Goal: Task Accomplishment & Management: Manage account settings

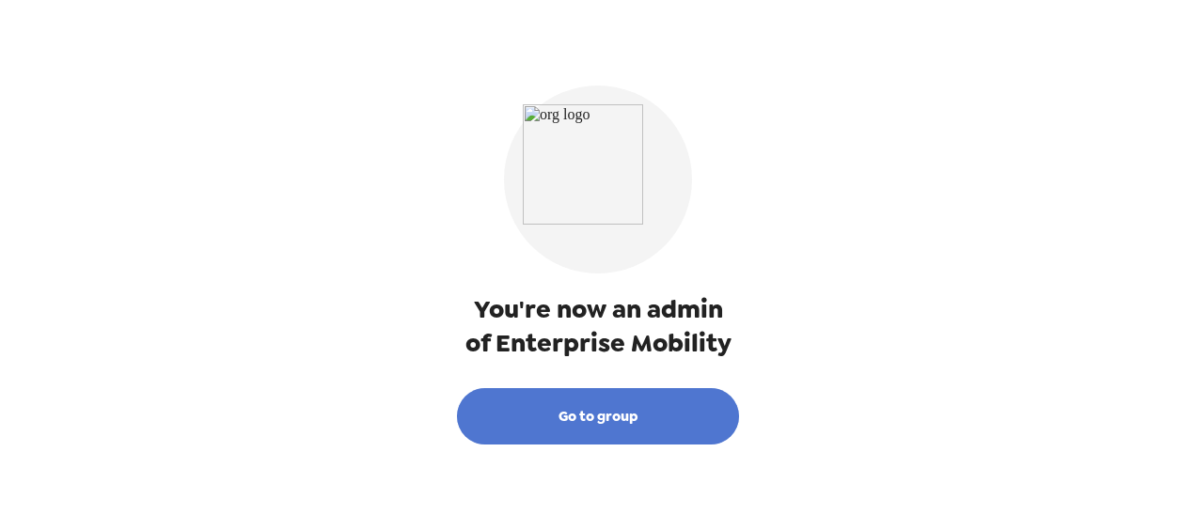
click at [570, 416] on button "Go to group" at bounding box center [598, 416] width 282 height 56
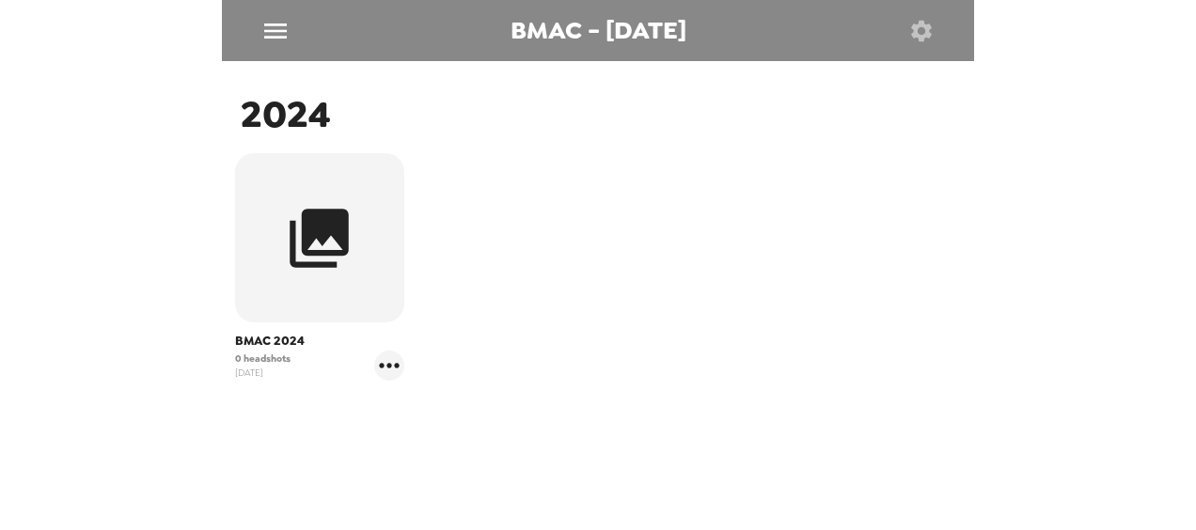
scroll to position [347, 0]
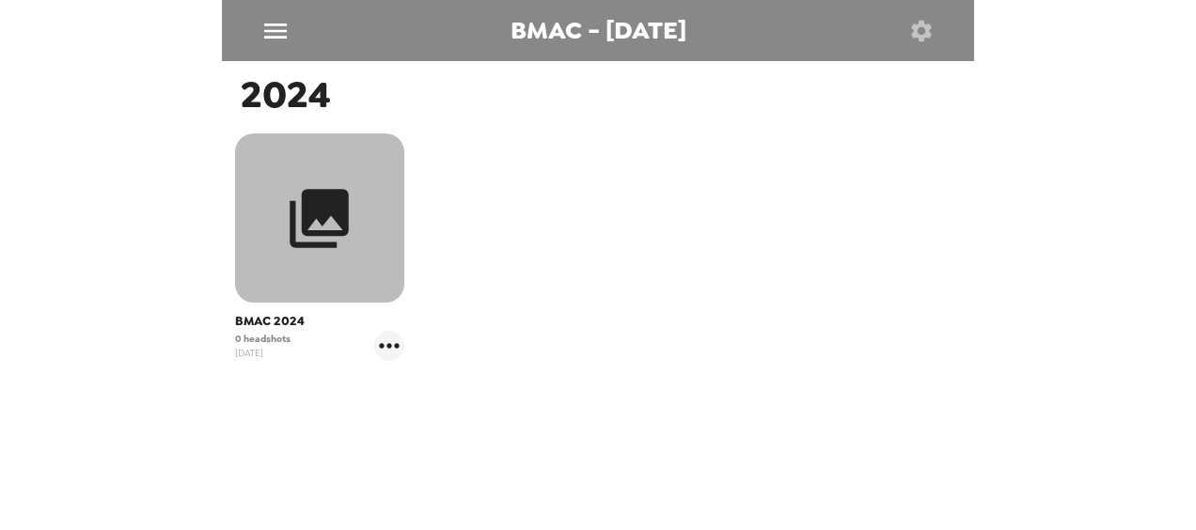
click at [328, 220] on icon "button" at bounding box center [319, 218] width 71 height 71
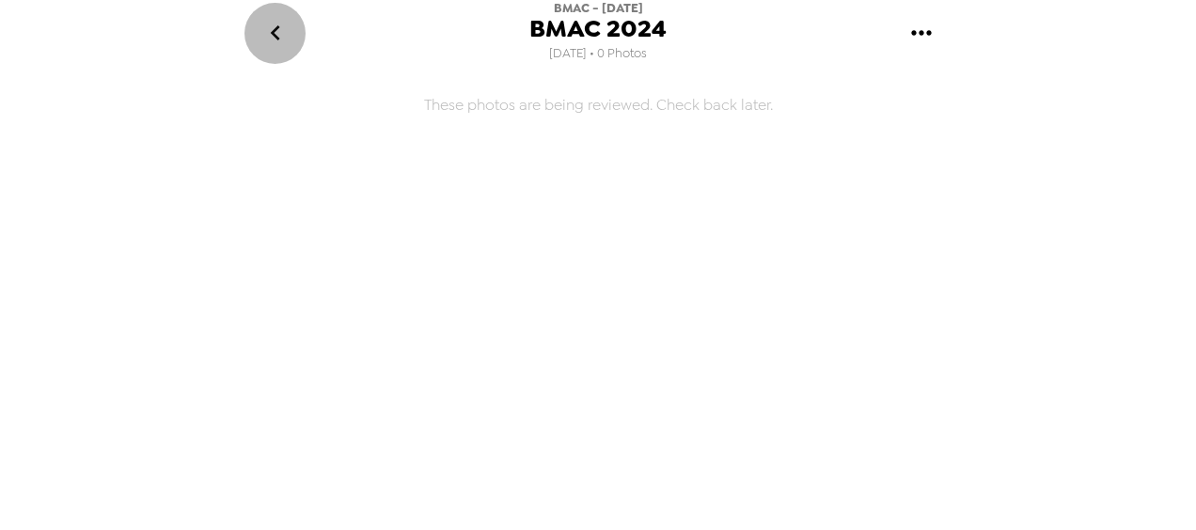
click at [274, 30] on icon "go back" at bounding box center [274, 32] width 9 height 15
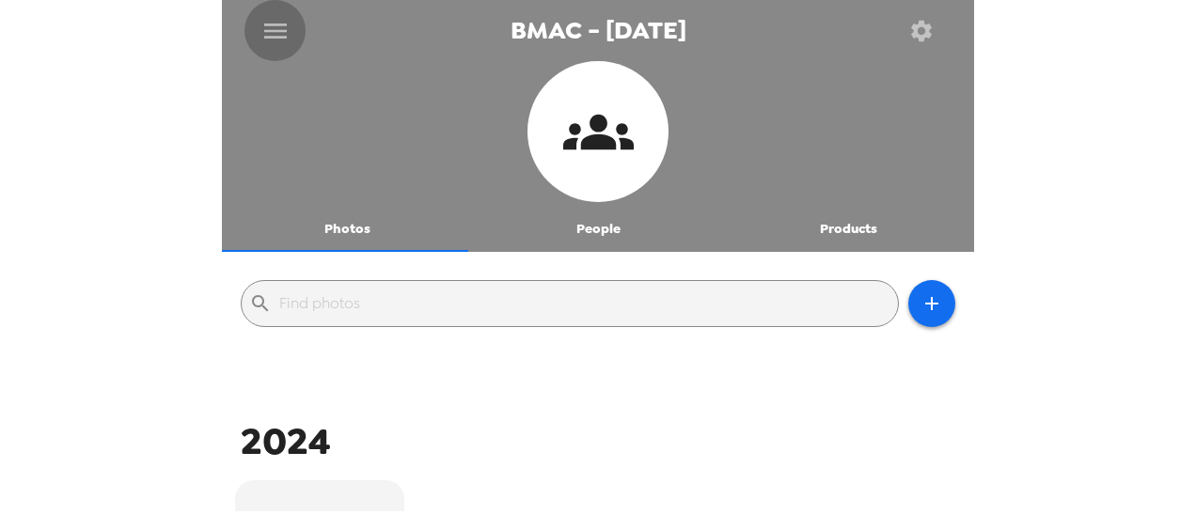
click at [276, 26] on icon "menu" at bounding box center [275, 31] width 30 height 30
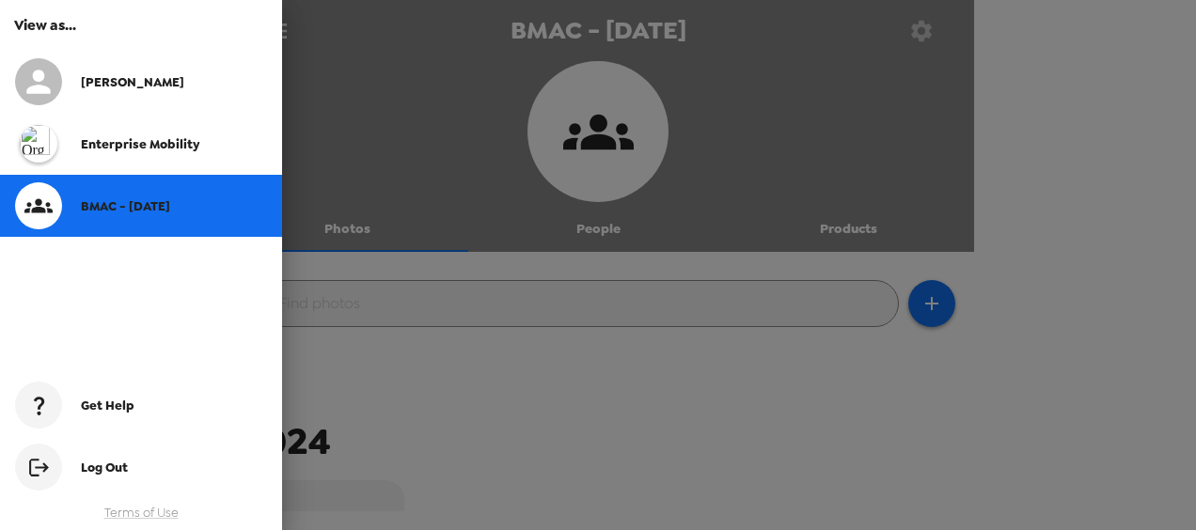
click at [418, 101] on div at bounding box center [598, 265] width 1196 height 530
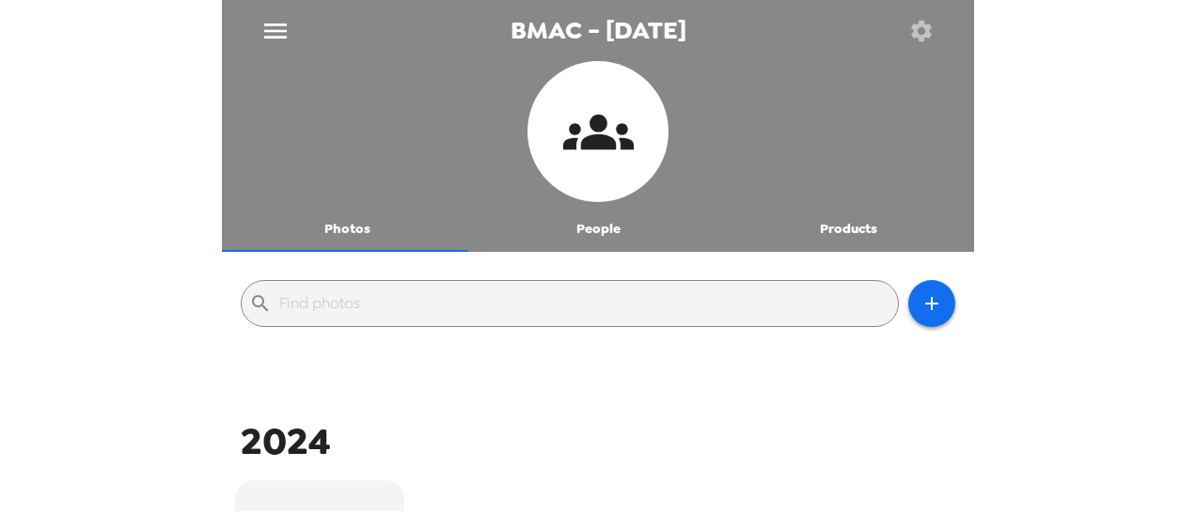
click at [273, 30] on icon "menu" at bounding box center [275, 31] width 23 height 15
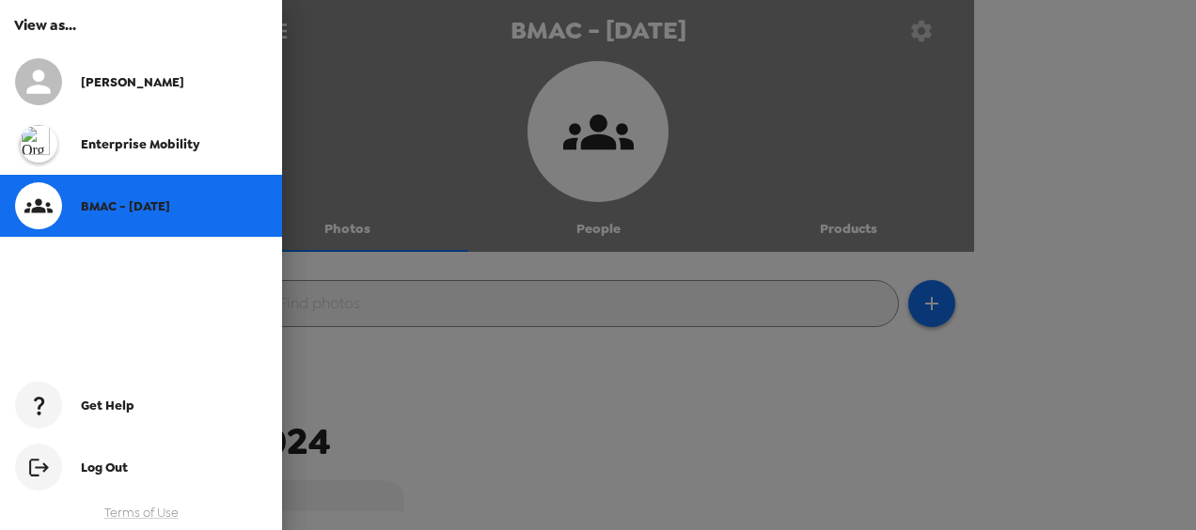
drag, startPoint x: 733, startPoint y: 56, endPoint x: 743, endPoint y: 57, distance: 10.4
click at [736, 56] on div at bounding box center [598, 265] width 1196 height 530
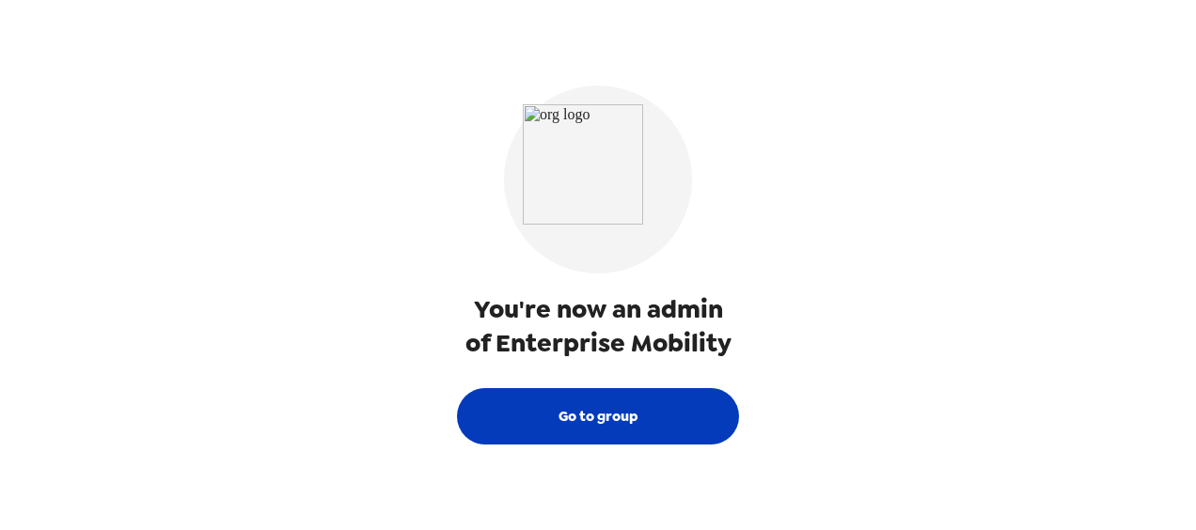
click at [568, 418] on button "Go to group" at bounding box center [598, 416] width 282 height 56
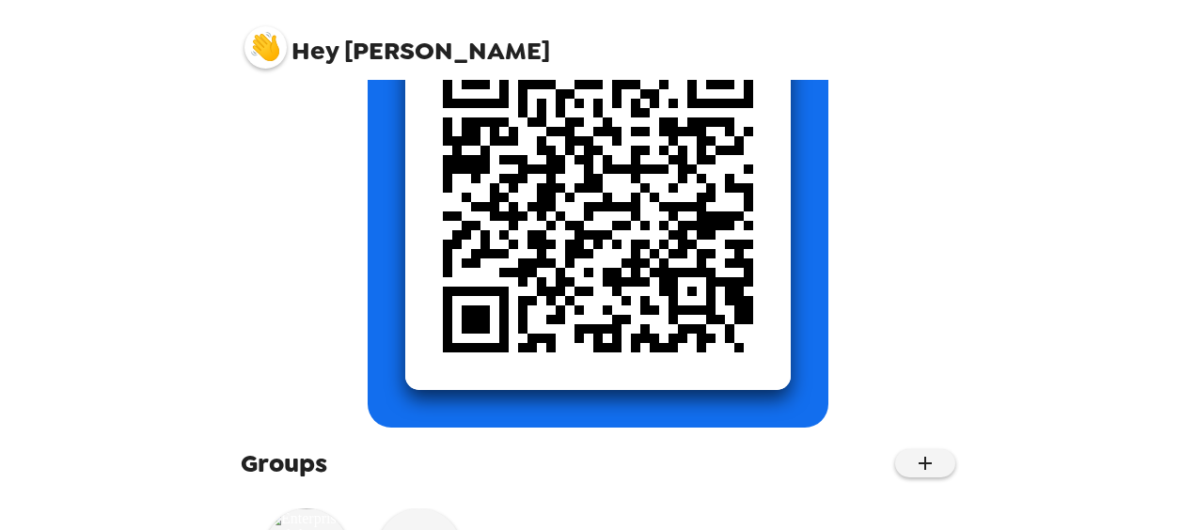
scroll to position [393, 0]
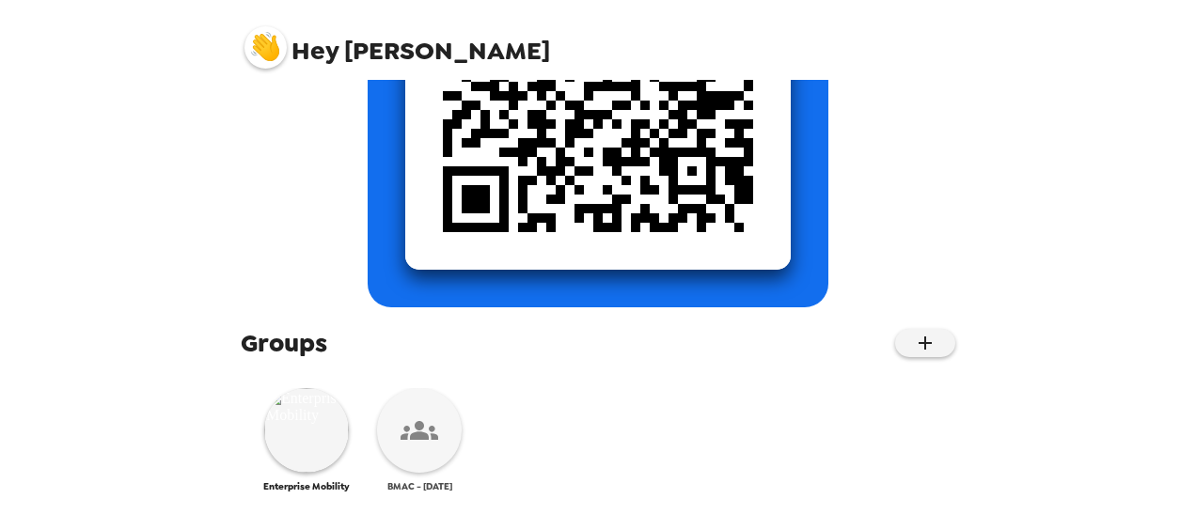
click at [436, 442] on icon at bounding box center [420, 431] width 38 height 38
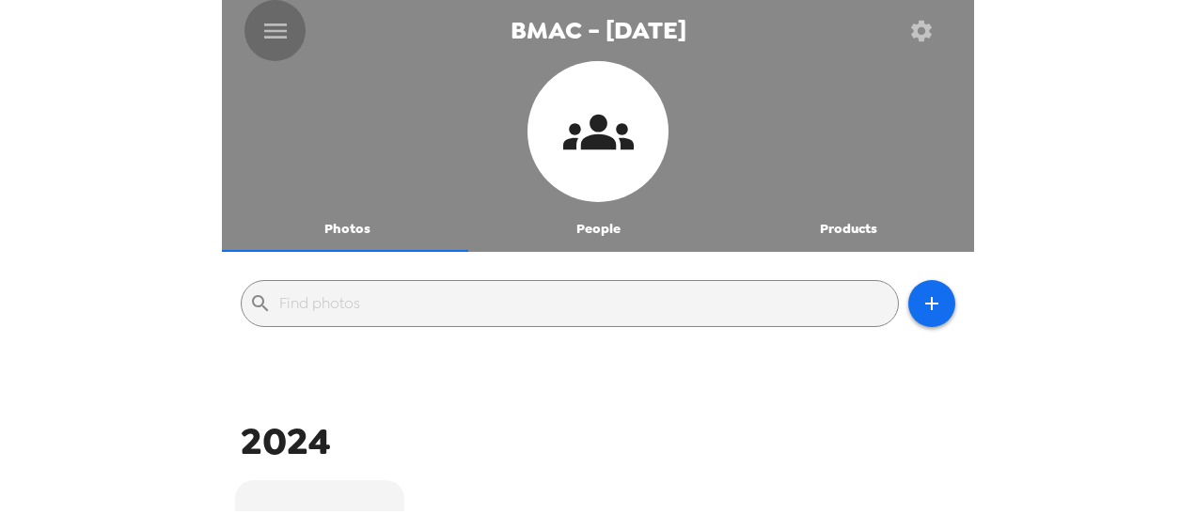
click at [284, 26] on icon "menu" at bounding box center [275, 31] width 30 height 30
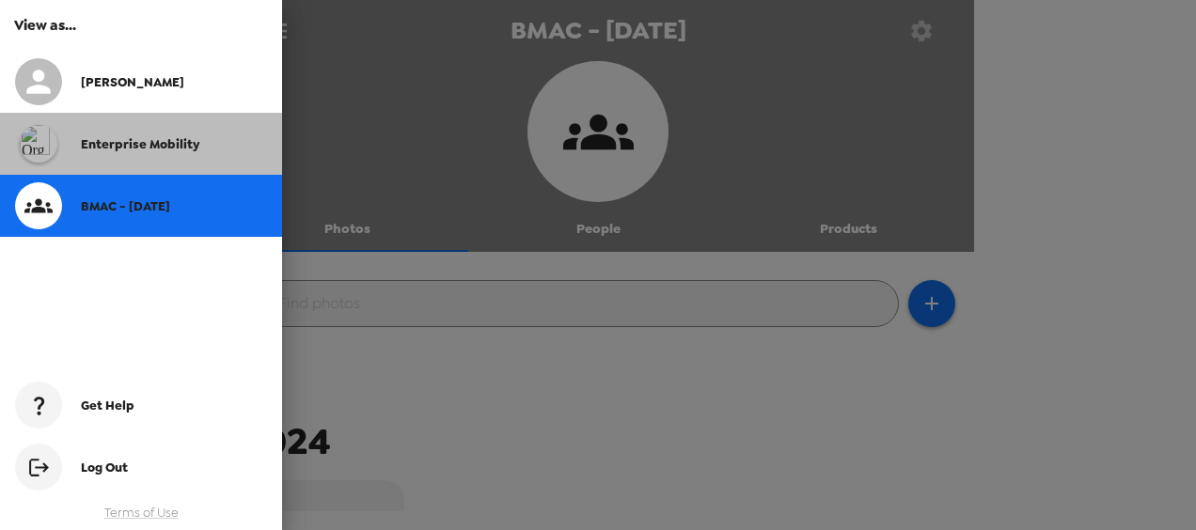
click at [195, 147] on span "Enterprise Mobility" at bounding box center [140, 144] width 118 height 16
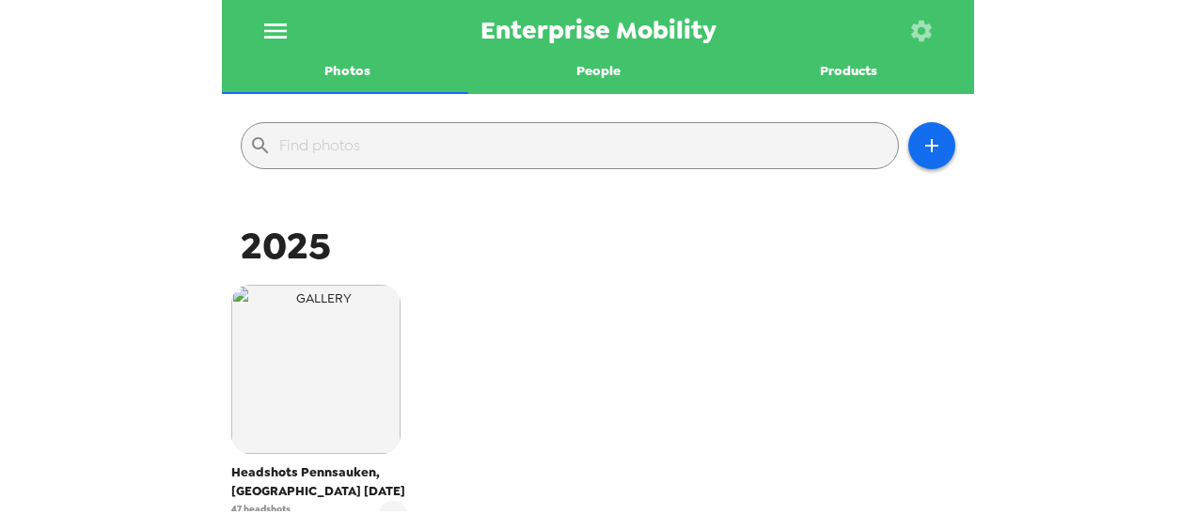
scroll to position [145, 0]
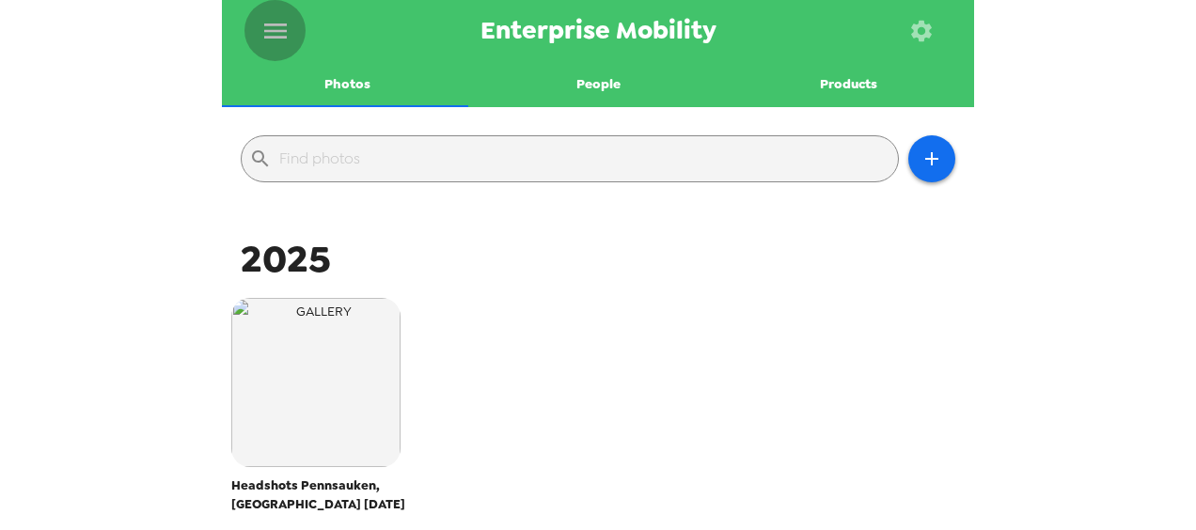
click at [287, 30] on icon "menu" at bounding box center [275, 31] width 30 height 30
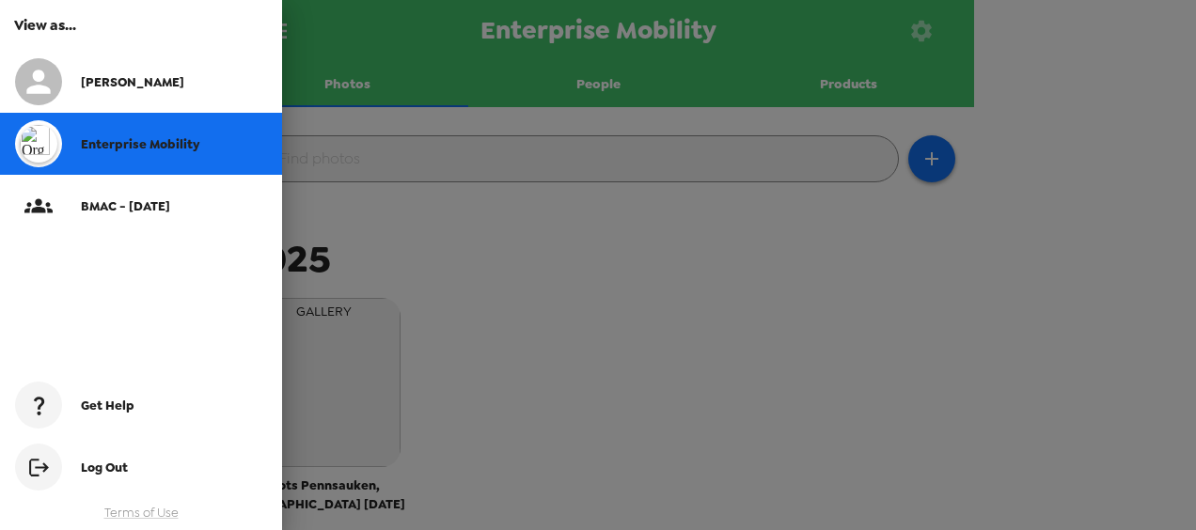
click at [107, 83] on span "Deborah" at bounding box center [132, 82] width 103 height 16
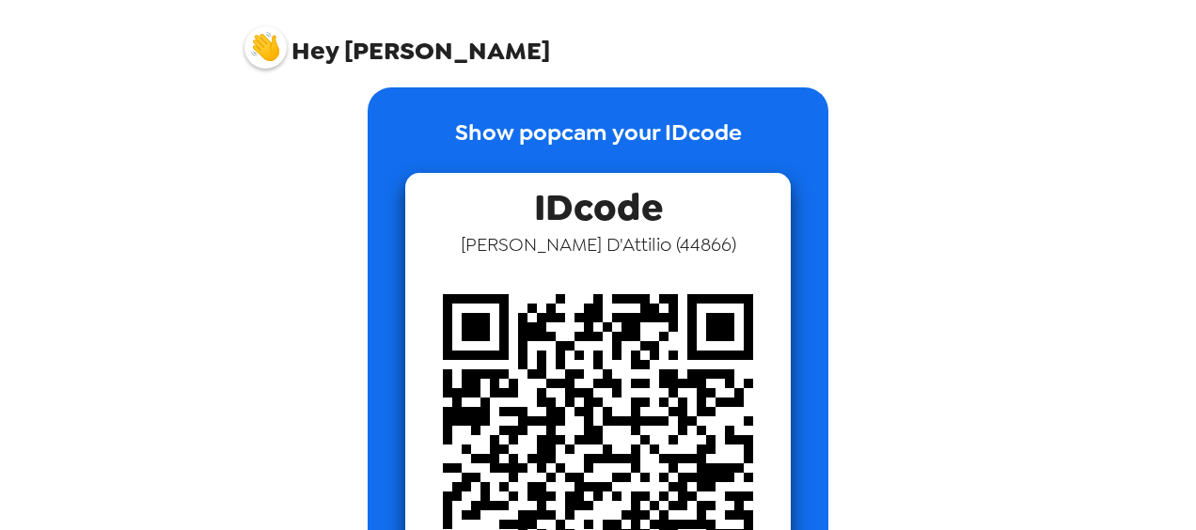
scroll to position [17, 0]
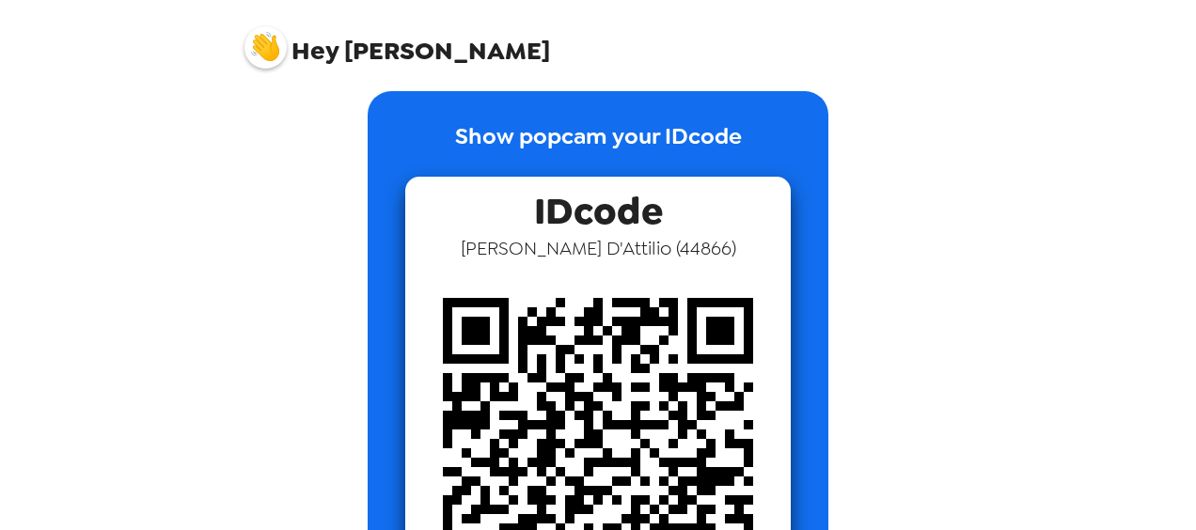
click at [607, 370] on img at bounding box center [598, 453] width 386 height 386
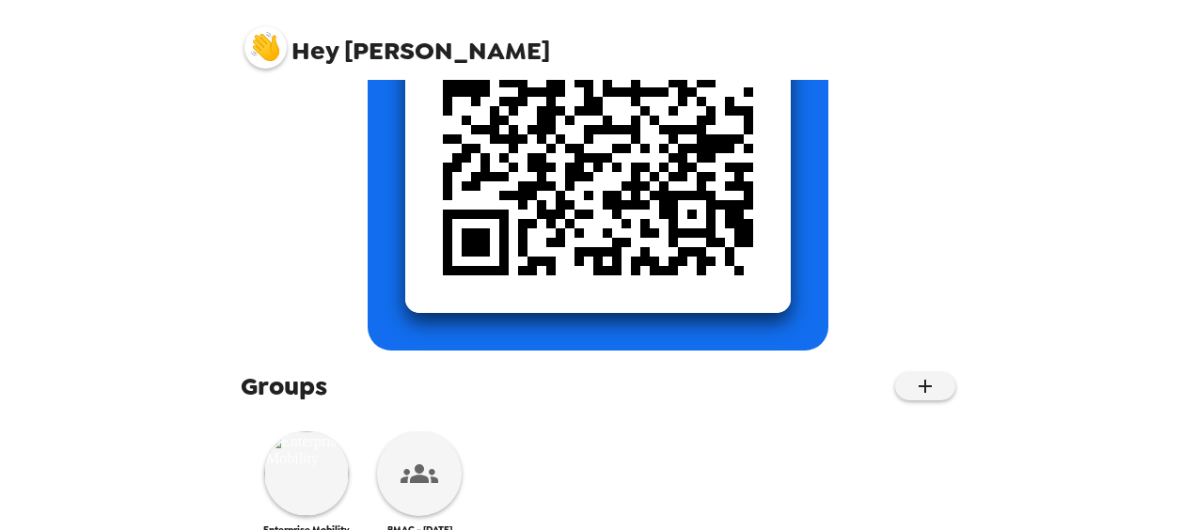
scroll to position [393, 0]
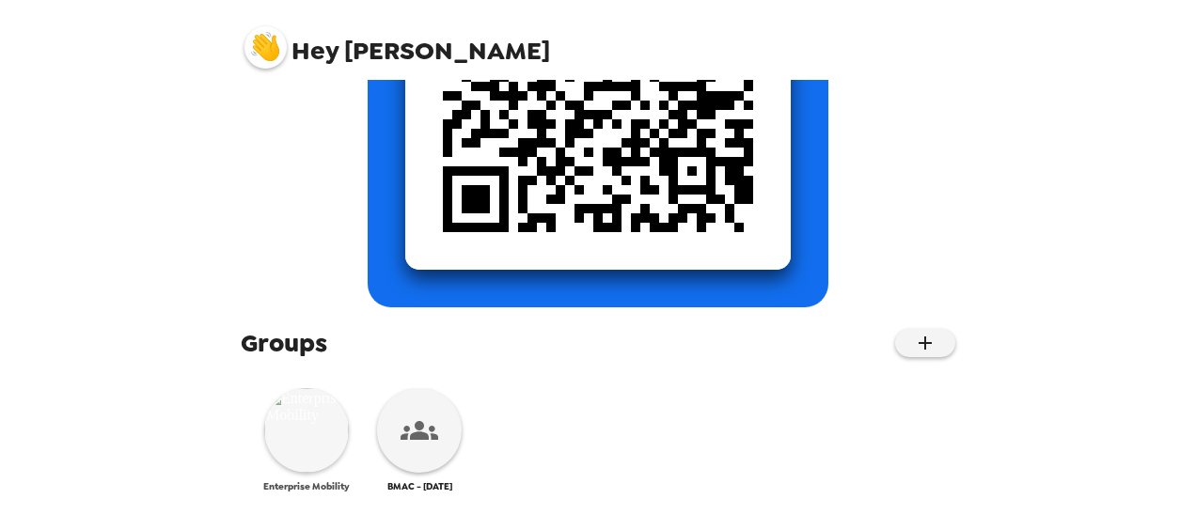
click at [303, 428] on img at bounding box center [306, 430] width 85 height 85
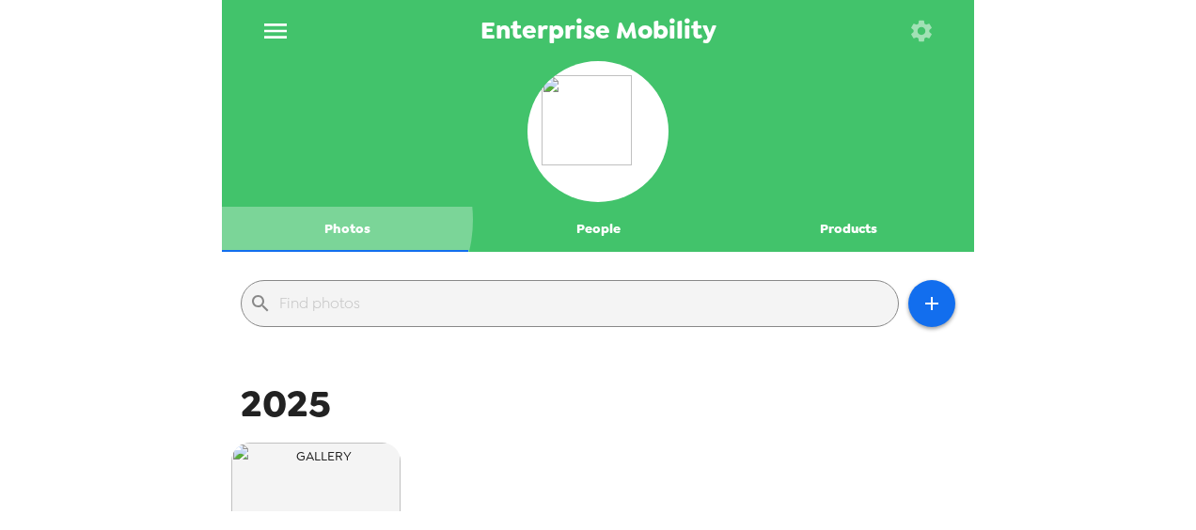
click at [340, 220] on button "Photos" at bounding box center [347, 229] width 251 height 45
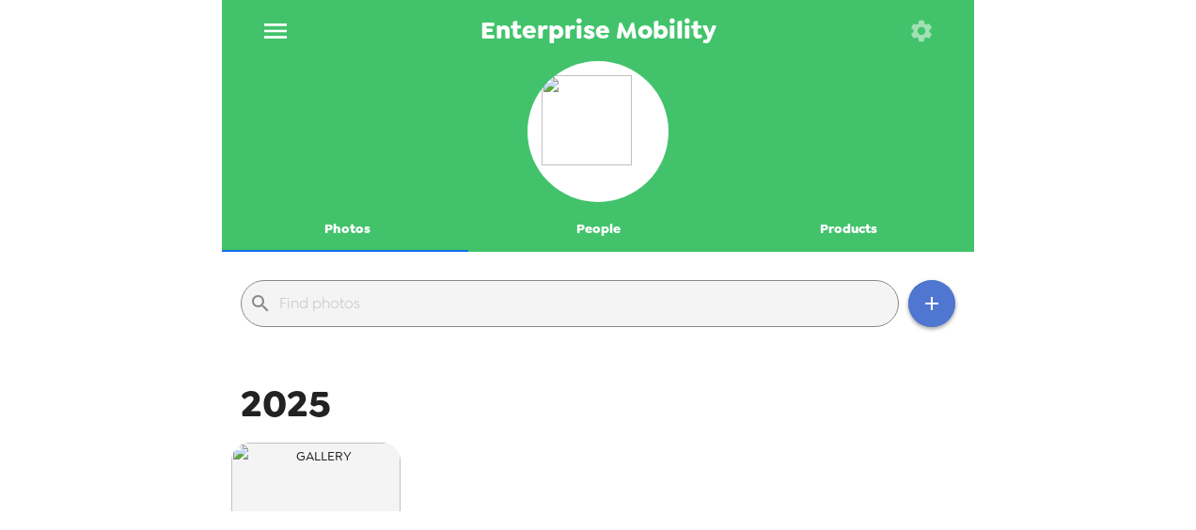
click at [929, 314] on button "button" at bounding box center [931, 303] width 47 height 47
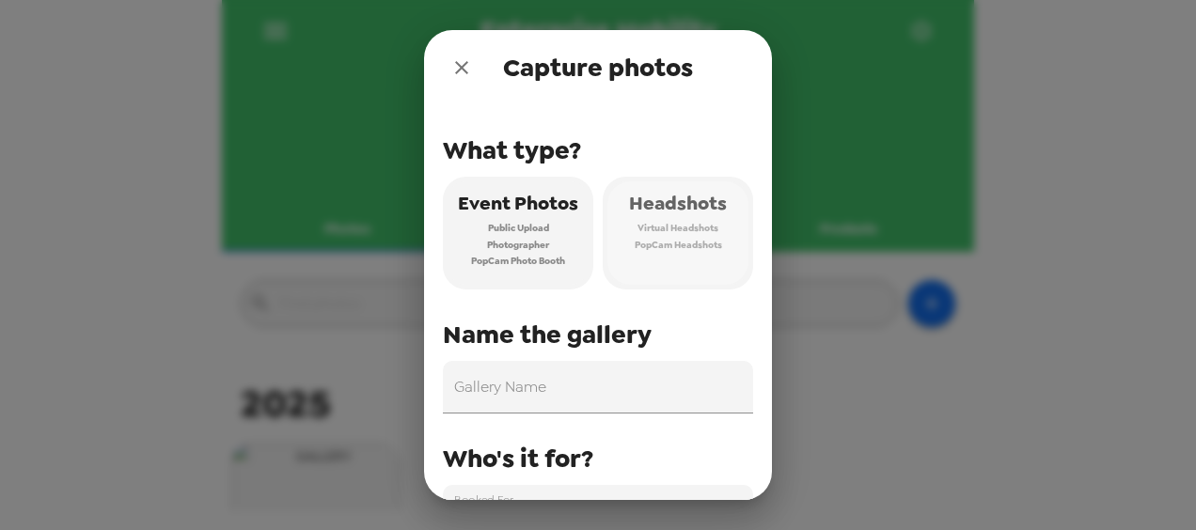
click at [688, 237] on span "PopCam Headshots" at bounding box center [678, 245] width 87 height 17
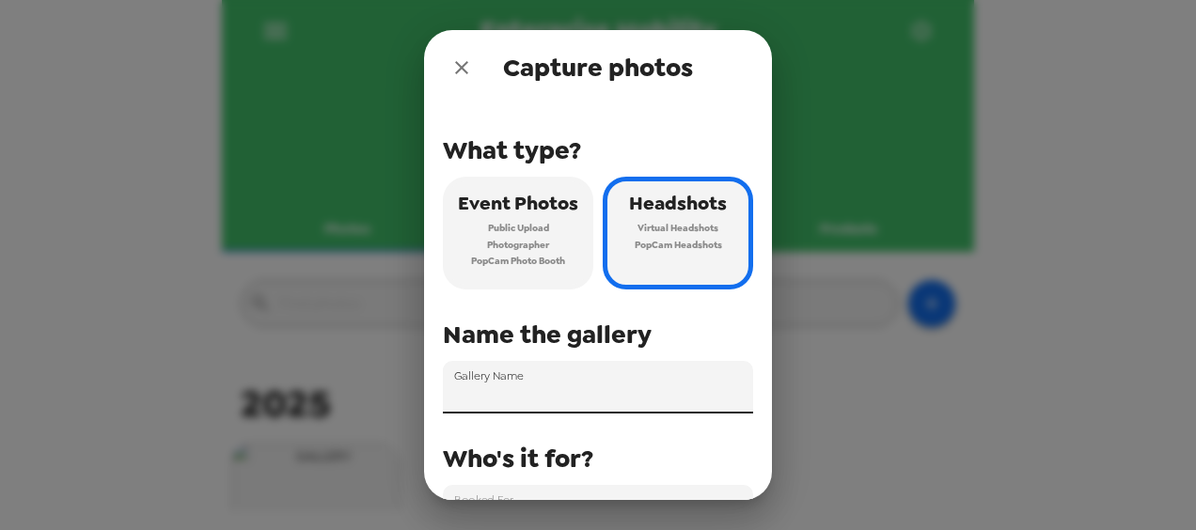
click at [546, 391] on input "Gallery Name" at bounding box center [598, 387] width 310 height 53
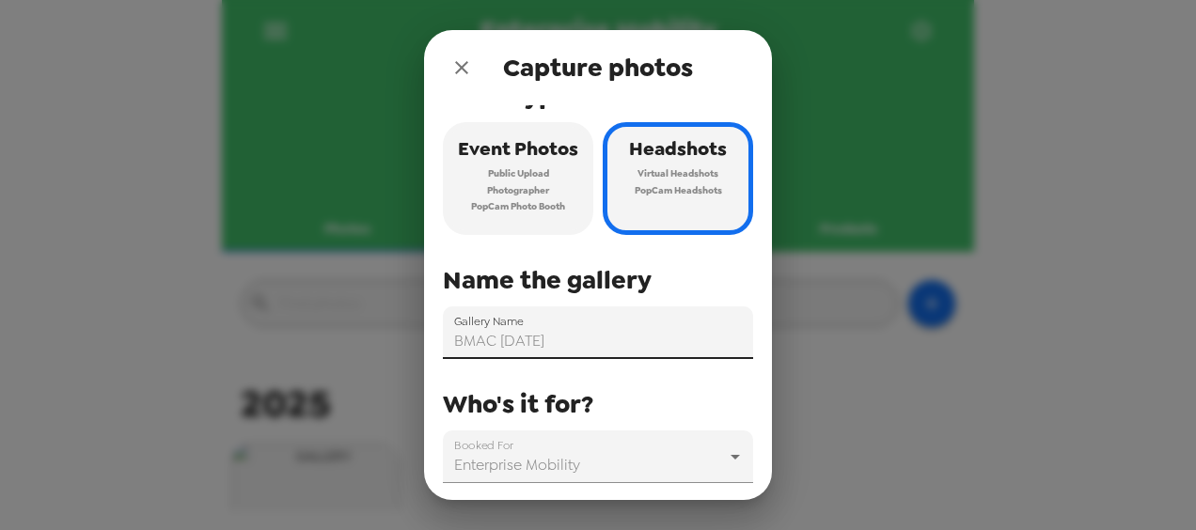
scroll to position [139, 0]
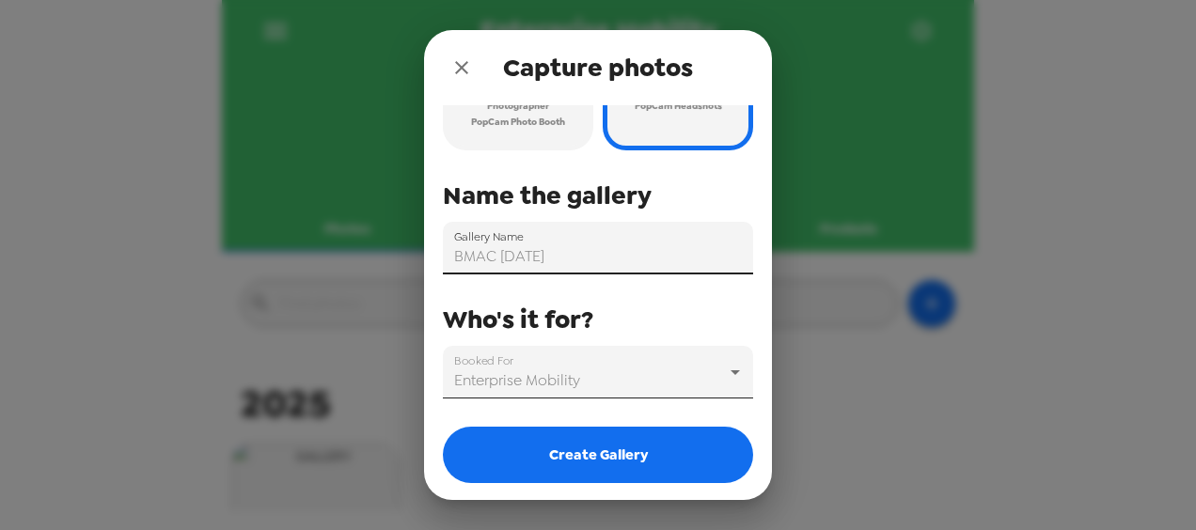
type input "BMAC [DATE]"
click at [542, 380] on body "Enterprise Mobility Photos People Products ​ 2025 Headshots Pennsauken, NJ 6/24…" at bounding box center [598, 265] width 1196 height 530
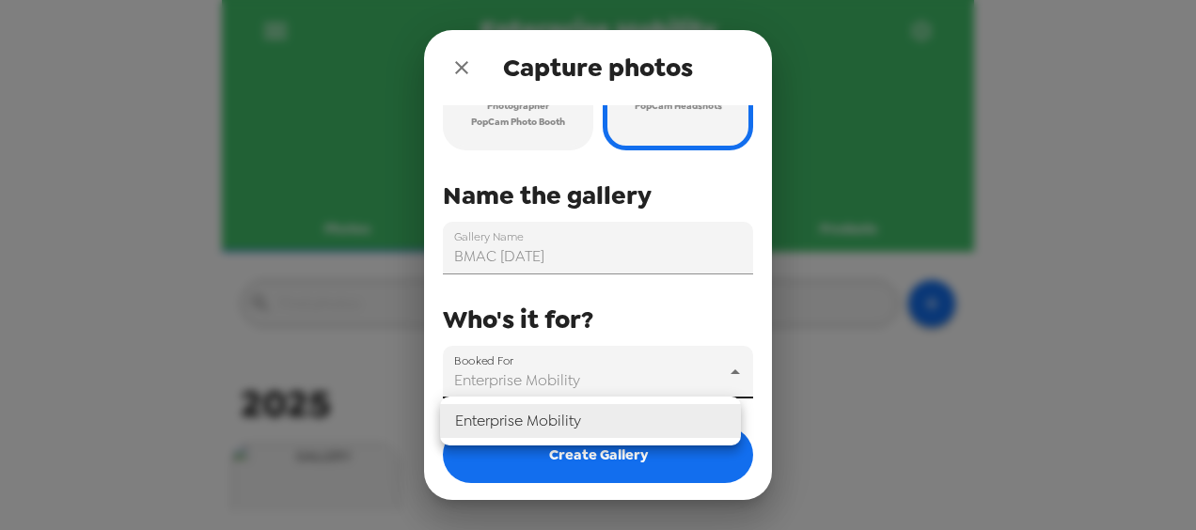
click at [542, 380] on div at bounding box center [598, 265] width 1196 height 530
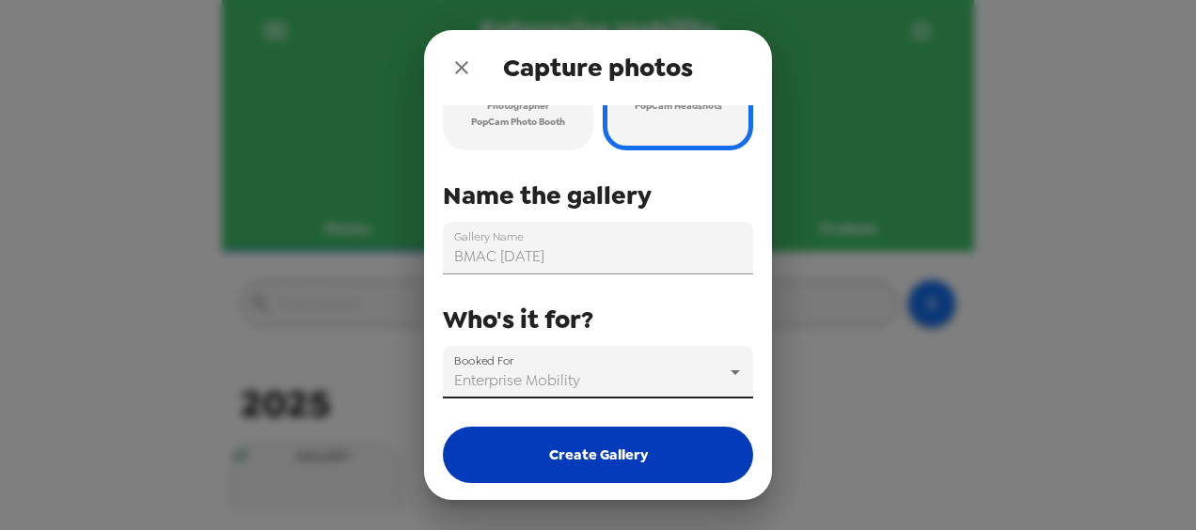
click at [623, 457] on button "Create Gallery" at bounding box center [598, 455] width 310 height 56
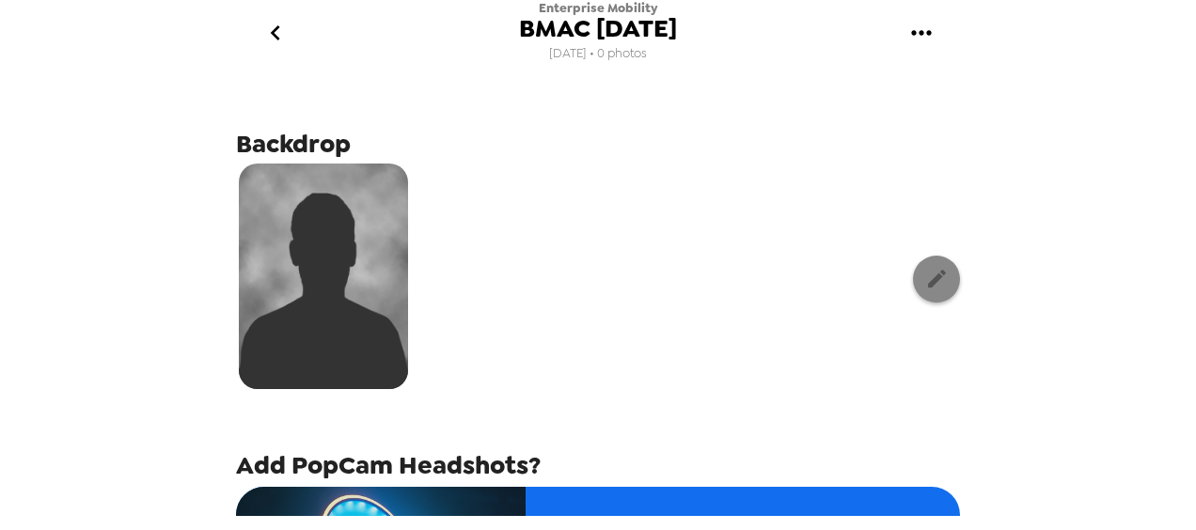
click at [928, 286] on icon "button" at bounding box center [937, 279] width 18 height 18
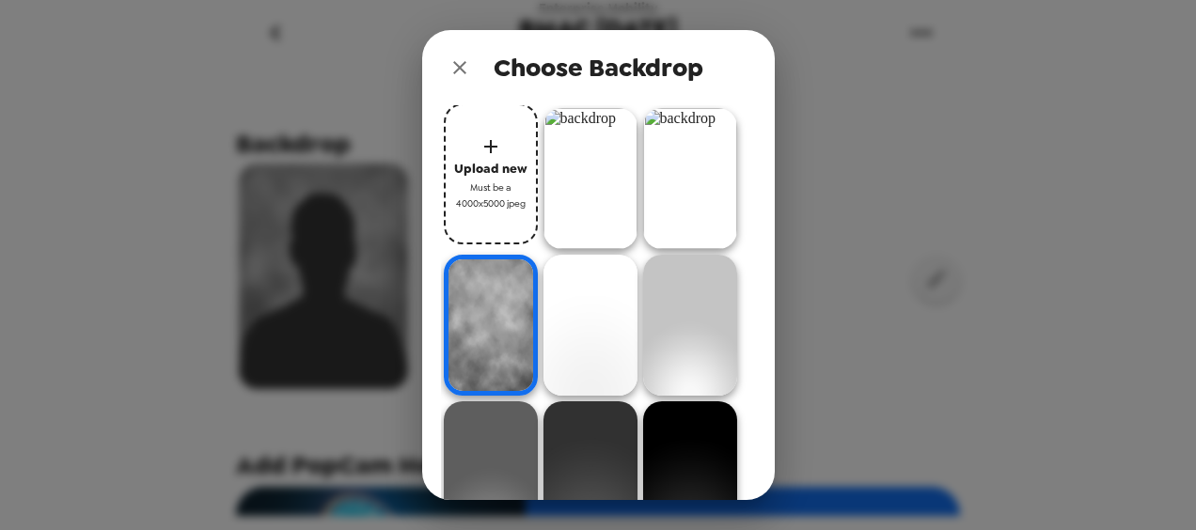
click at [643, 249] on img at bounding box center [690, 178] width 94 height 141
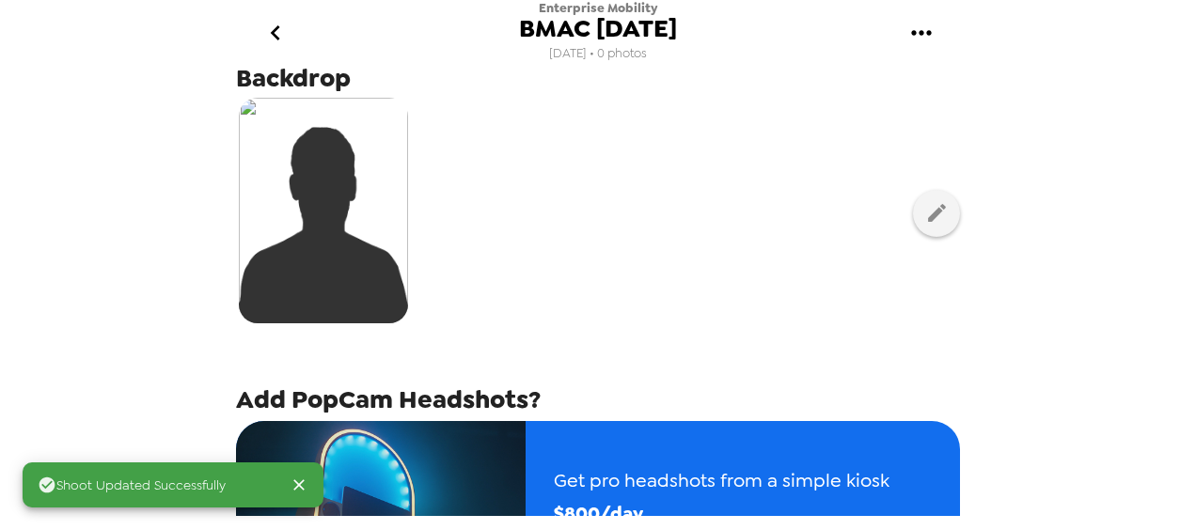
scroll to position [94, 0]
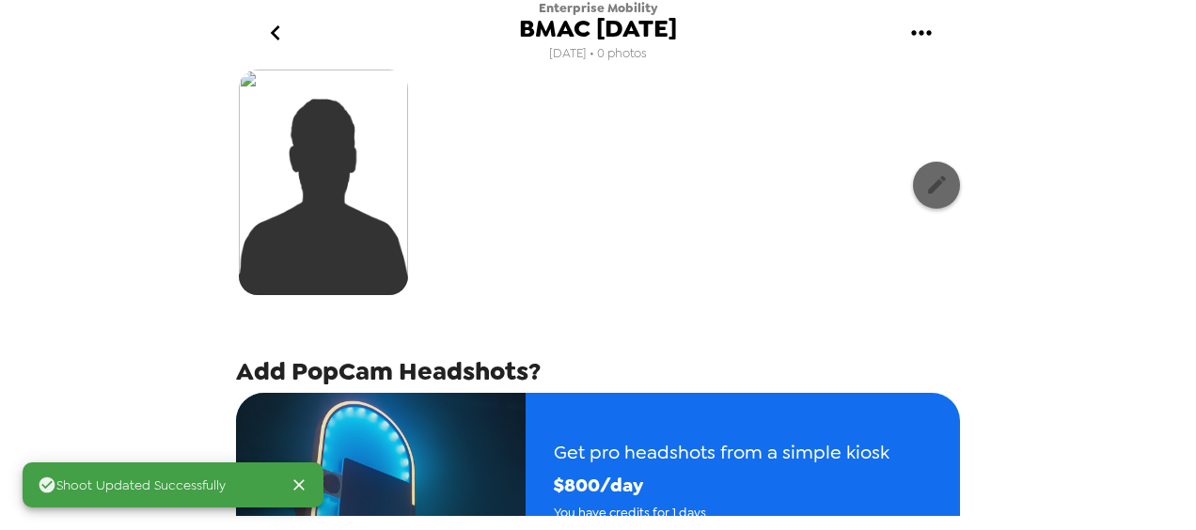
click at [925, 190] on icon "button" at bounding box center [937, 185] width 24 height 24
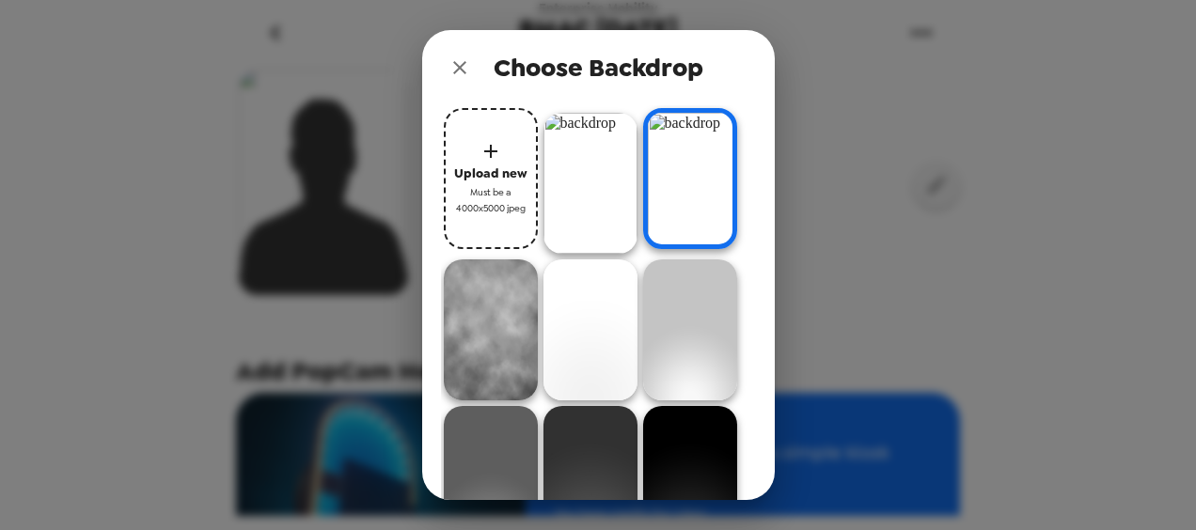
click at [538, 336] on img at bounding box center [491, 330] width 94 height 141
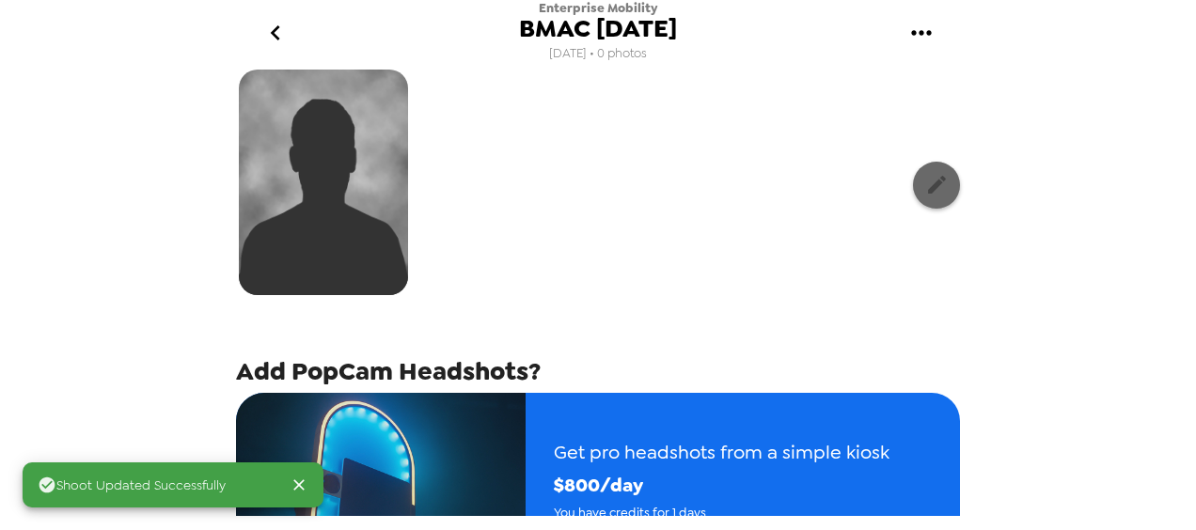
click at [925, 189] on icon "button" at bounding box center [937, 185] width 24 height 24
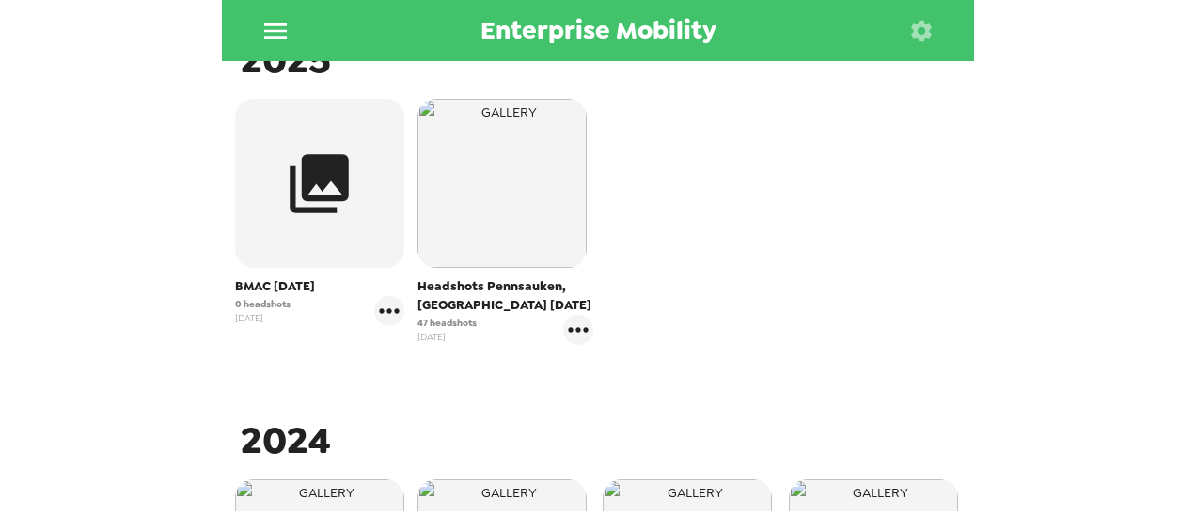
scroll to position [376, 0]
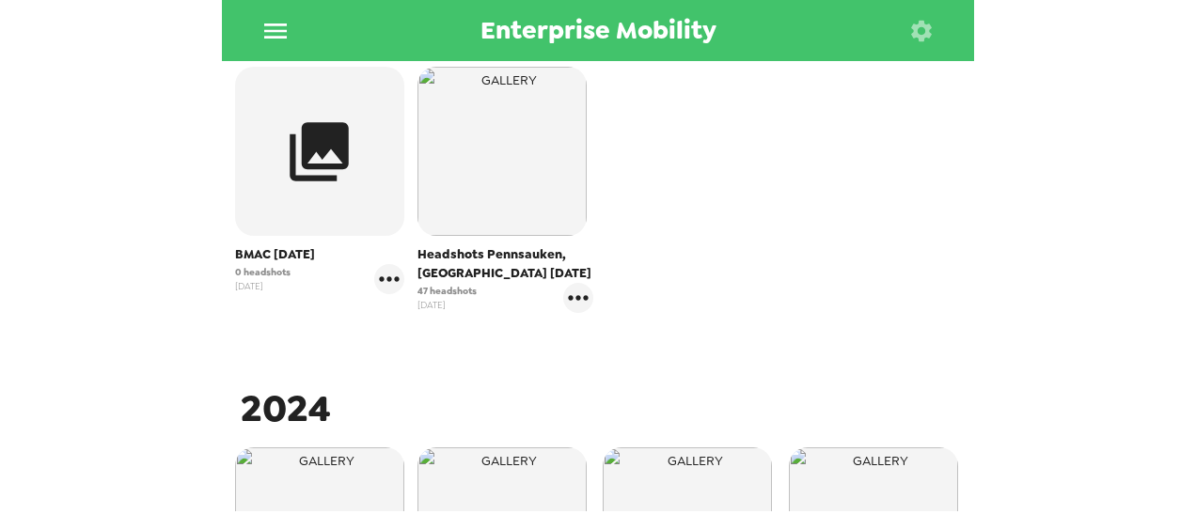
click at [299, 170] on icon "button" at bounding box center [319, 152] width 71 height 71
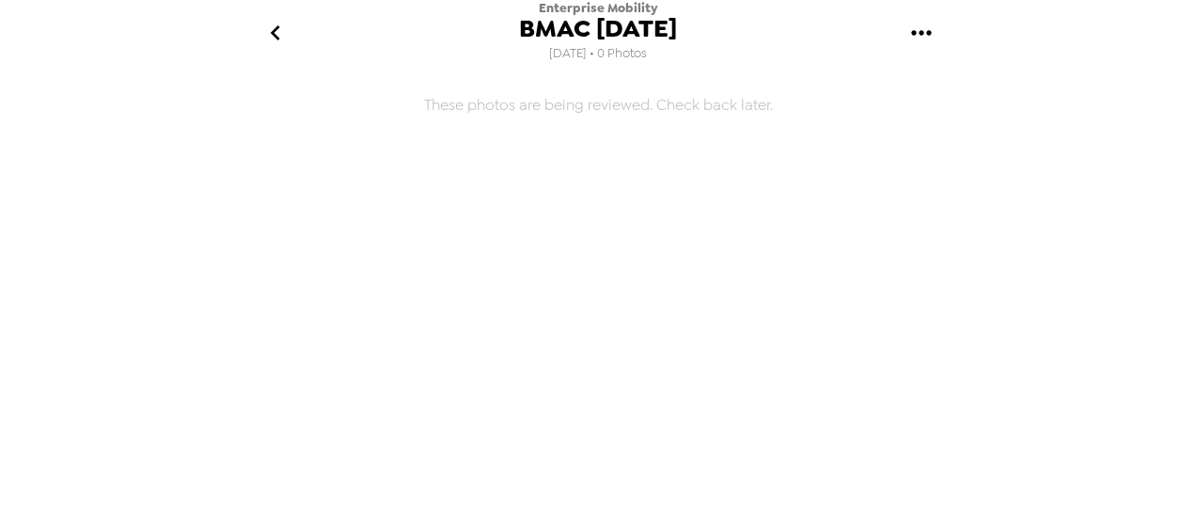
click at [290, 36] on icon "go back" at bounding box center [275, 33] width 30 height 30
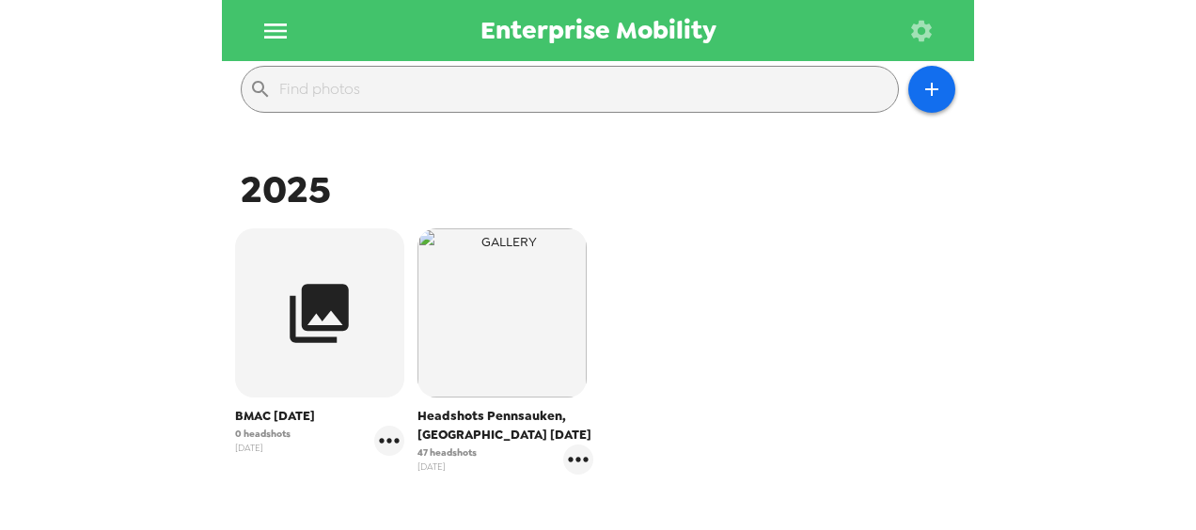
scroll to position [282, 0]
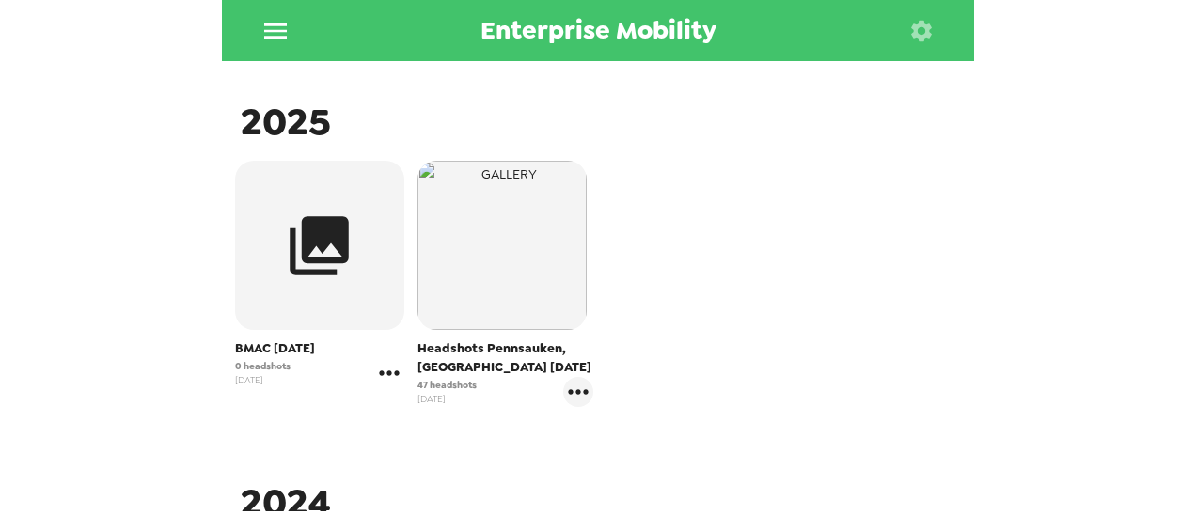
click at [388, 378] on icon "gallery menu" at bounding box center [389, 373] width 30 height 30
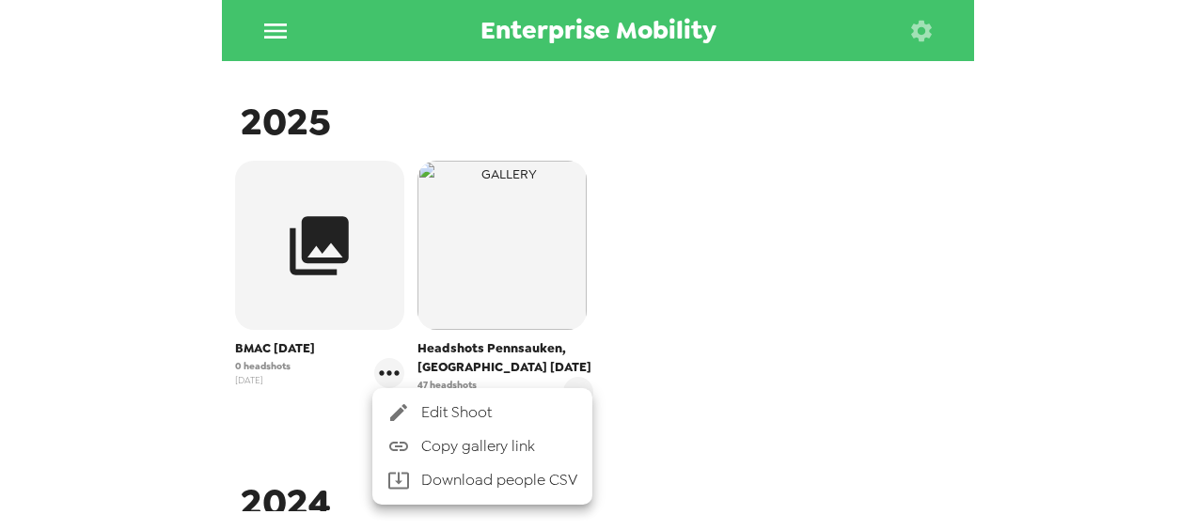
click at [465, 416] on span "Edit Shoot" at bounding box center [499, 413] width 156 height 23
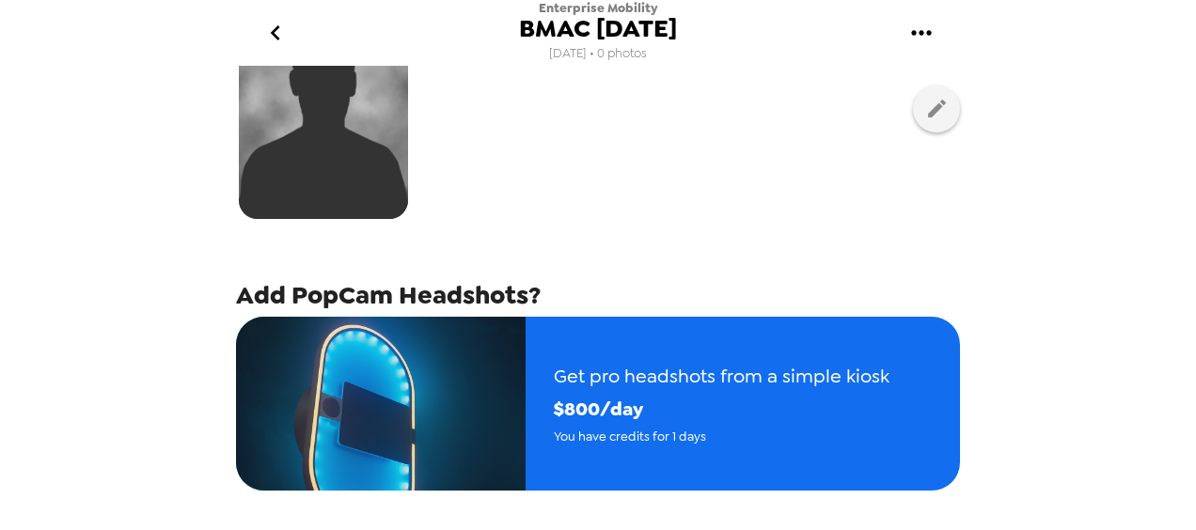
scroll to position [188, 0]
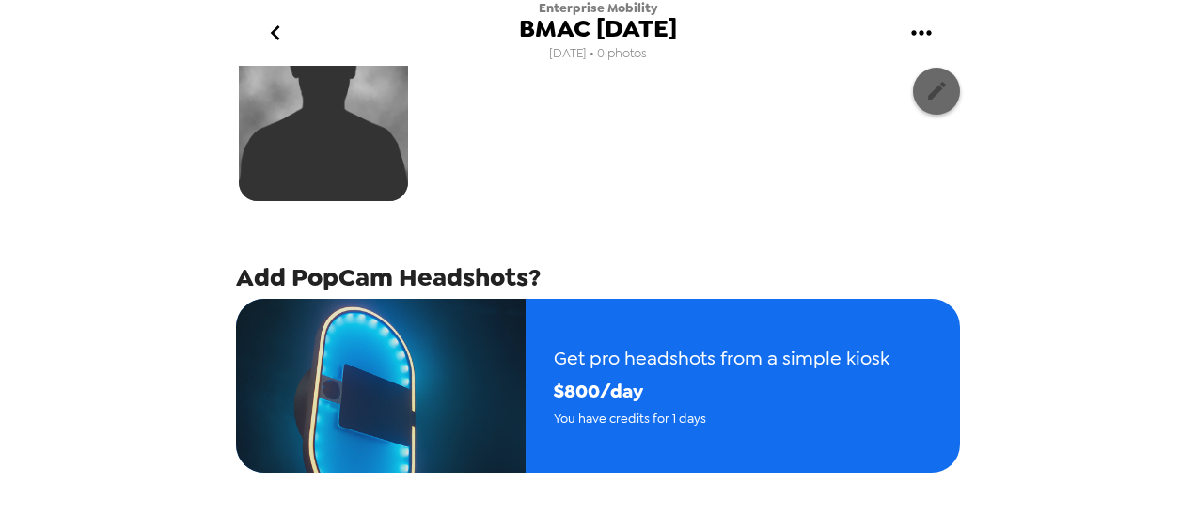
click at [929, 90] on icon "button" at bounding box center [937, 91] width 24 height 24
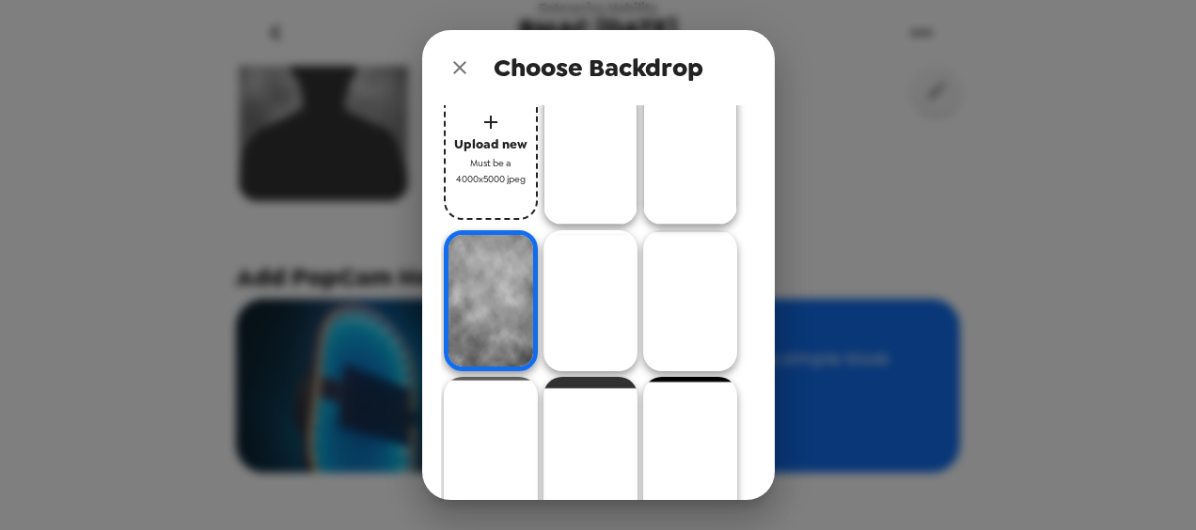
scroll to position [0, 0]
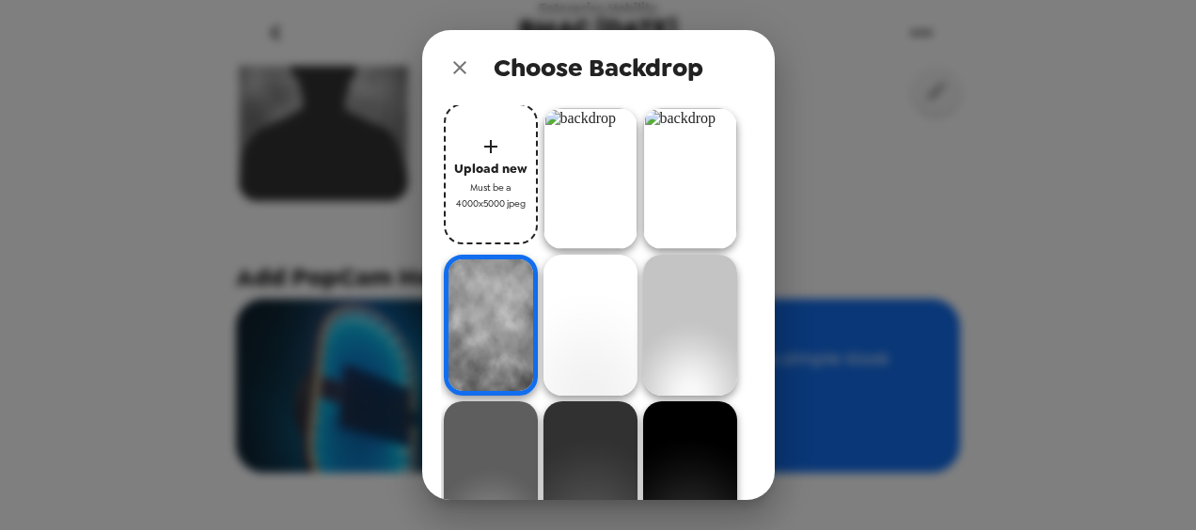
click at [643, 249] on img at bounding box center [690, 178] width 94 height 141
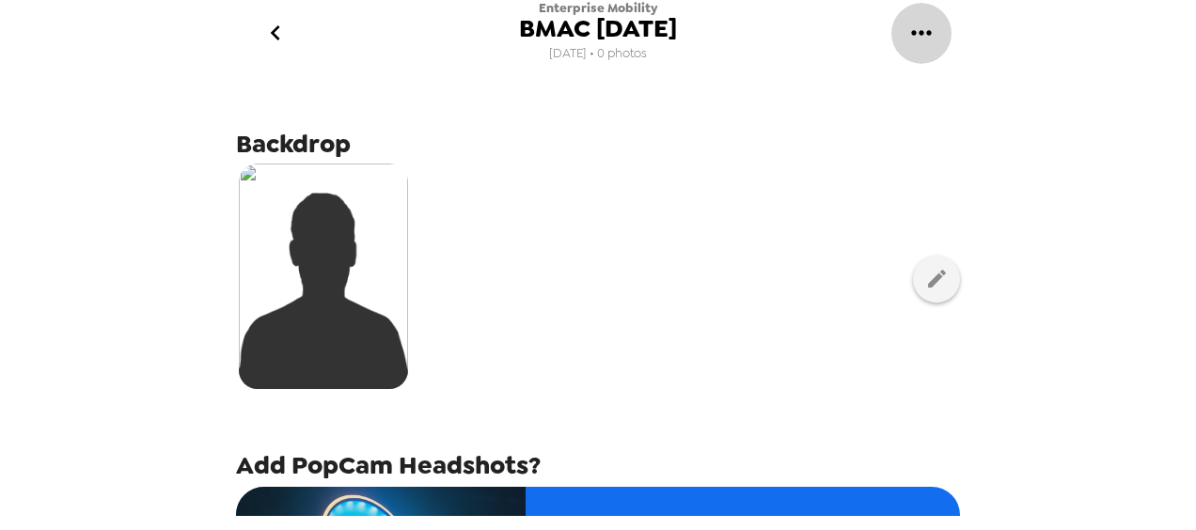
click at [922, 43] on icon "gallery menu" at bounding box center [922, 33] width 30 height 30
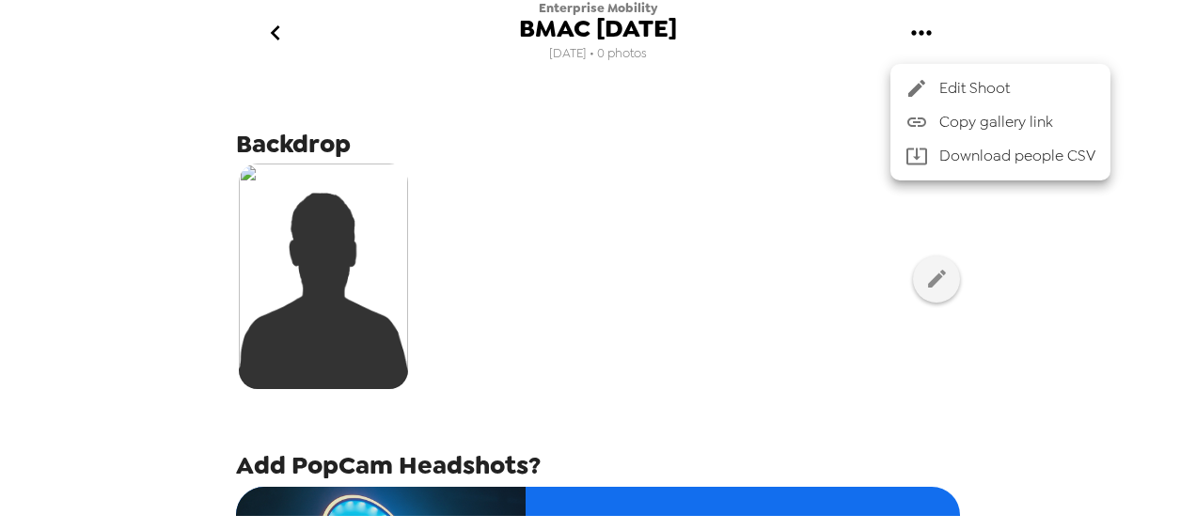
click at [972, 256] on div at bounding box center [598, 265] width 1196 height 530
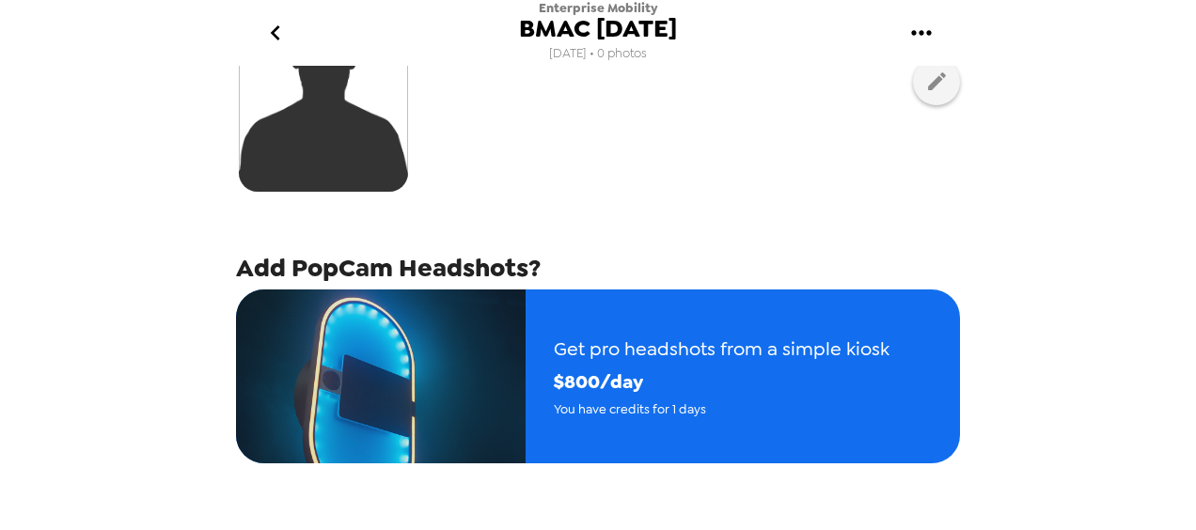
scroll to position [256, 0]
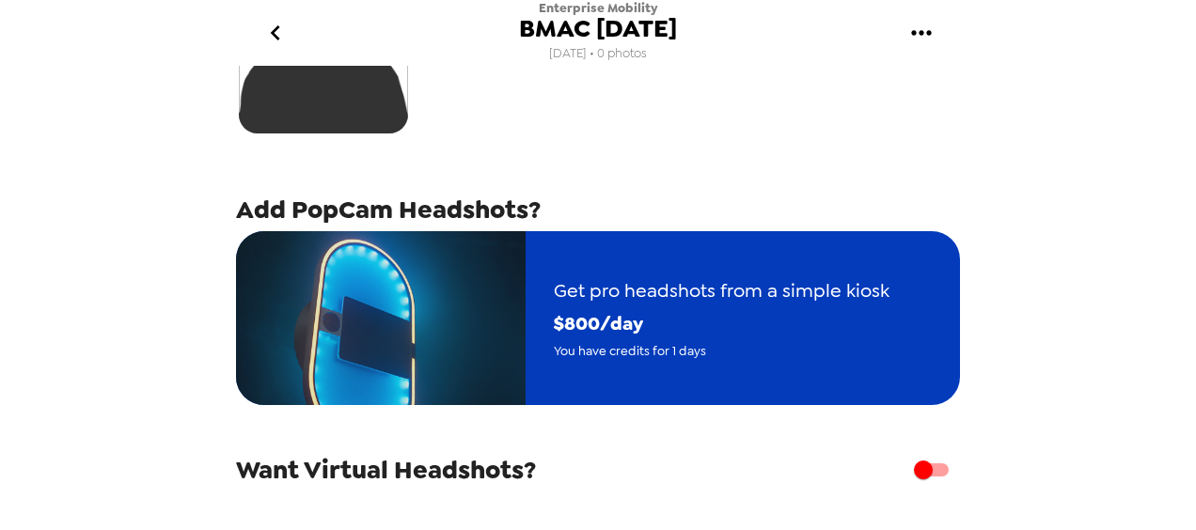
click at [497, 322] on img "button" at bounding box center [381, 318] width 290 height 174
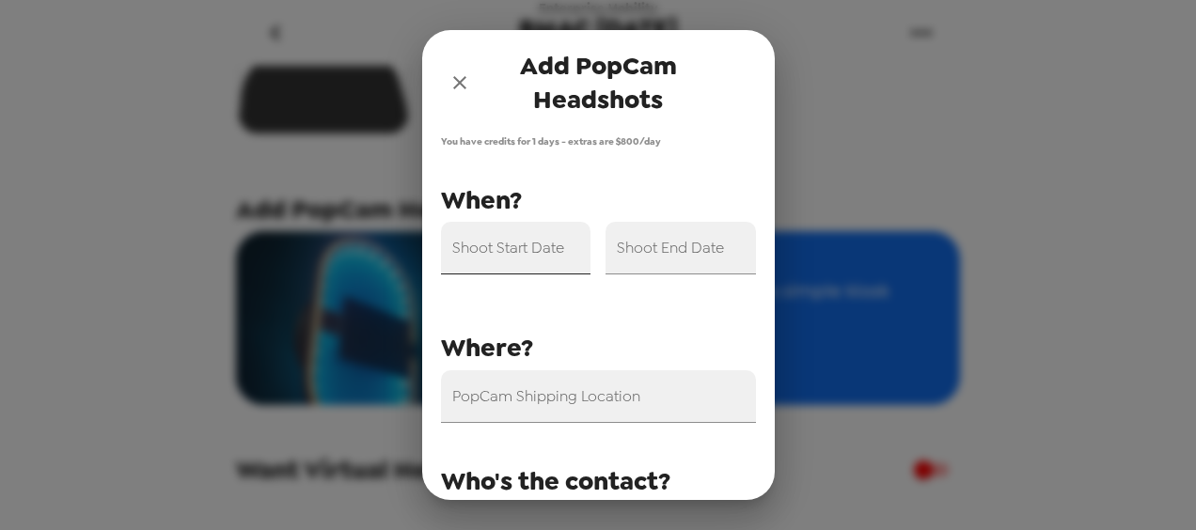
click at [539, 249] on input "Shoot Start Date" at bounding box center [516, 248] width 150 height 53
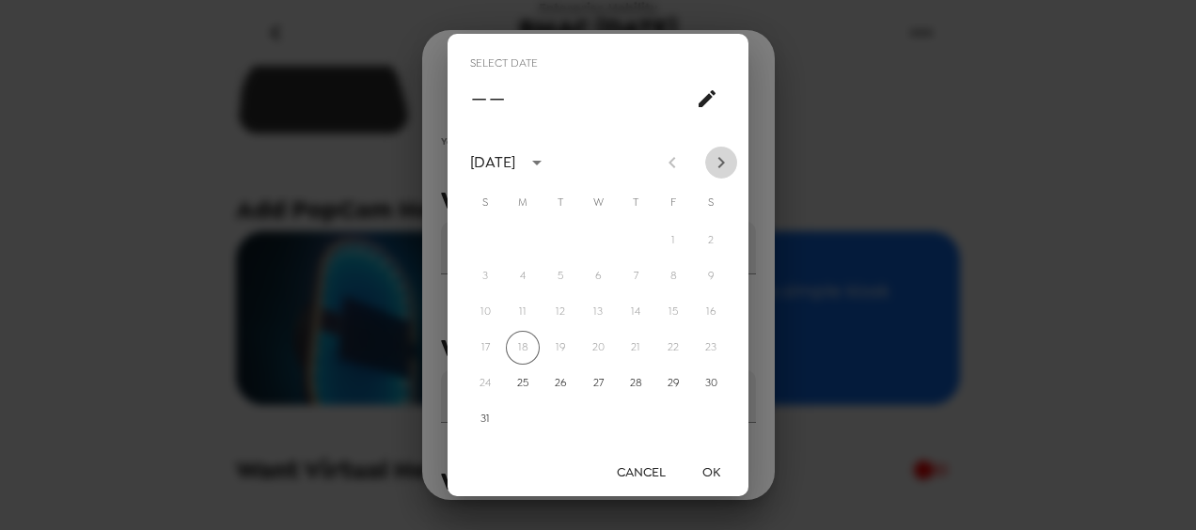
click at [721, 162] on icon "Next month" at bounding box center [721, 162] width 23 height 23
click at [596, 236] on button "3" at bounding box center [598, 241] width 34 height 34
type input "[DATE]"
click at [717, 462] on button "OK" at bounding box center [711, 472] width 60 height 35
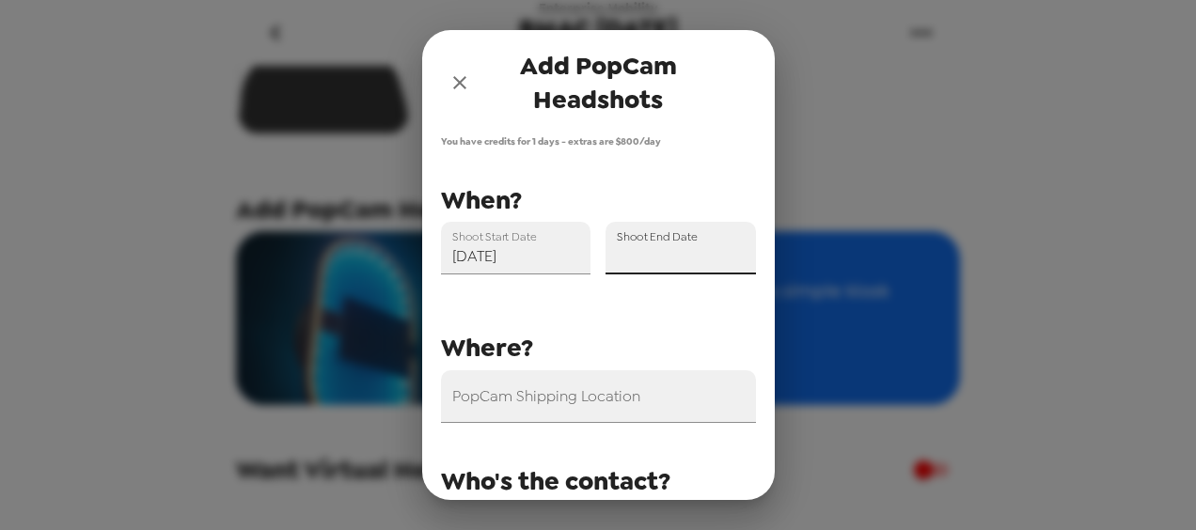
click at [677, 255] on input "Shoot End Date" at bounding box center [681, 248] width 150 height 53
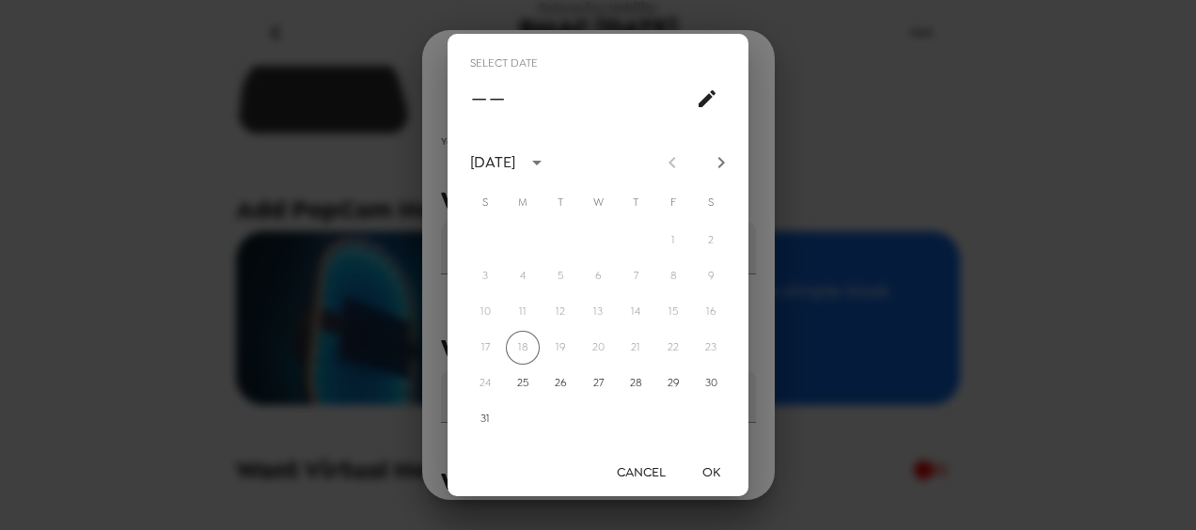
click at [718, 159] on icon "Next month" at bounding box center [721, 162] width 23 height 23
click at [638, 242] on button "4" at bounding box center [636, 241] width 34 height 34
type input "[DATE]"
click at [717, 472] on button "OK" at bounding box center [711, 472] width 60 height 35
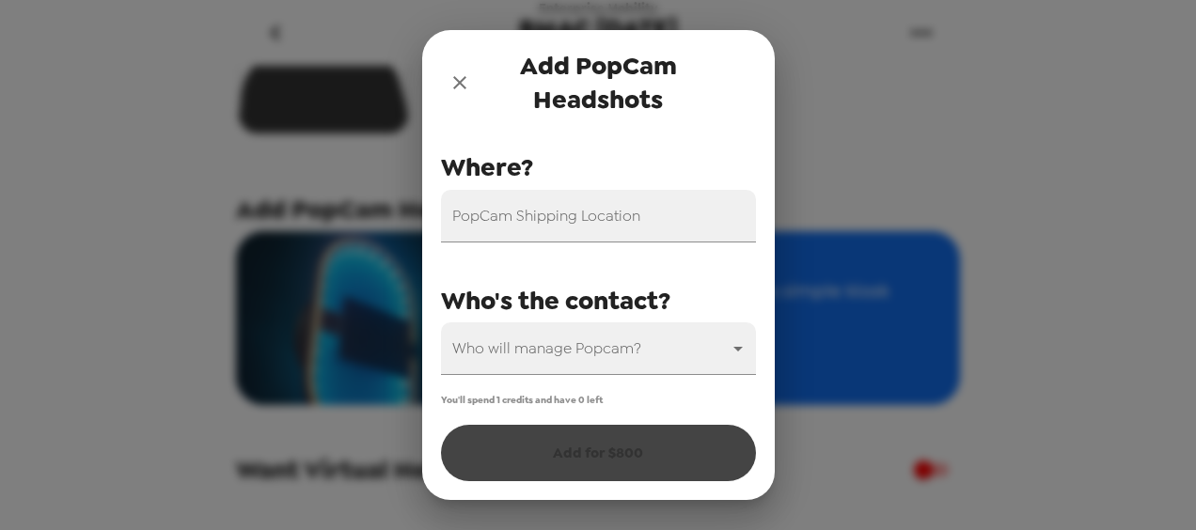
scroll to position [123, 0]
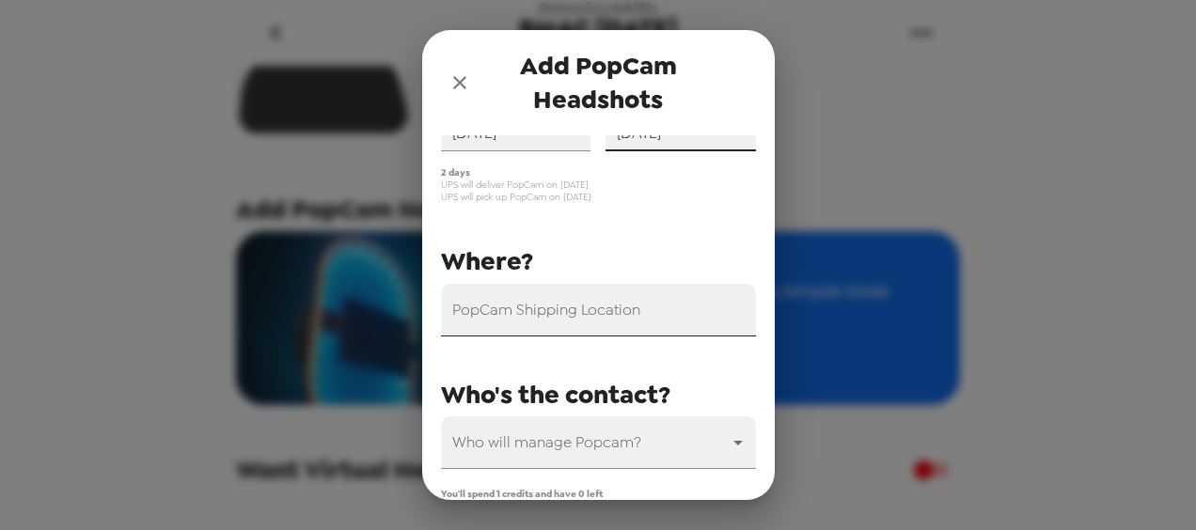
click at [585, 310] on input "PopCam Shipping Location" at bounding box center [598, 310] width 315 height 53
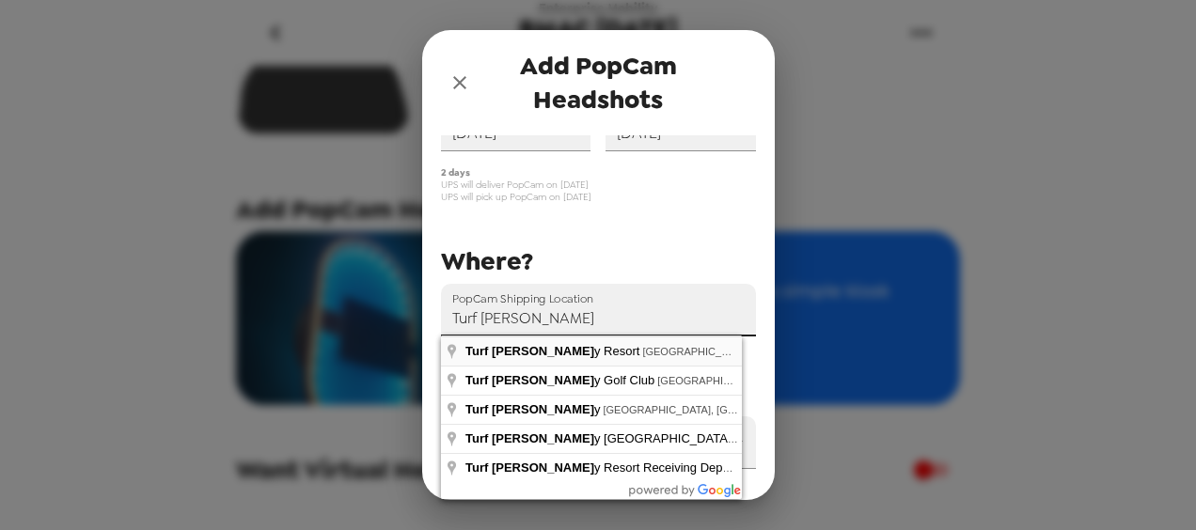
type input "[GEOGRAPHIC_DATA], [GEOGRAPHIC_DATA], [GEOGRAPHIC_DATA], [GEOGRAPHIC_DATA], [GE…"
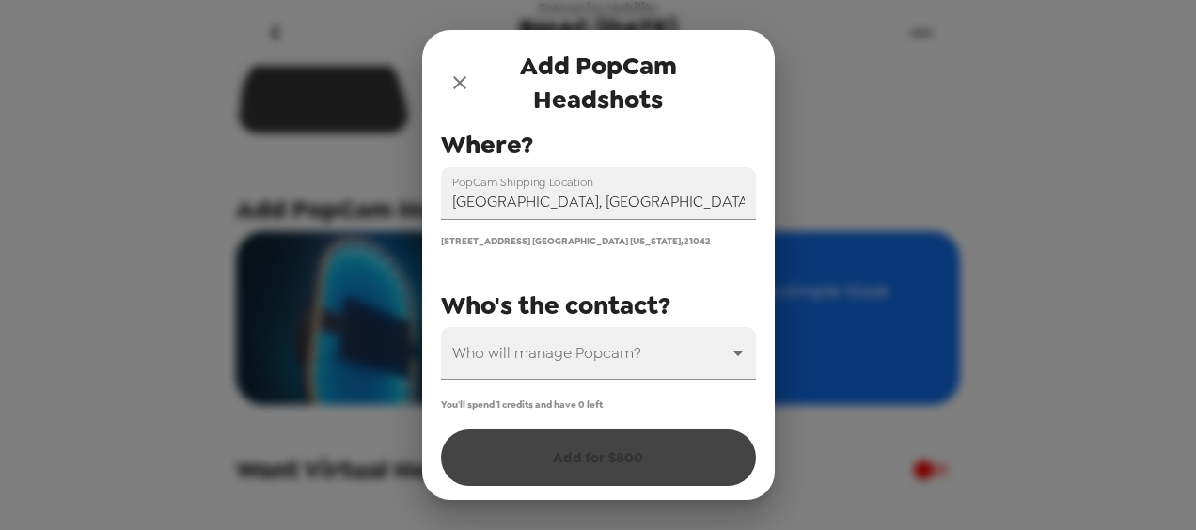
scroll to position [244, 0]
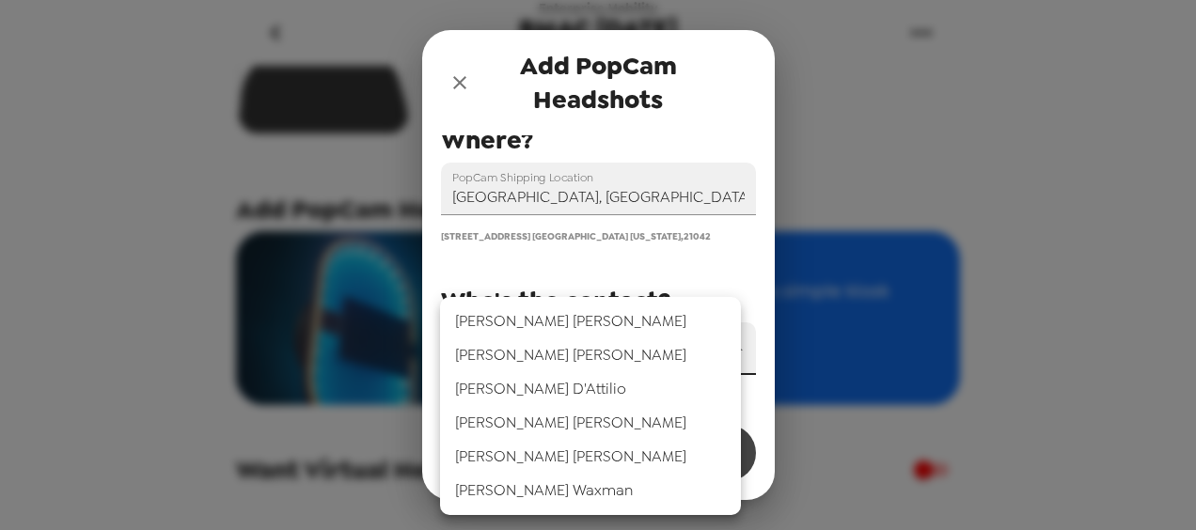
click at [577, 350] on body "Enterprise Mobility BMAC Sept 2025 8/18/25 • 0 photos Backdrop Add PopCam Heads…" at bounding box center [598, 265] width 1196 height 530
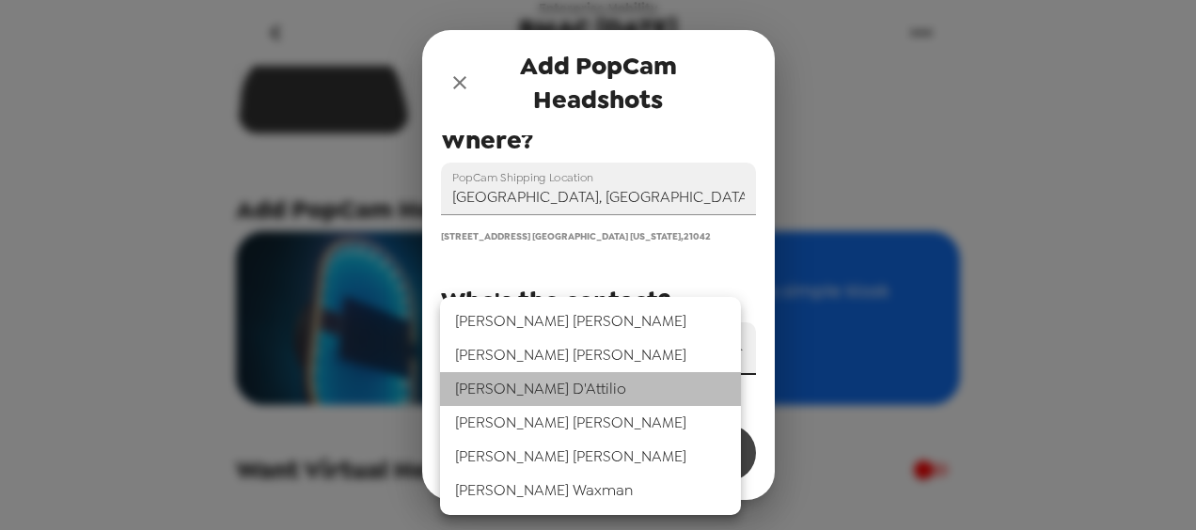
click at [547, 388] on li "[PERSON_NAME]" at bounding box center [590, 389] width 301 height 34
type input "44866"
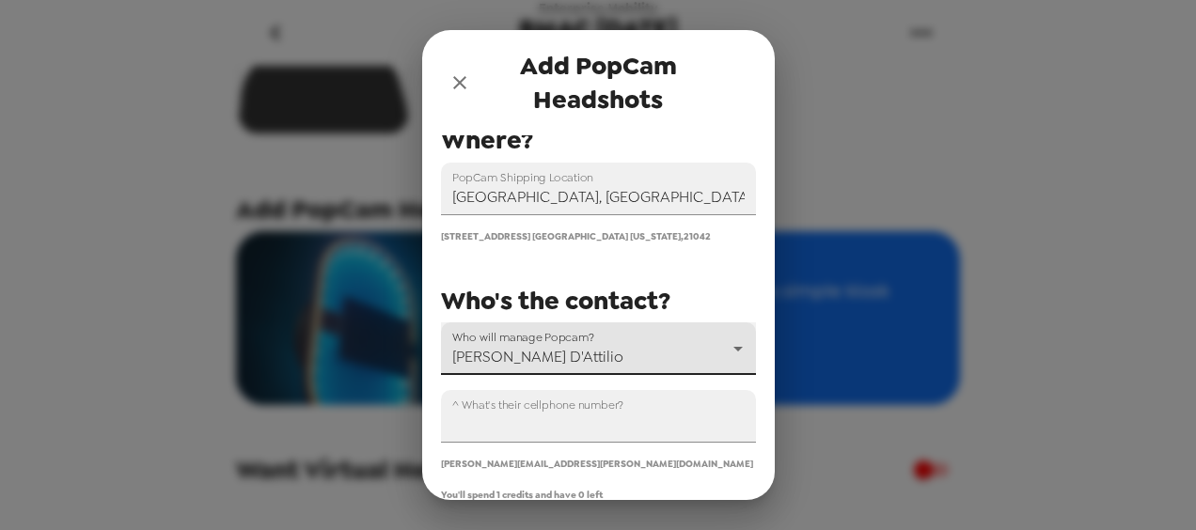
scroll to position [340, 0]
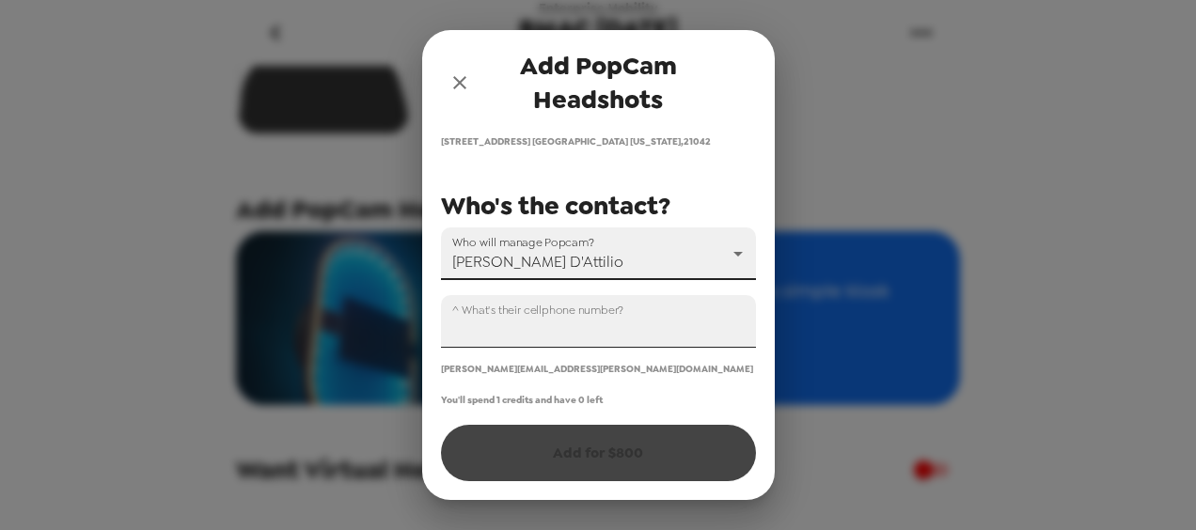
click at [582, 337] on input "^ What's their cellphone number?" at bounding box center [598, 321] width 315 height 53
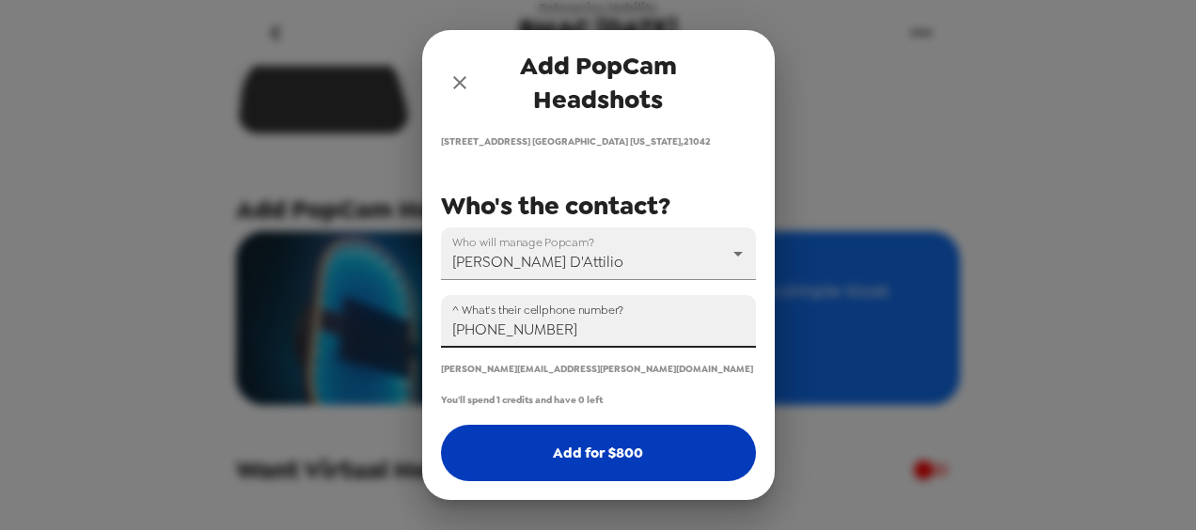
type input "+1 (240) 793-1390"
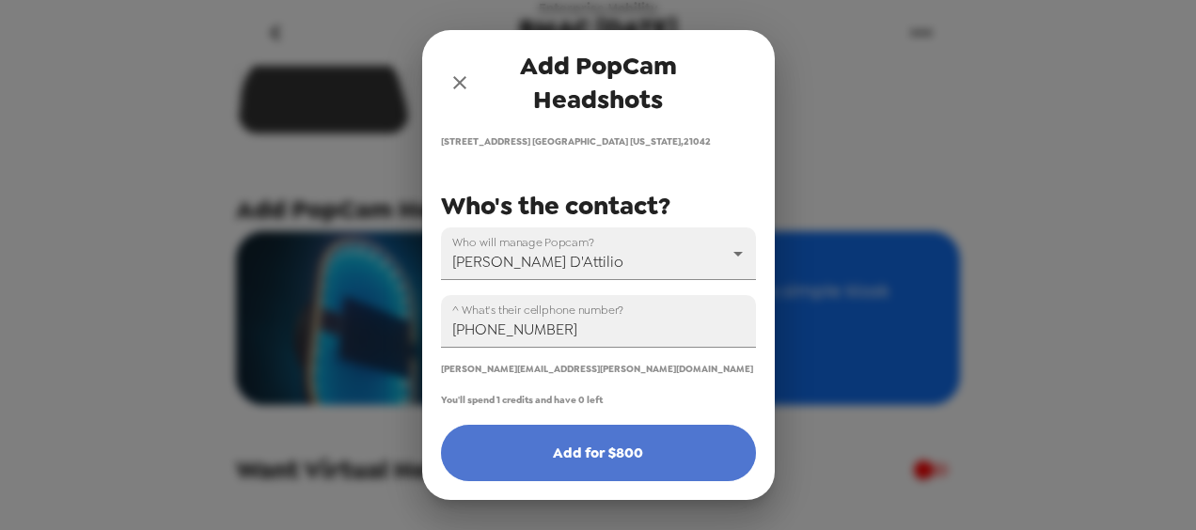
click at [624, 449] on button "Add for $ 800" at bounding box center [598, 453] width 315 height 56
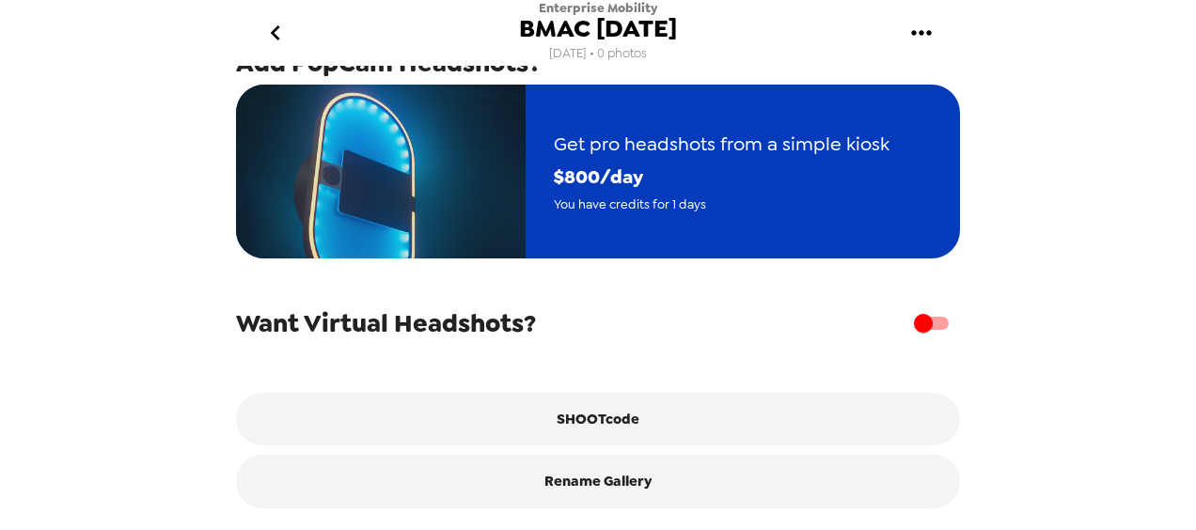
scroll to position [418, 0]
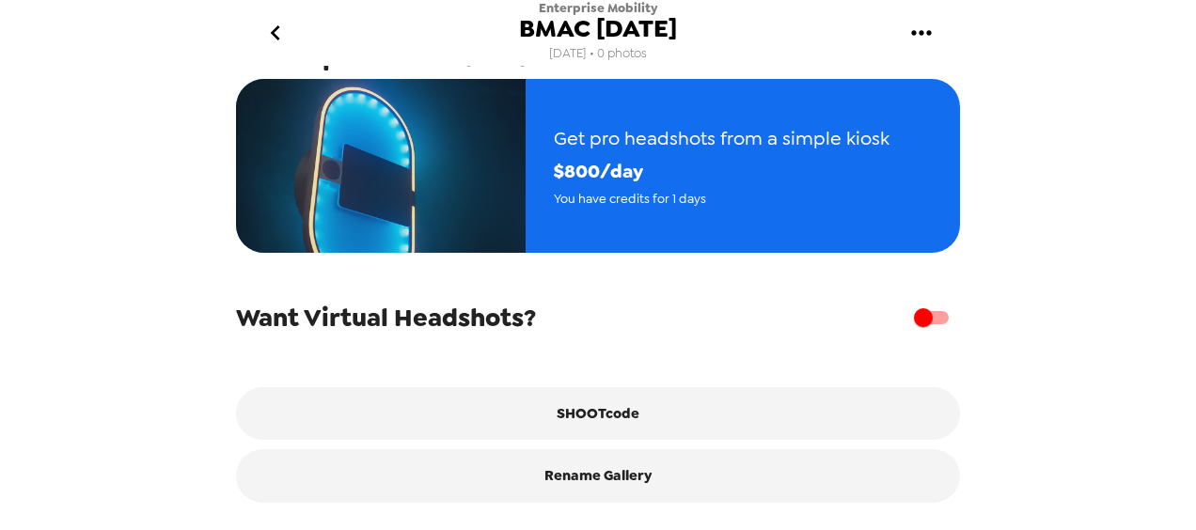
click at [908, 324] on input "checkbox" at bounding box center [923, 318] width 107 height 36
checkbox input "true"
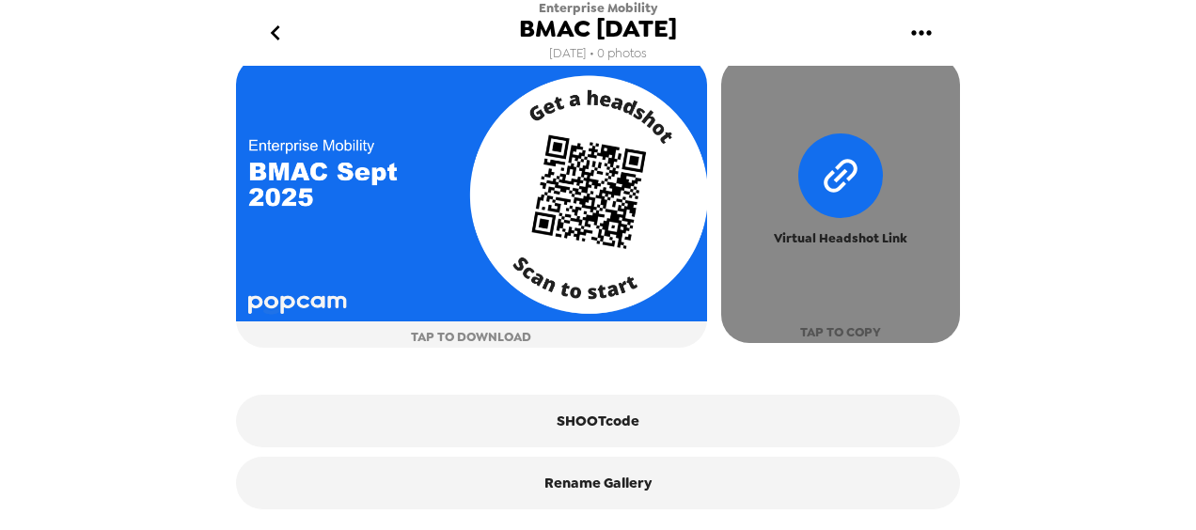
scroll to position [733, 0]
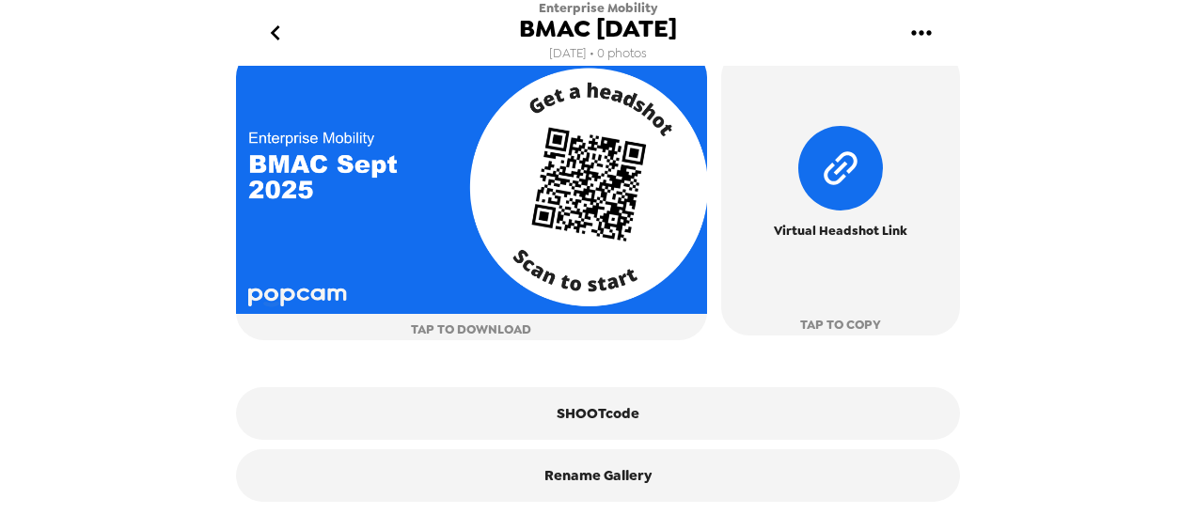
click at [652, 365] on div "SHOOTcode" at bounding box center [598, 390] width 724 height 100
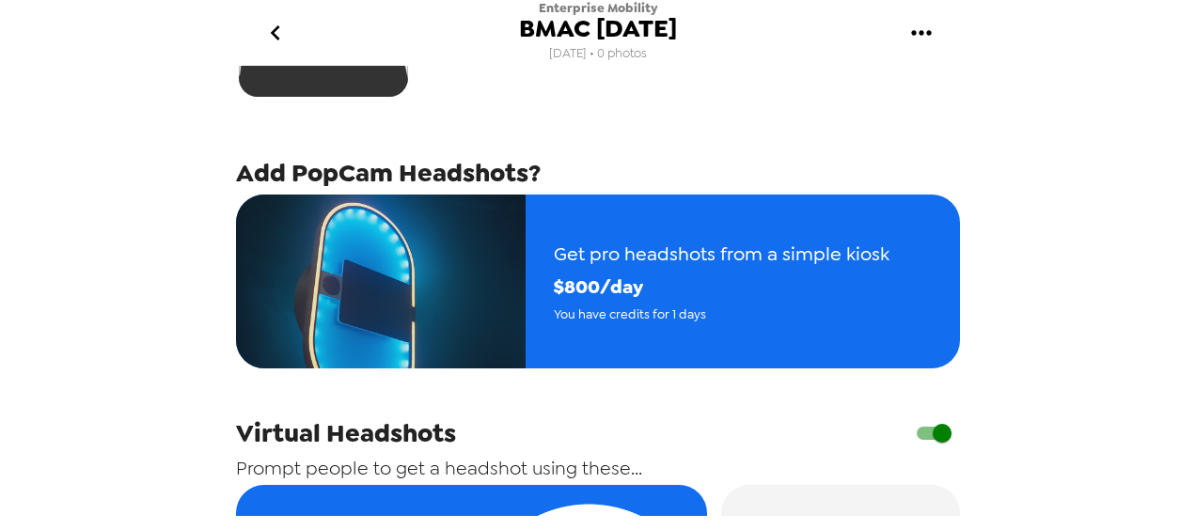
scroll to position [263, 0]
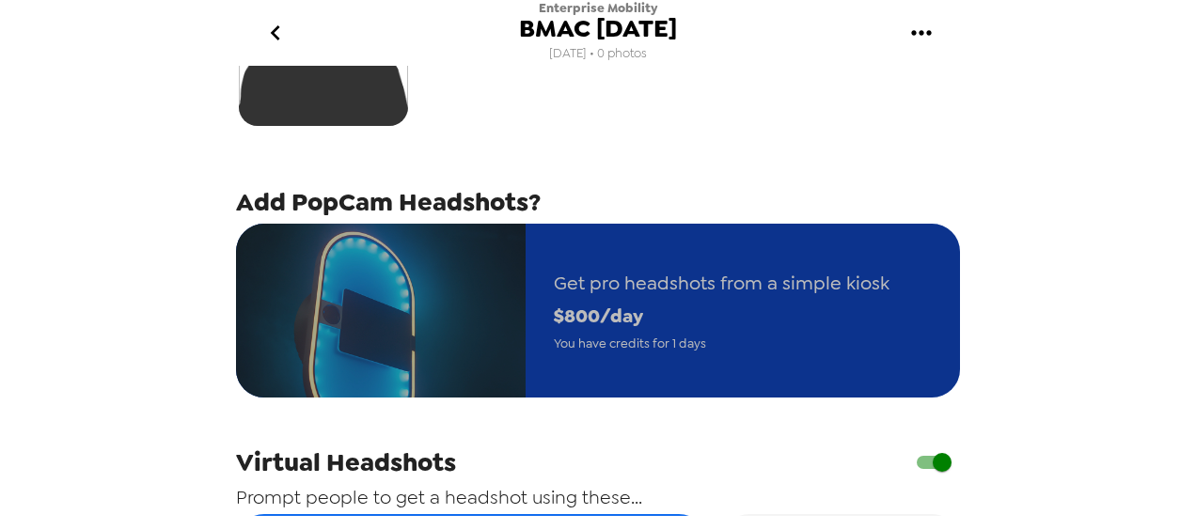
click at [683, 316] on span "$ 800 /day" at bounding box center [722, 316] width 336 height 33
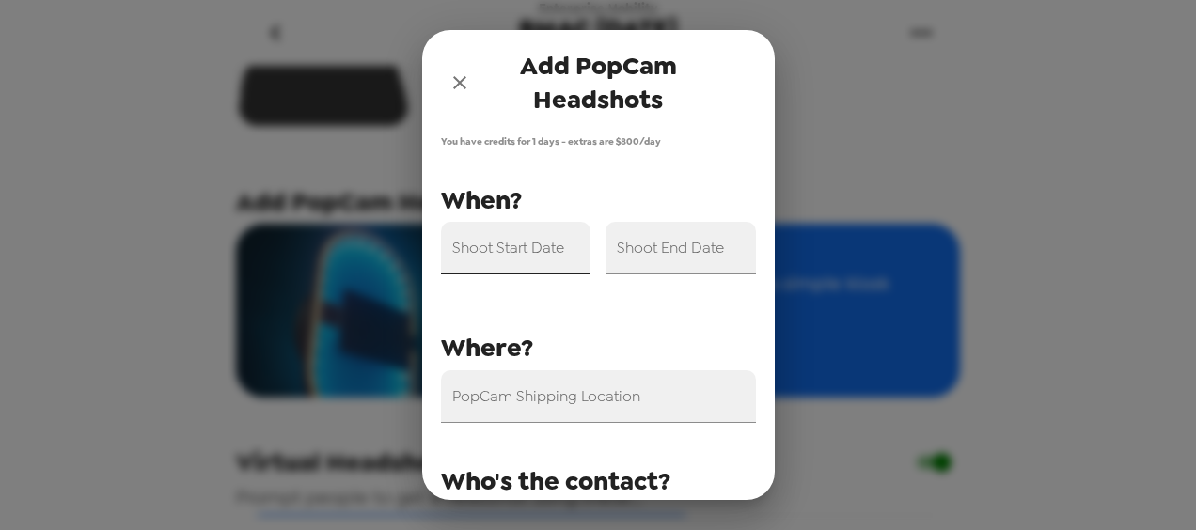
click at [529, 248] on input "Shoot Start Date" at bounding box center [516, 248] width 150 height 53
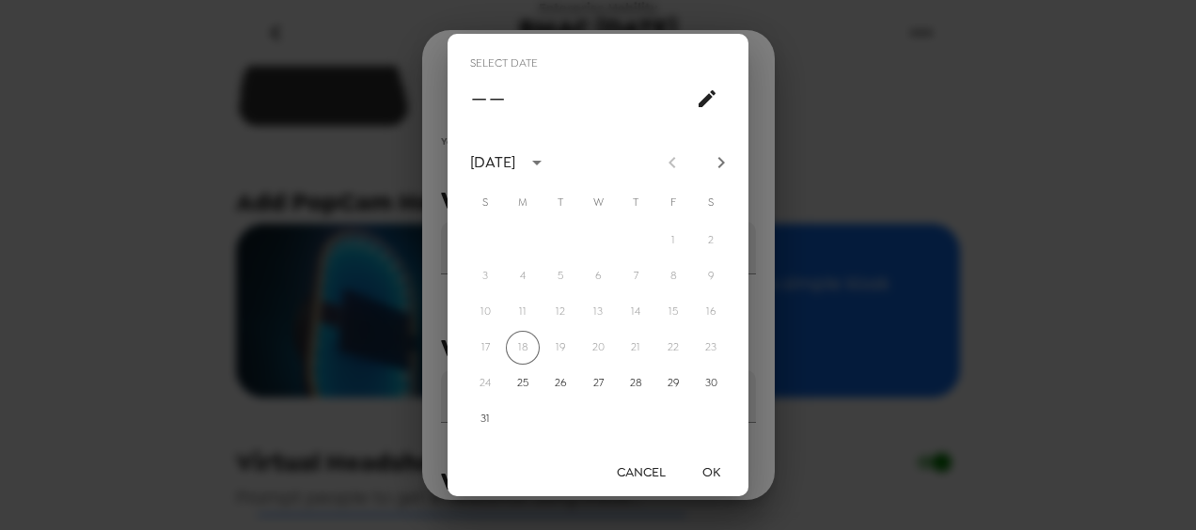
click at [728, 160] on icon "Next month" at bounding box center [721, 162] width 23 height 23
click at [597, 237] on button "3" at bounding box center [598, 241] width 34 height 34
type input "[DATE]"
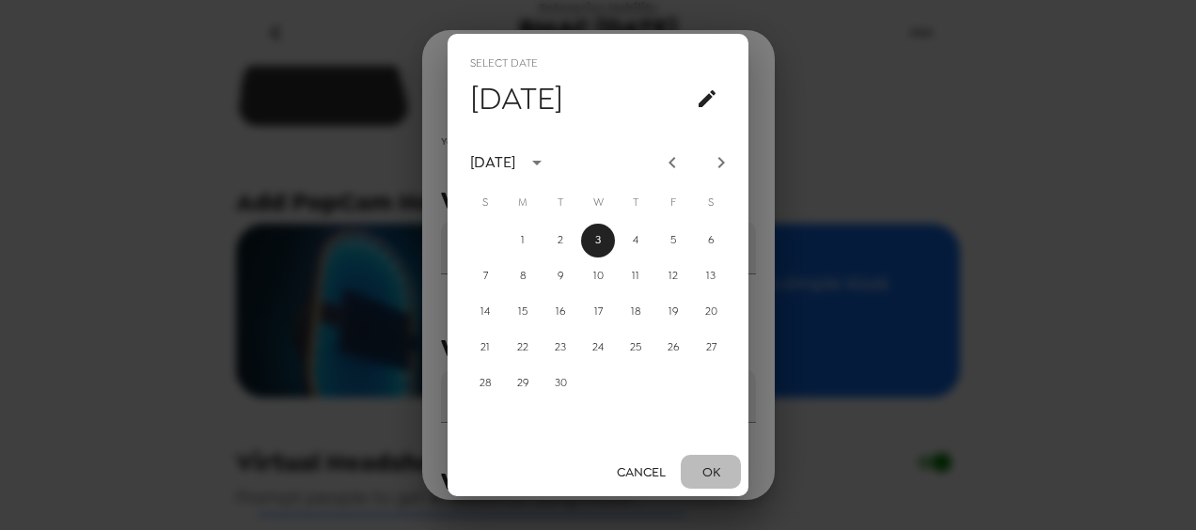
click at [720, 466] on button "OK" at bounding box center [711, 472] width 60 height 35
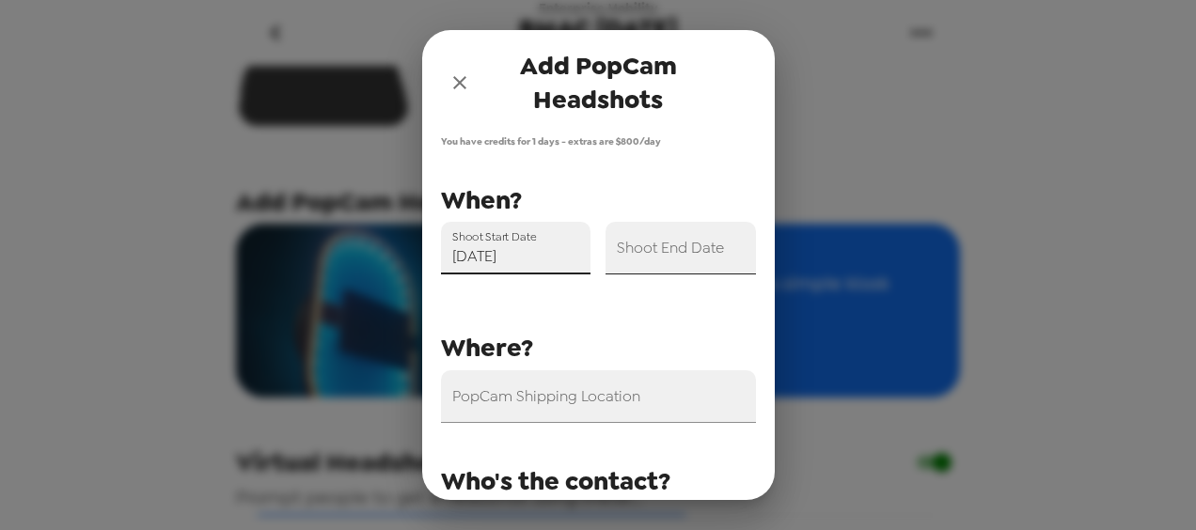
click at [679, 252] on input "Shoot End Date" at bounding box center [681, 248] width 150 height 53
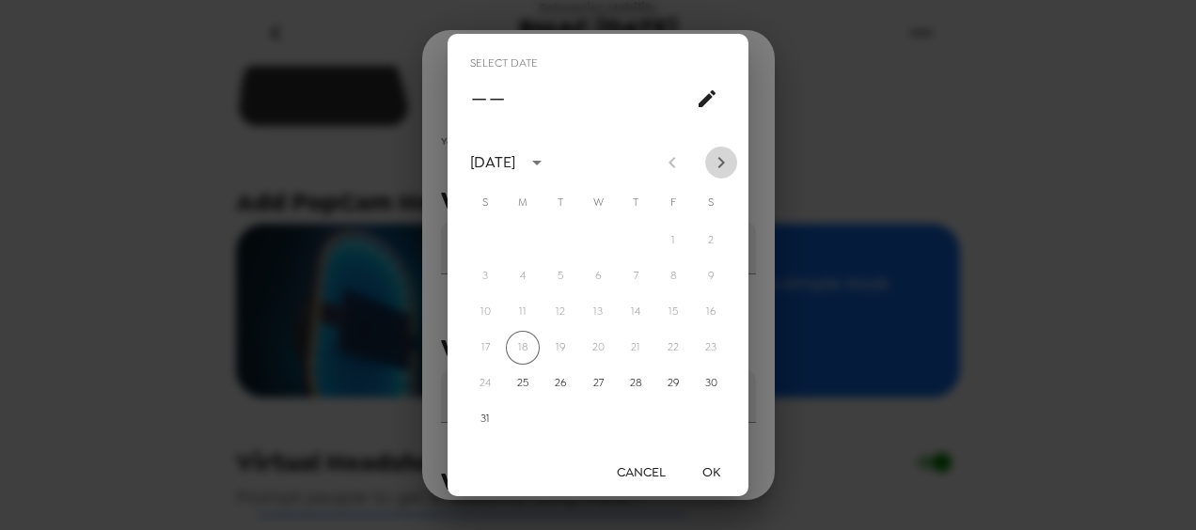
click at [726, 160] on icon "Next month" at bounding box center [721, 162] width 23 height 23
click at [645, 241] on button "4" at bounding box center [636, 241] width 34 height 34
type input "[DATE]"
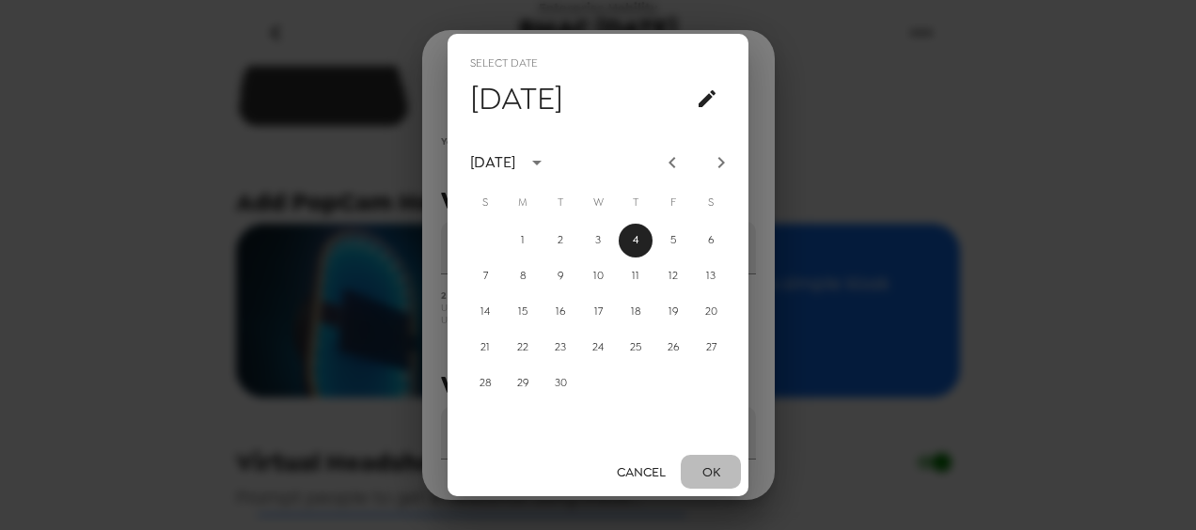
click at [712, 466] on button "OK" at bounding box center [711, 472] width 60 height 35
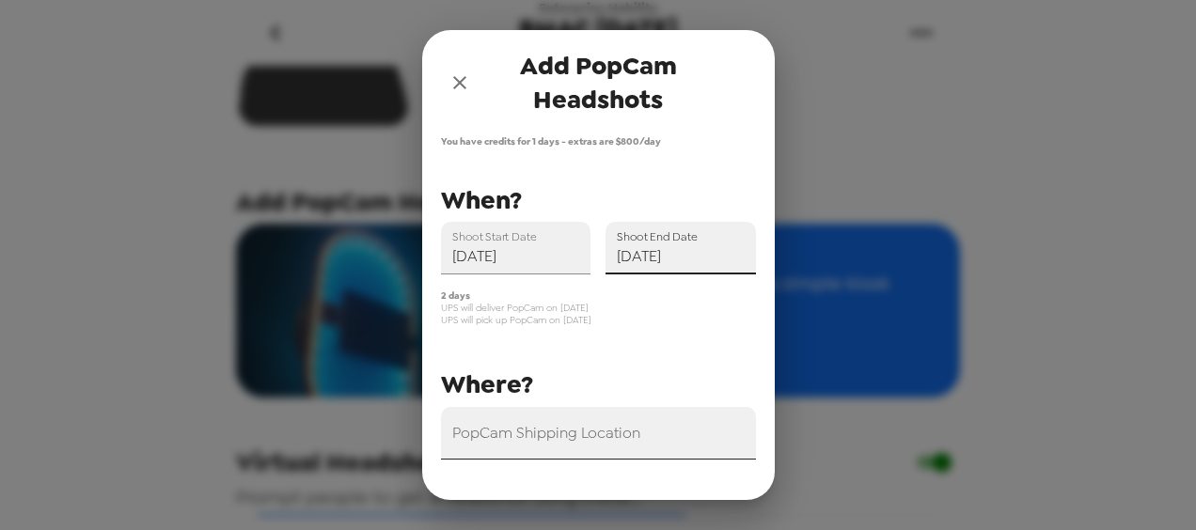
click at [532, 428] on div "PopCam Shipping Location" at bounding box center [598, 433] width 315 height 53
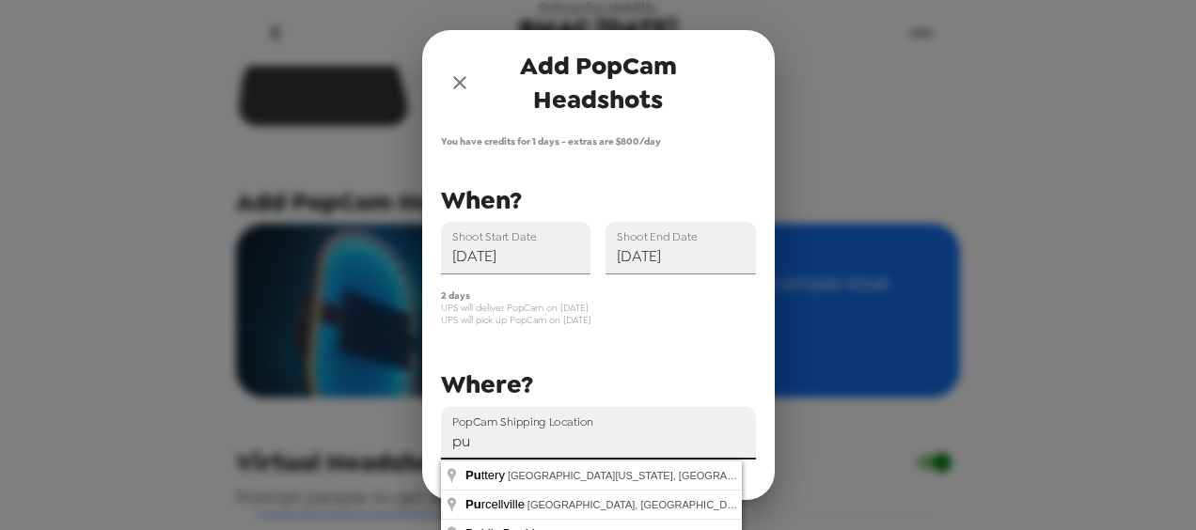
type input "p"
type input "[GEOGRAPHIC_DATA], [GEOGRAPHIC_DATA], [GEOGRAPHIC_DATA], [GEOGRAPHIC_DATA], [GE…"
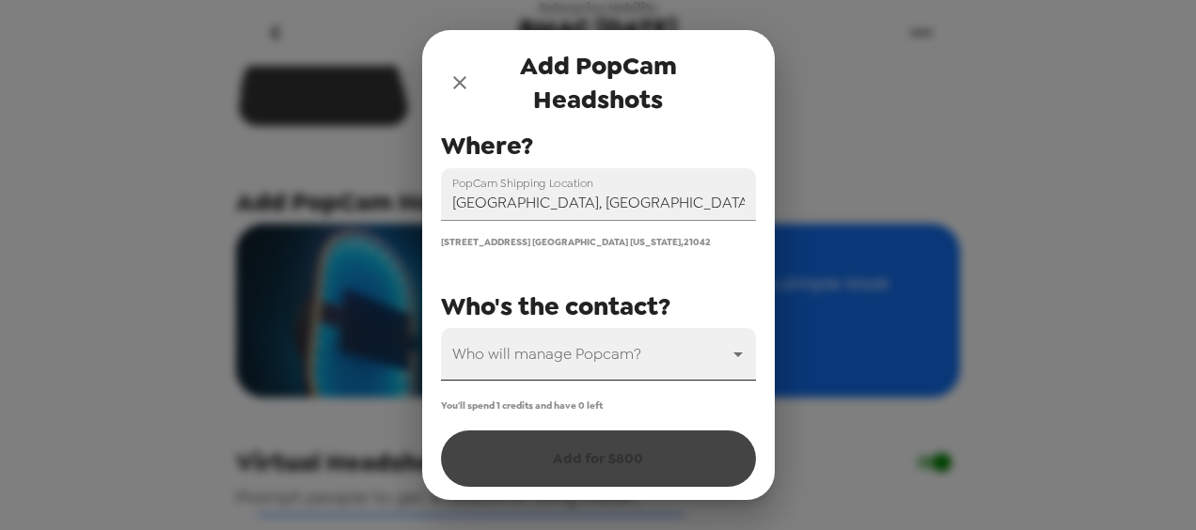
scroll to position [244, 0]
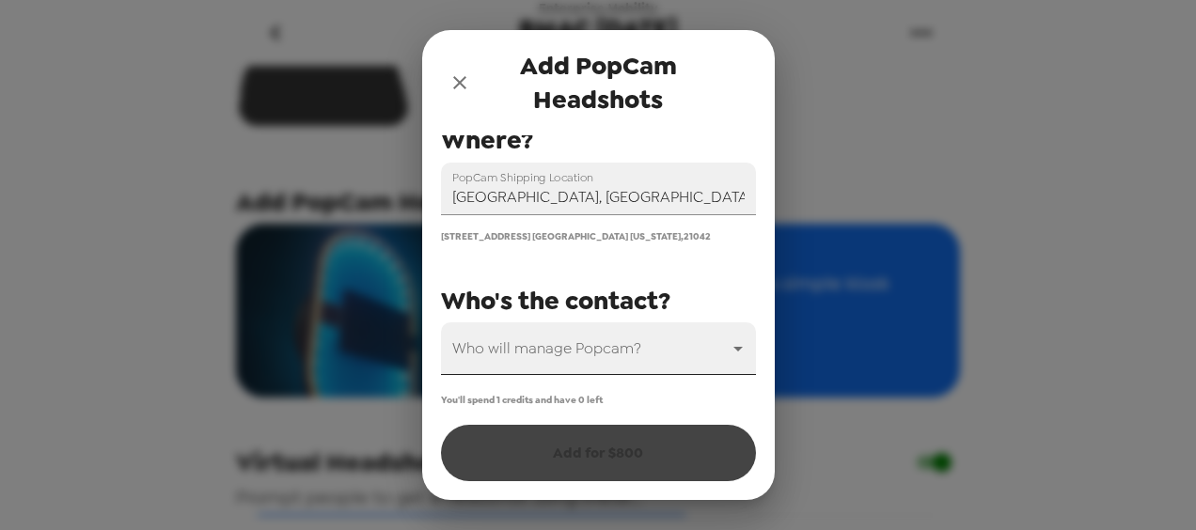
click at [627, 342] on body "Enterprise Mobility BMAC [DATE] [DATE] • 0 photos Backdrop Add PopCam Headshots…" at bounding box center [598, 265] width 1196 height 530
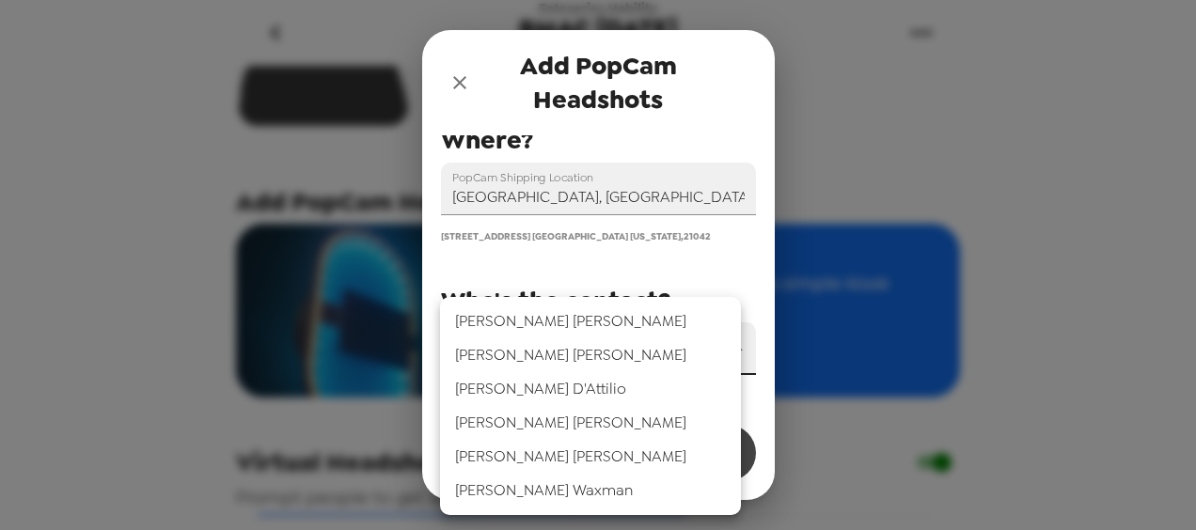
click at [548, 399] on li "[PERSON_NAME]" at bounding box center [590, 389] width 301 height 34
type input "44866"
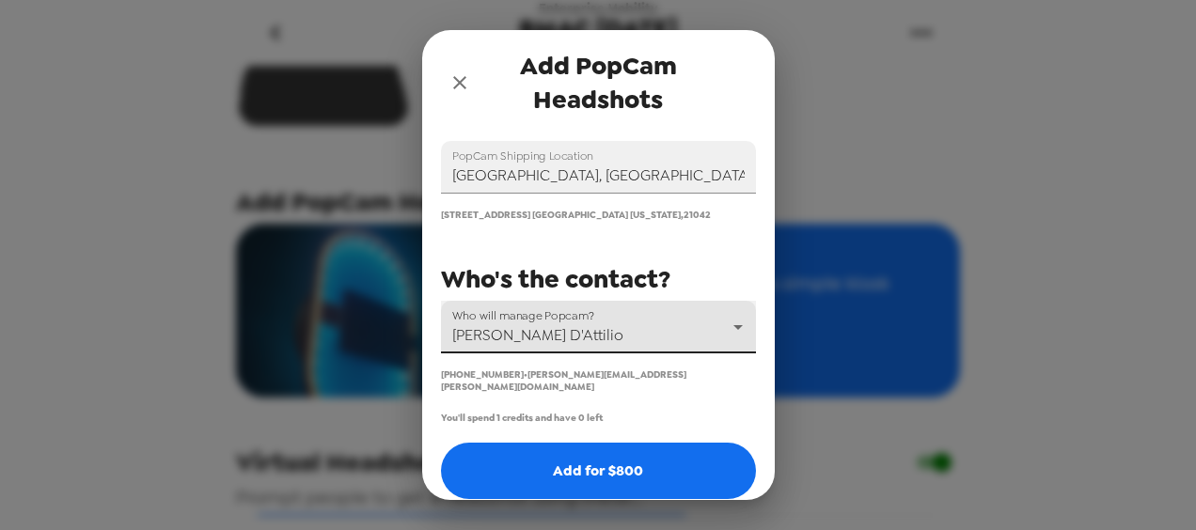
scroll to position [273, 0]
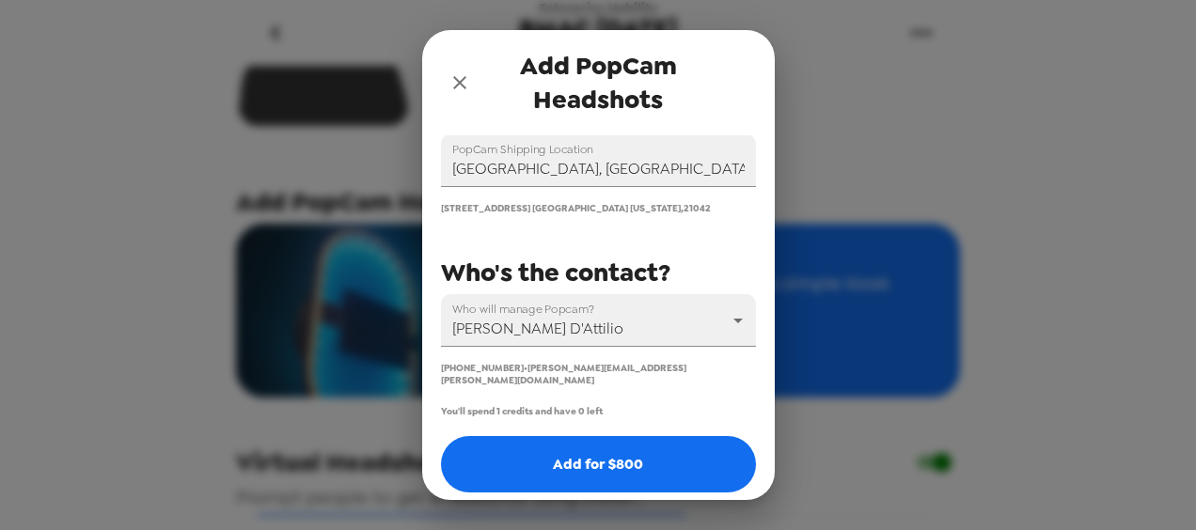
click at [713, 375] on div "You have credits for 1 days - extras are $ 800 /day PopCam Shipping Location [G…" at bounding box center [598, 317] width 353 height 365
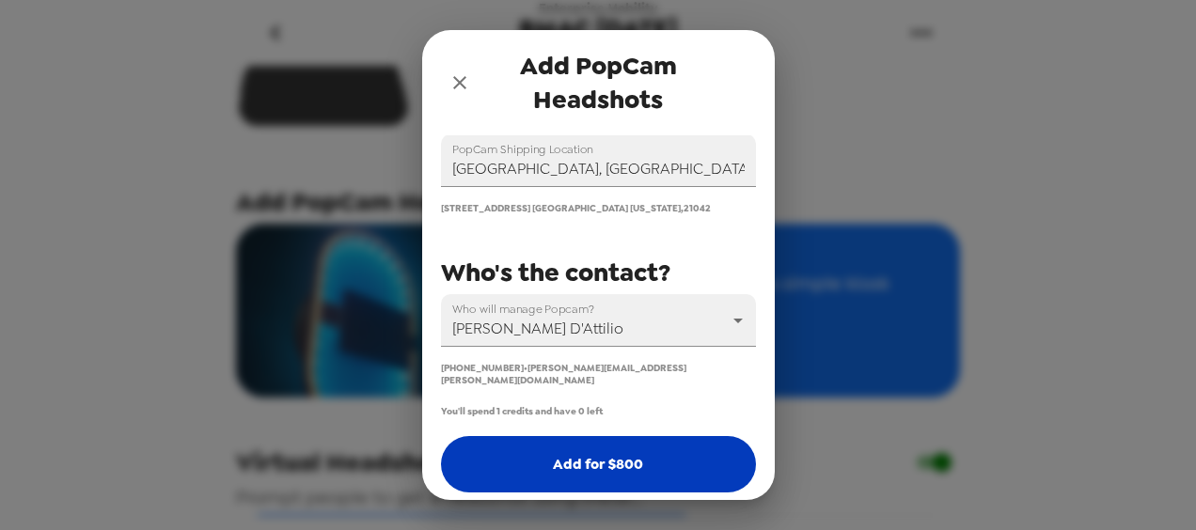
click at [562, 441] on button "Add for $ 800" at bounding box center [598, 464] width 315 height 56
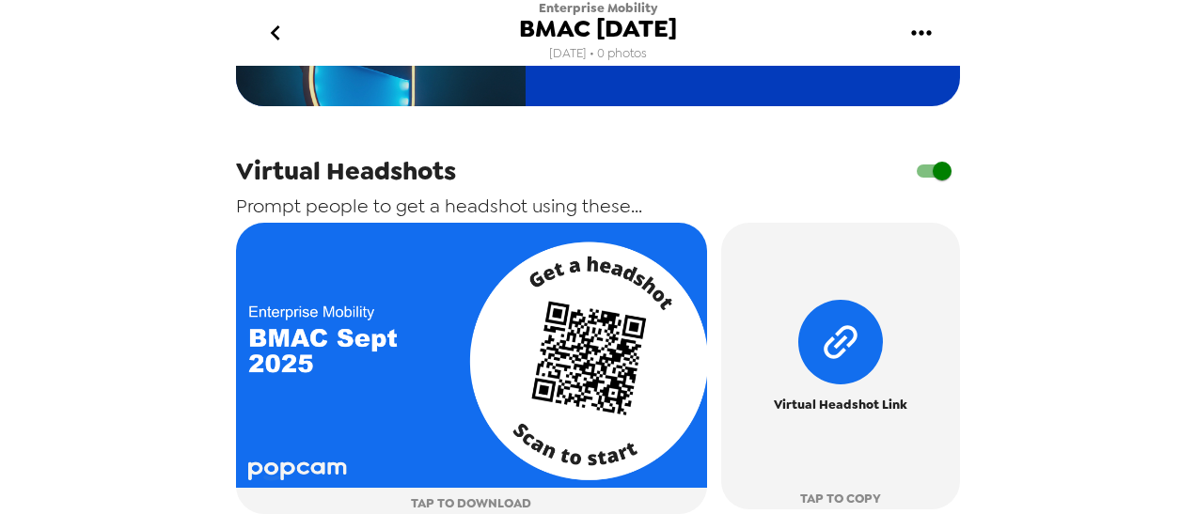
scroll to position [470, 0]
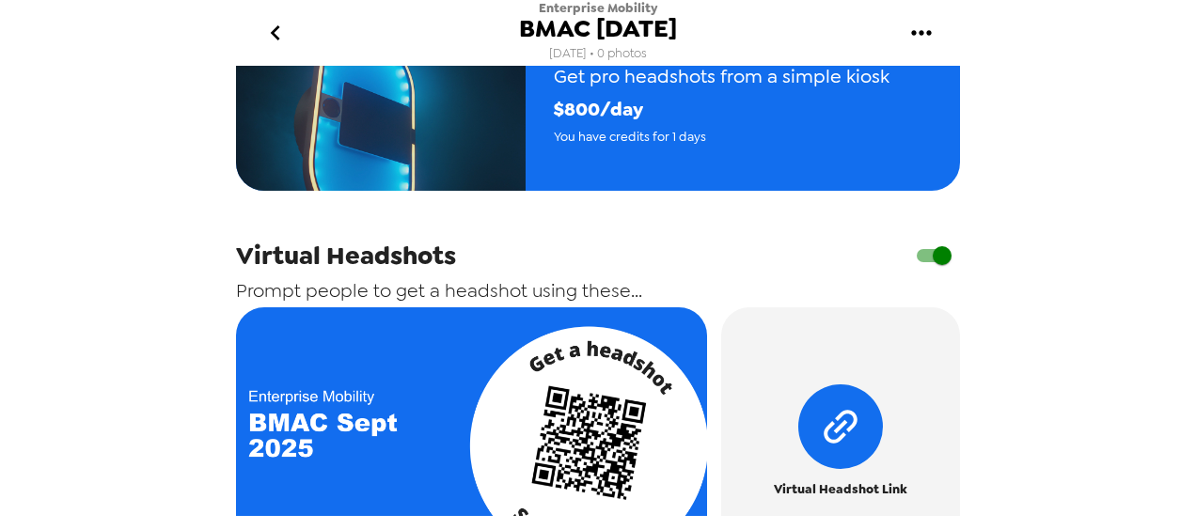
click at [913, 267] on input "checkbox" at bounding box center [942, 256] width 107 height 36
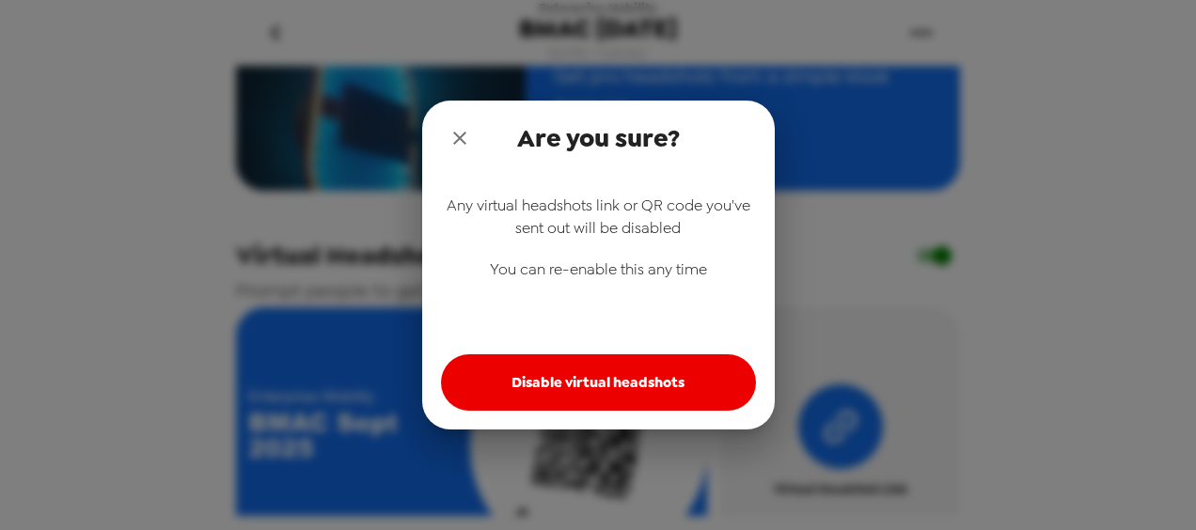
click at [630, 384] on button "Disable virtual headshots" at bounding box center [598, 383] width 315 height 56
checkbox input "false"
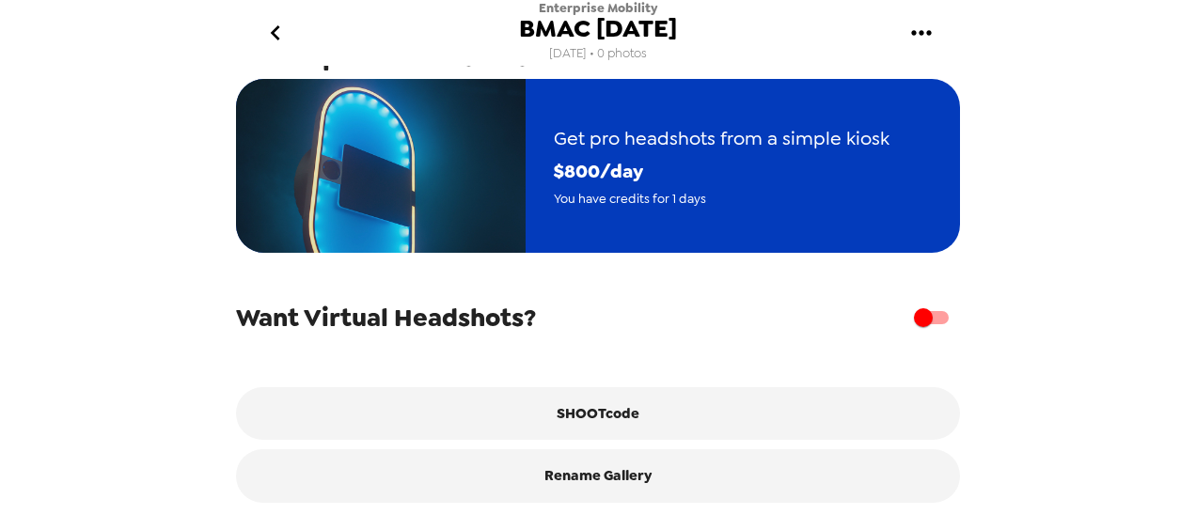
scroll to position [0, 0]
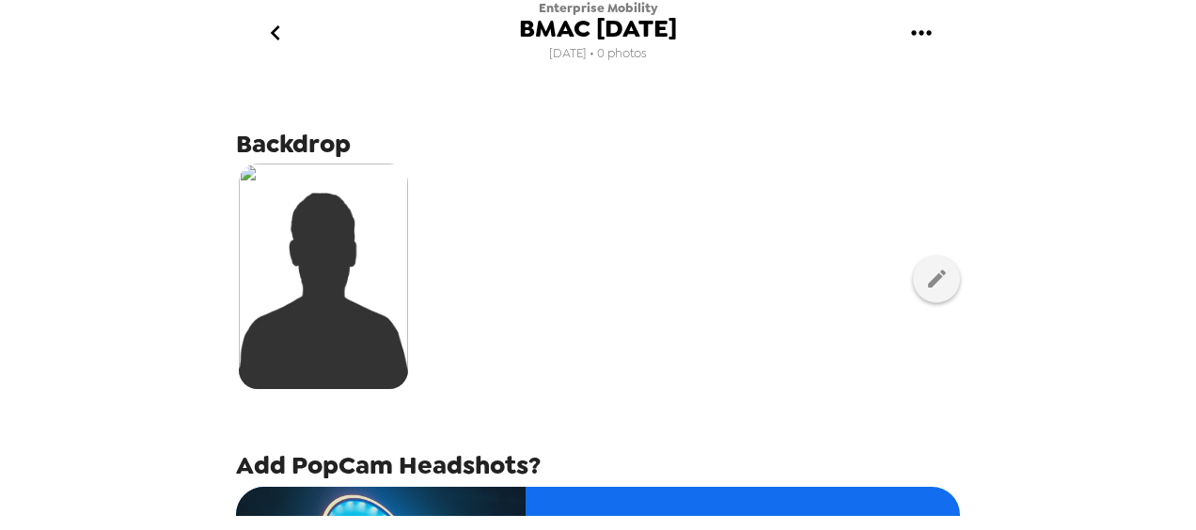
click at [536, 283] on div at bounding box center [598, 279] width 724 height 236
click at [922, 39] on icon "gallery menu" at bounding box center [922, 33] width 30 height 30
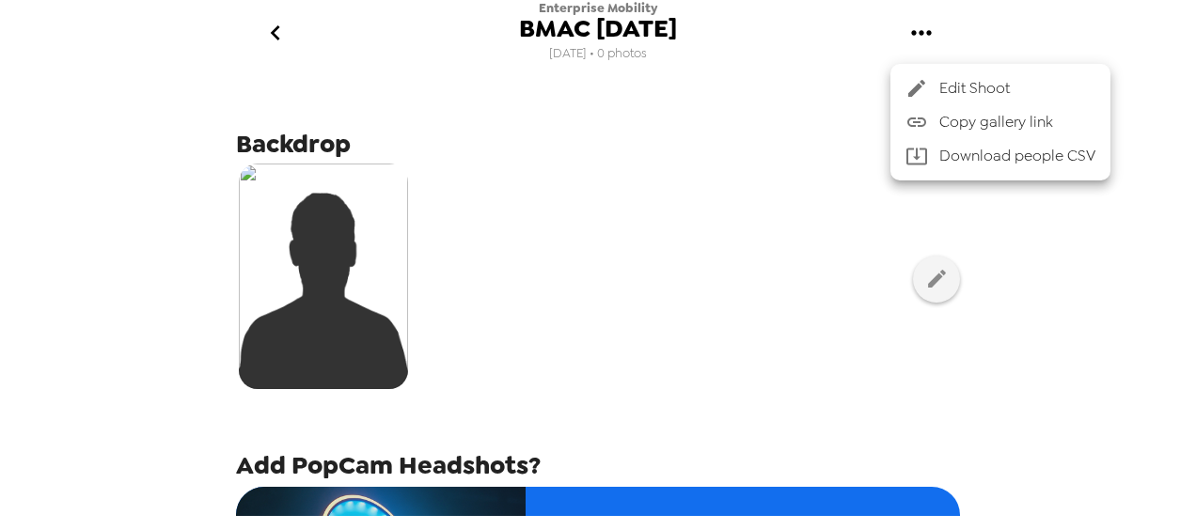
click at [774, 192] on div at bounding box center [598, 265] width 1196 height 530
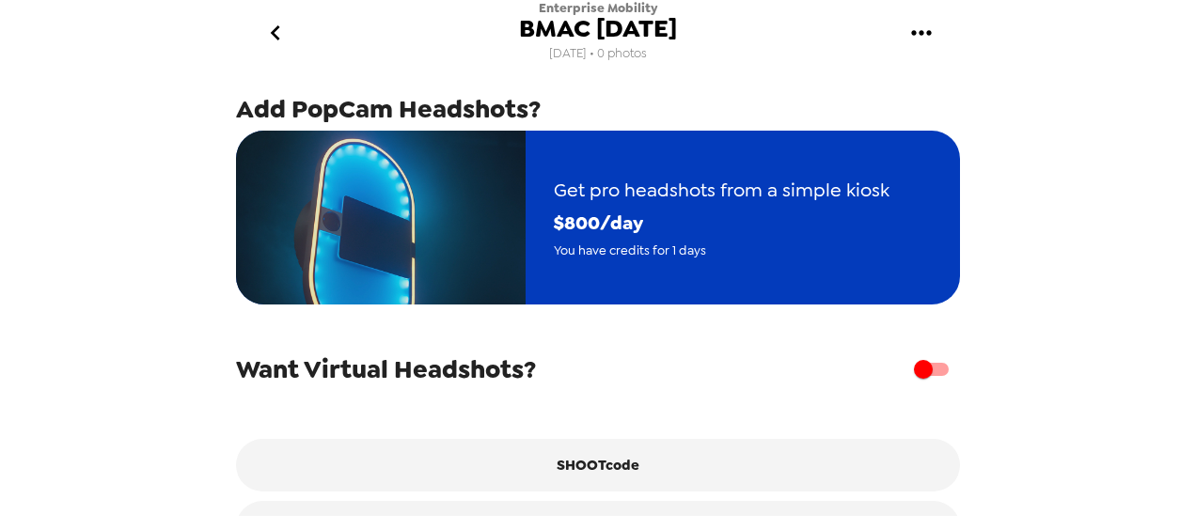
scroll to position [323, 0]
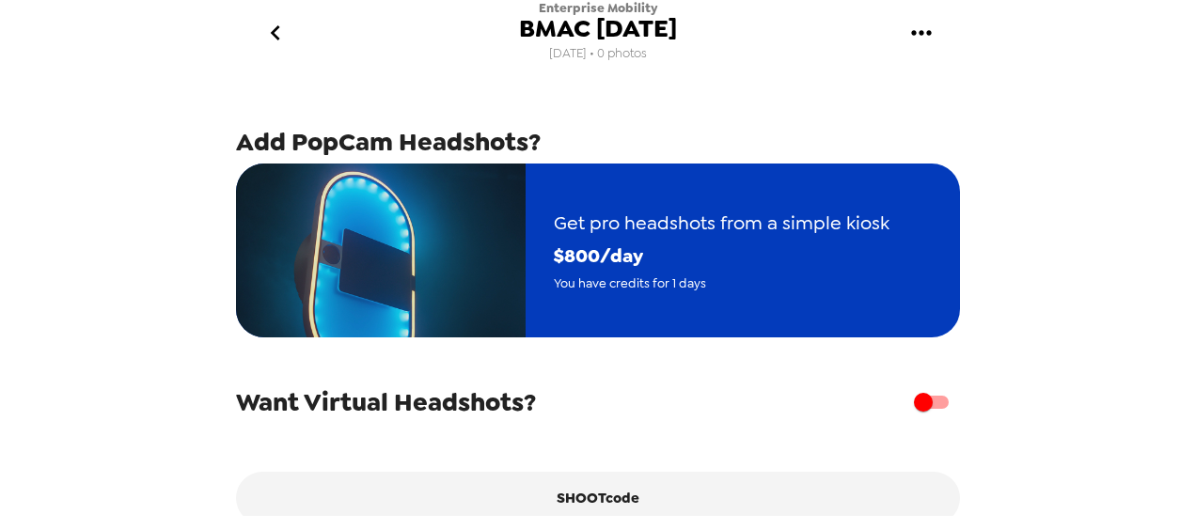
click at [623, 231] on span "Get pro headshots from a simple kiosk" at bounding box center [722, 223] width 336 height 33
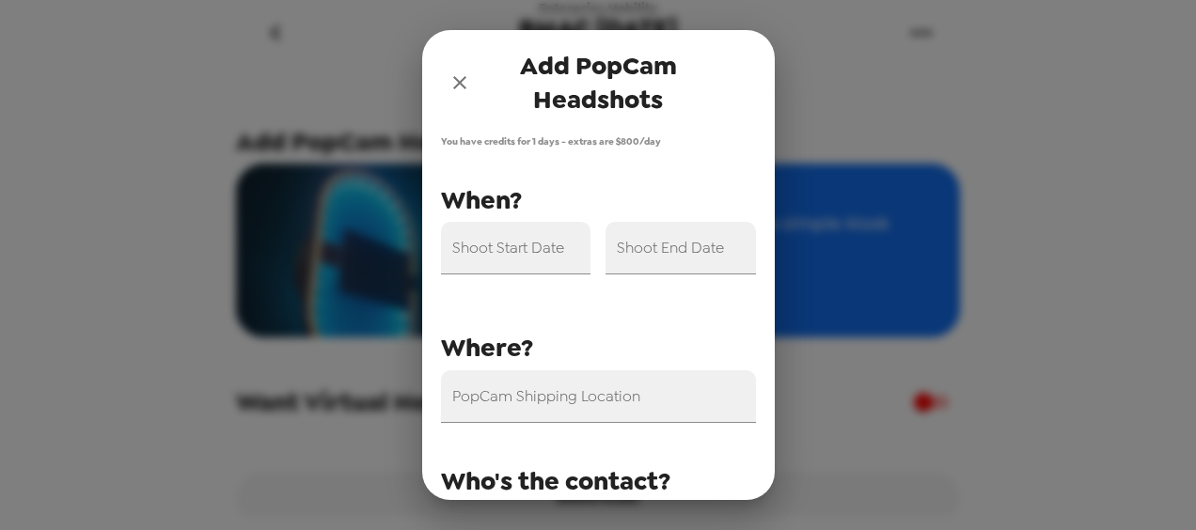
click at [456, 81] on icon "close" at bounding box center [460, 82] width 23 height 23
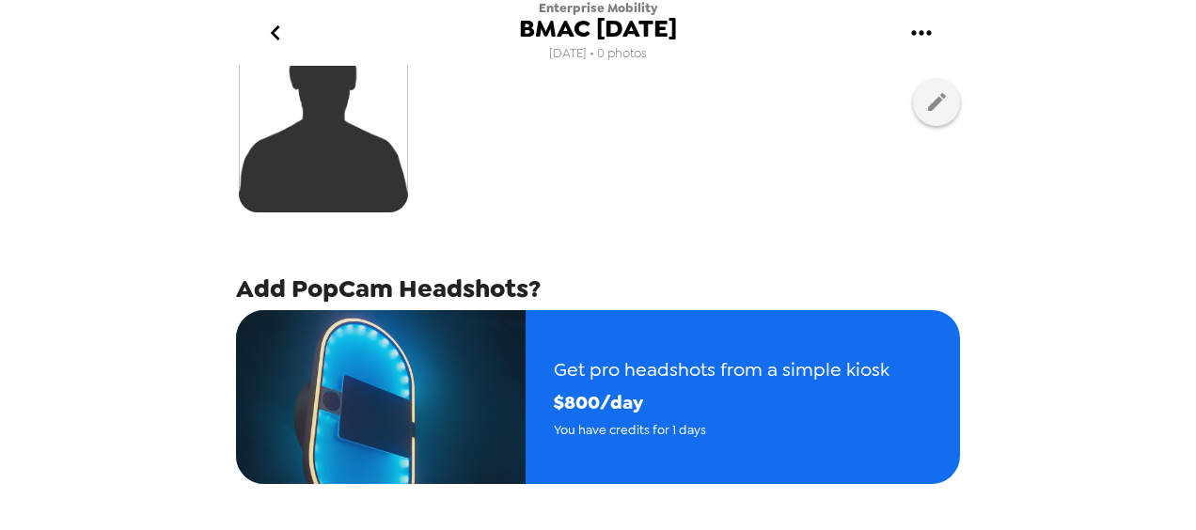
scroll to position [0, 0]
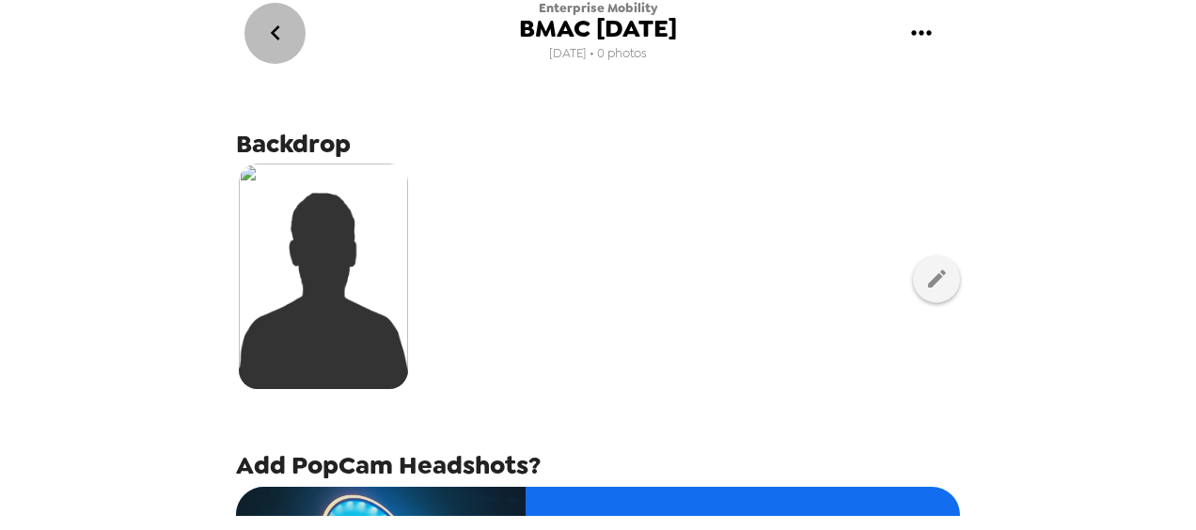
click at [282, 33] on icon "go back" at bounding box center [275, 33] width 30 height 30
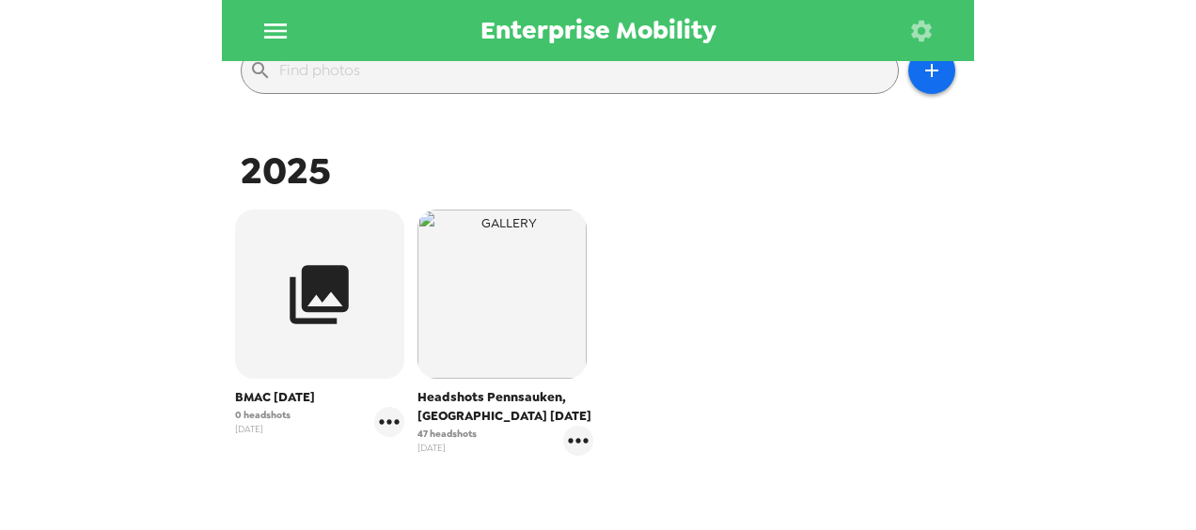
scroll to position [145, 0]
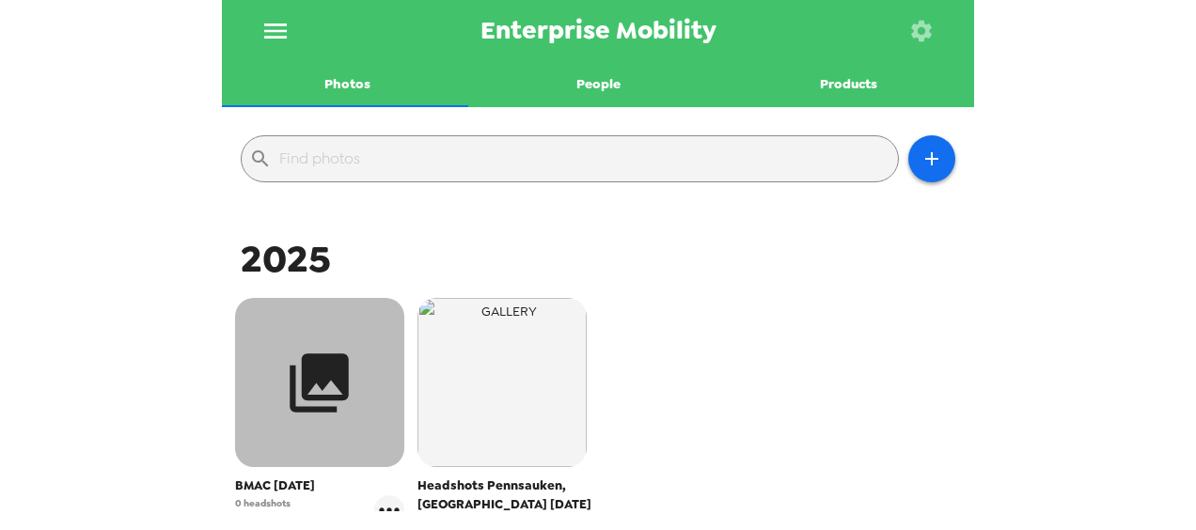
click at [314, 361] on icon "button" at bounding box center [320, 383] width 59 height 59
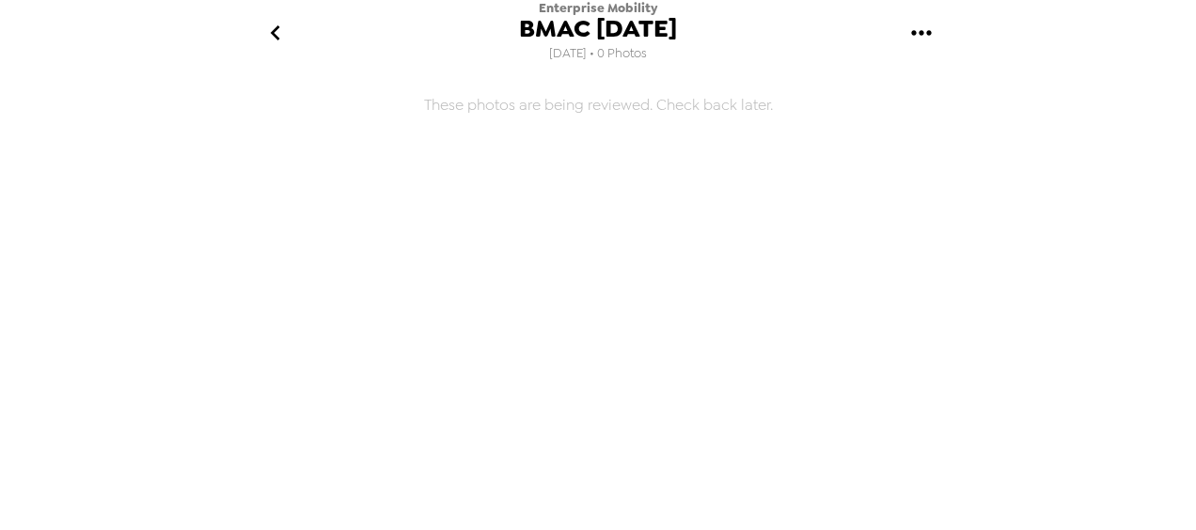
click at [283, 37] on icon "go back" at bounding box center [275, 33] width 30 height 30
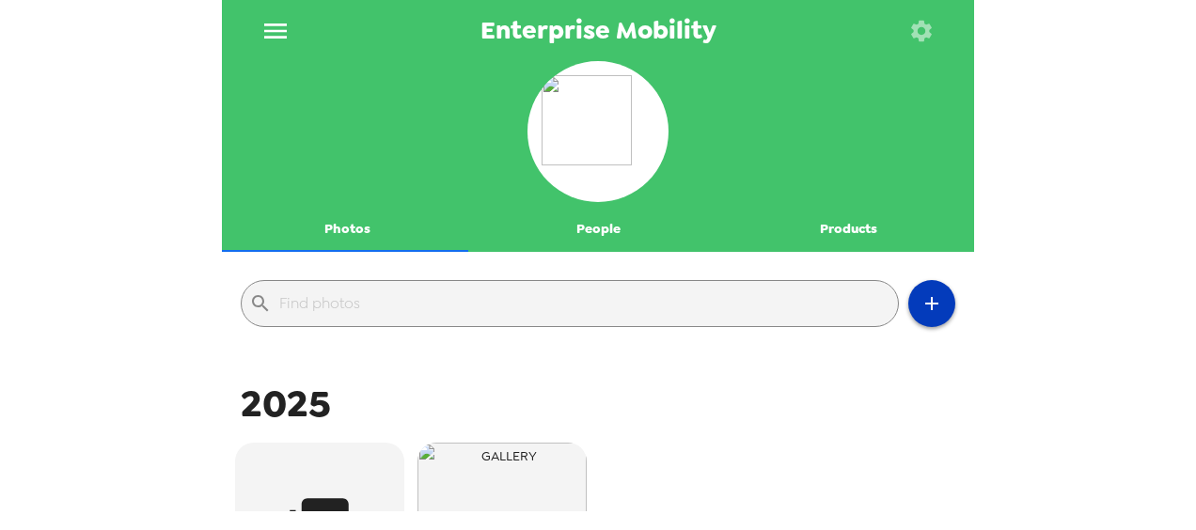
click at [921, 312] on icon "button" at bounding box center [932, 303] width 23 height 23
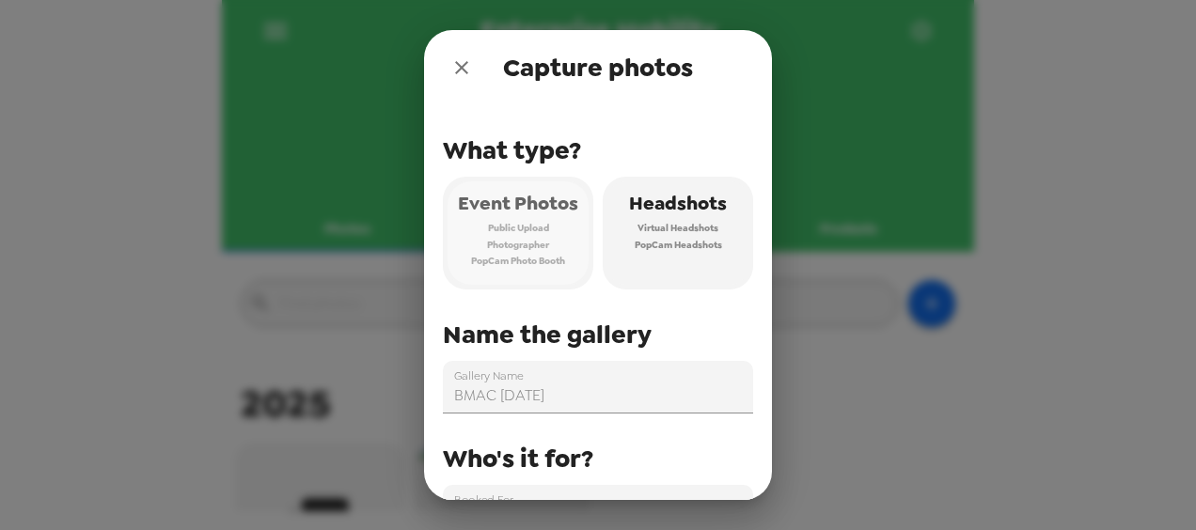
click at [544, 241] on span "Photographer" at bounding box center [518, 245] width 62 height 17
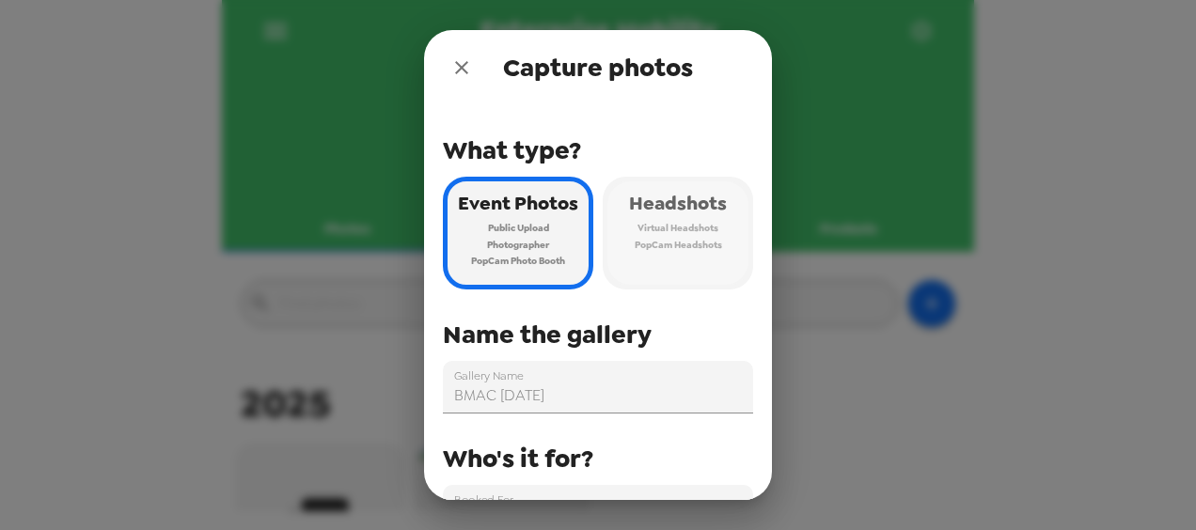
click at [667, 241] on span "PopCam Headshots" at bounding box center [678, 245] width 87 height 17
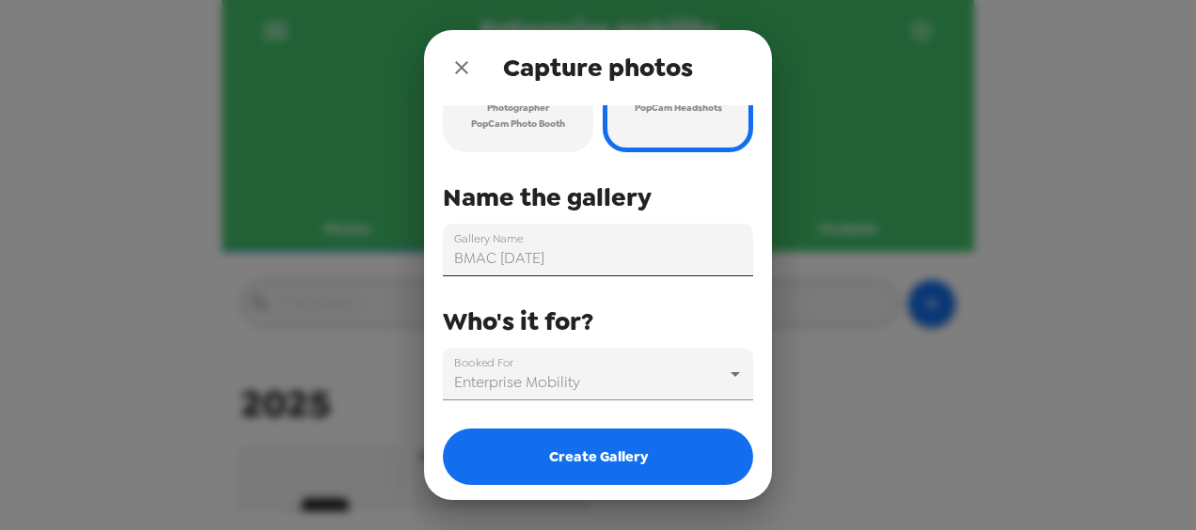
scroll to position [139, 0]
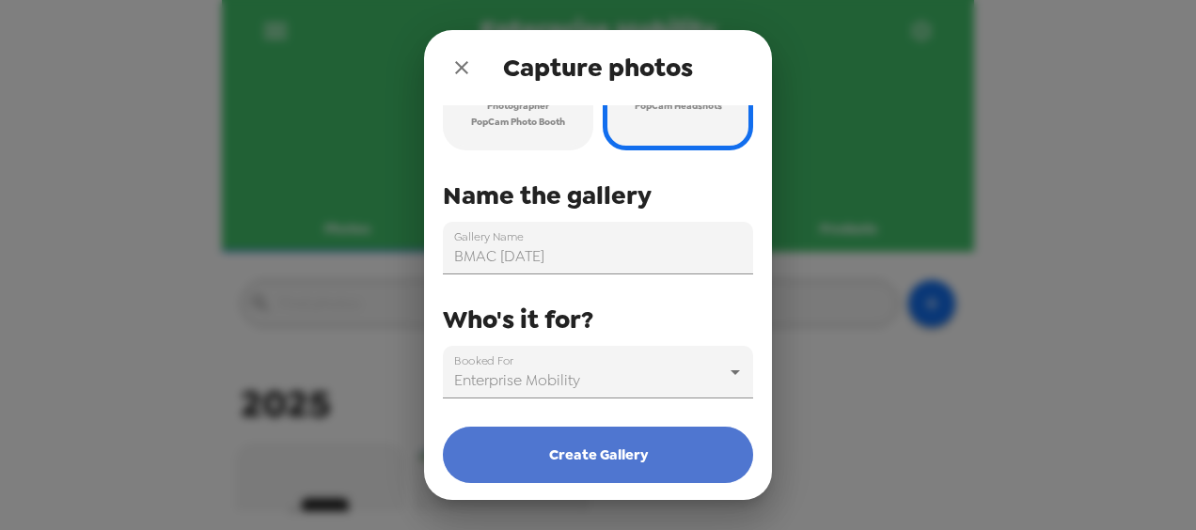
click at [621, 457] on button "Create Gallery" at bounding box center [598, 455] width 310 height 56
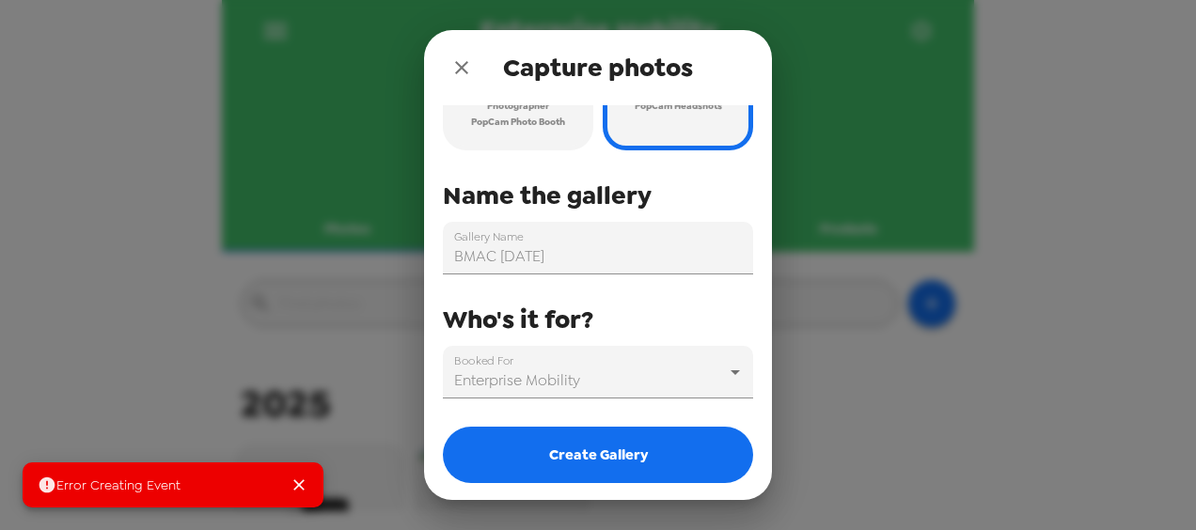
click at [301, 487] on icon "Close" at bounding box center [299, 485] width 19 height 19
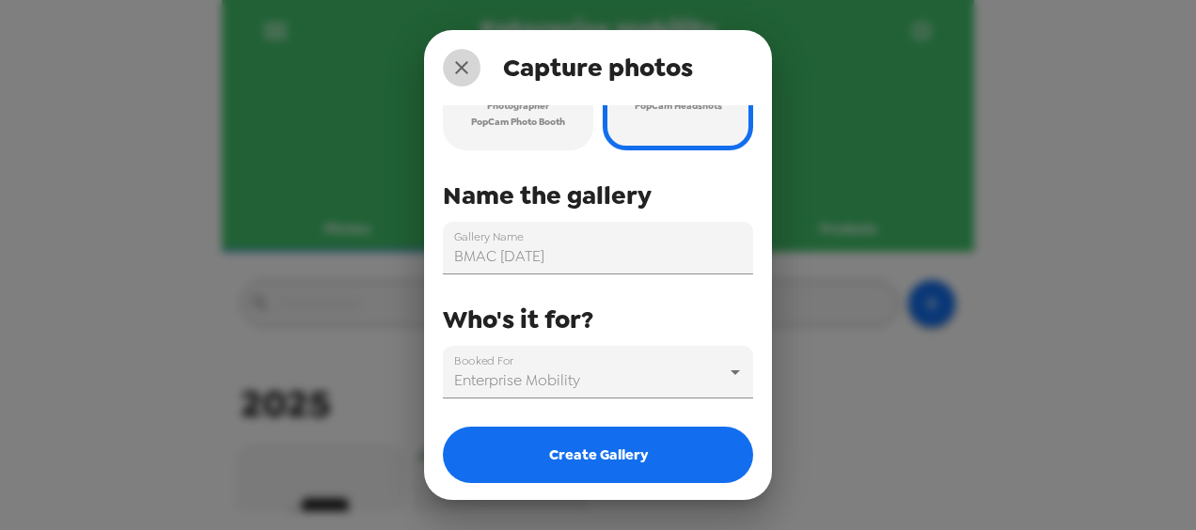
click at [457, 70] on icon "close" at bounding box center [461, 67] width 13 height 13
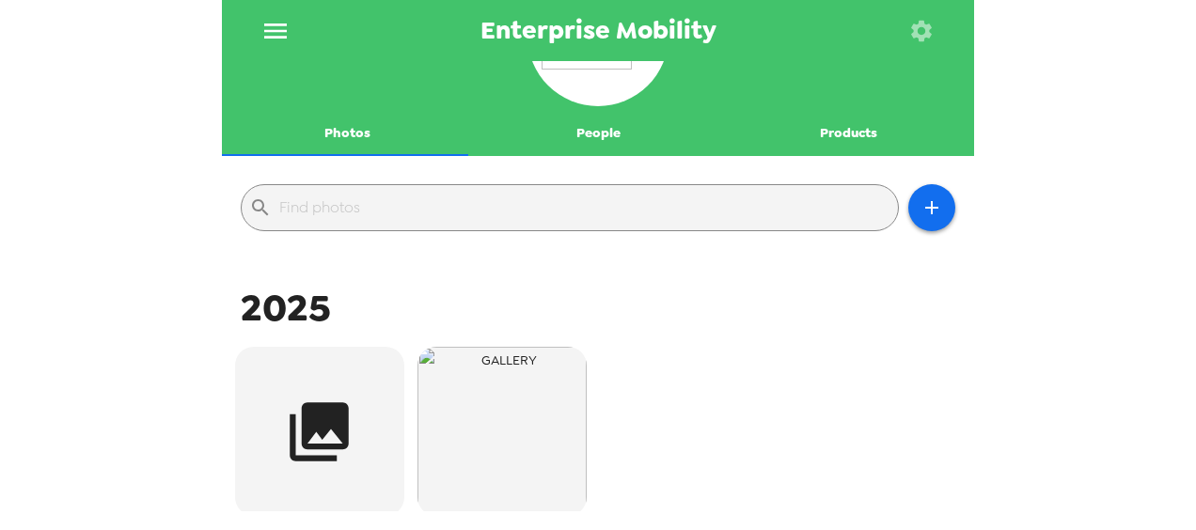
scroll to position [282, 0]
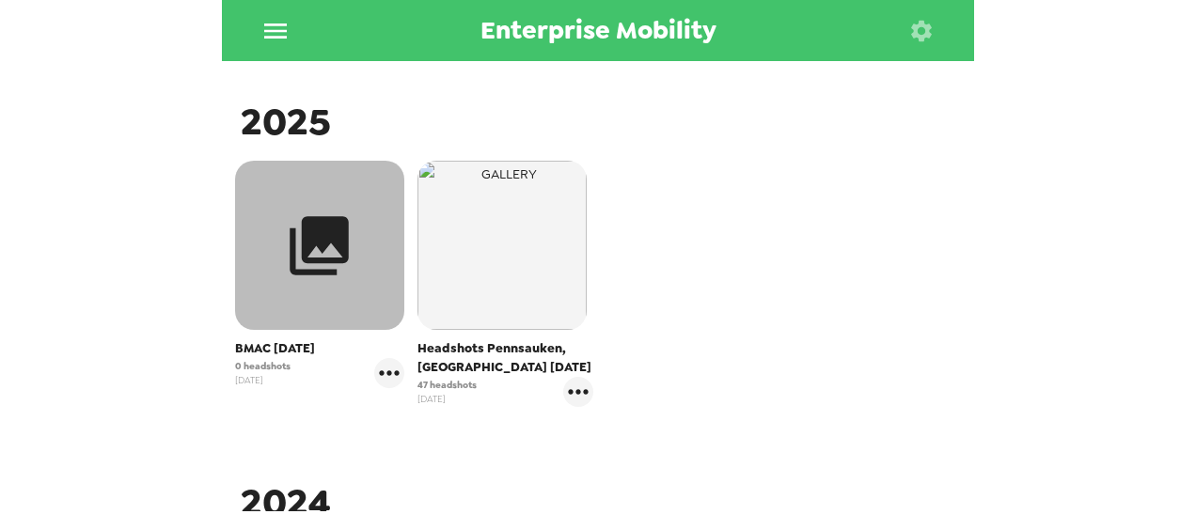
click at [322, 258] on icon "button" at bounding box center [320, 245] width 59 height 59
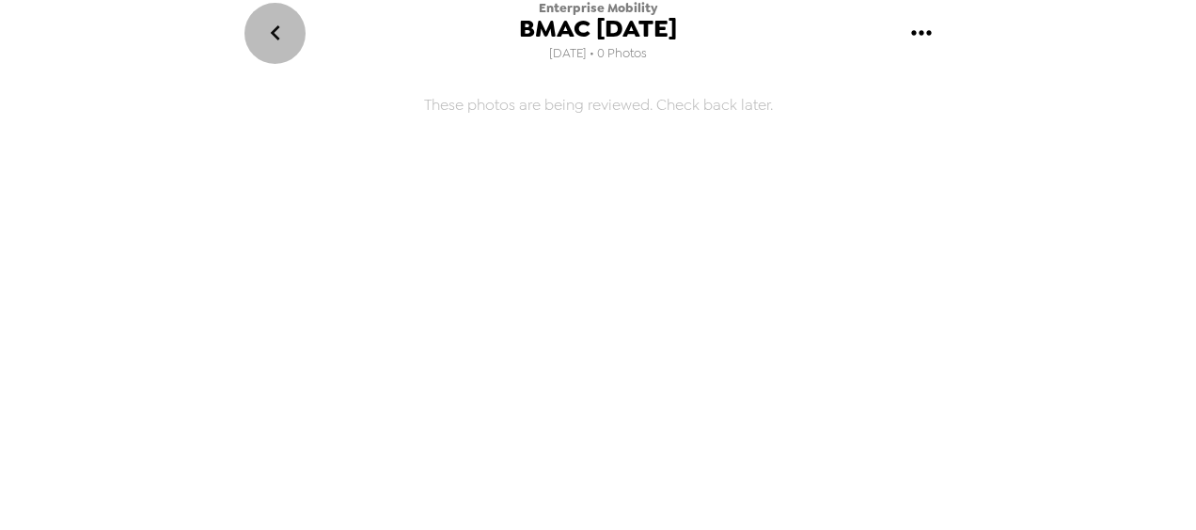
click at [280, 33] on icon "go back" at bounding box center [275, 33] width 30 height 30
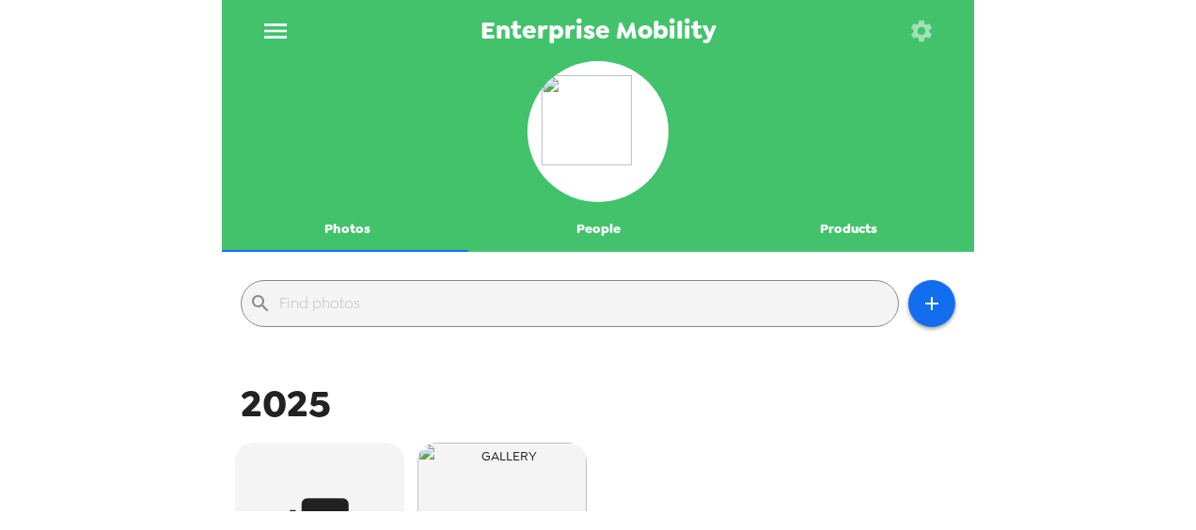
click at [295, 39] on button "menu" at bounding box center [274, 30] width 61 height 61
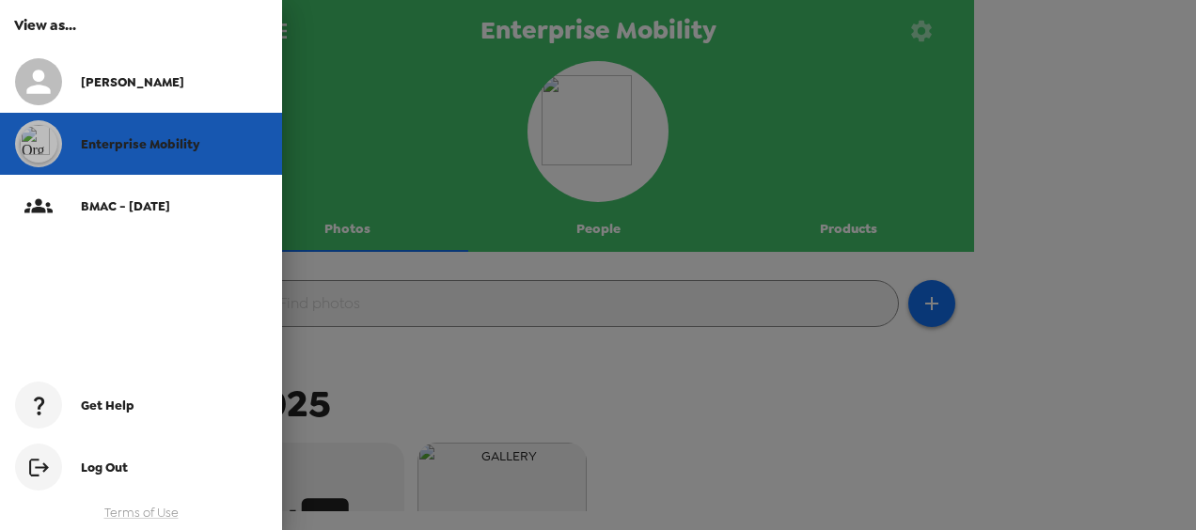
click at [195, 134] on div "Enterprise Mobility" at bounding box center [141, 144] width 282 height 62
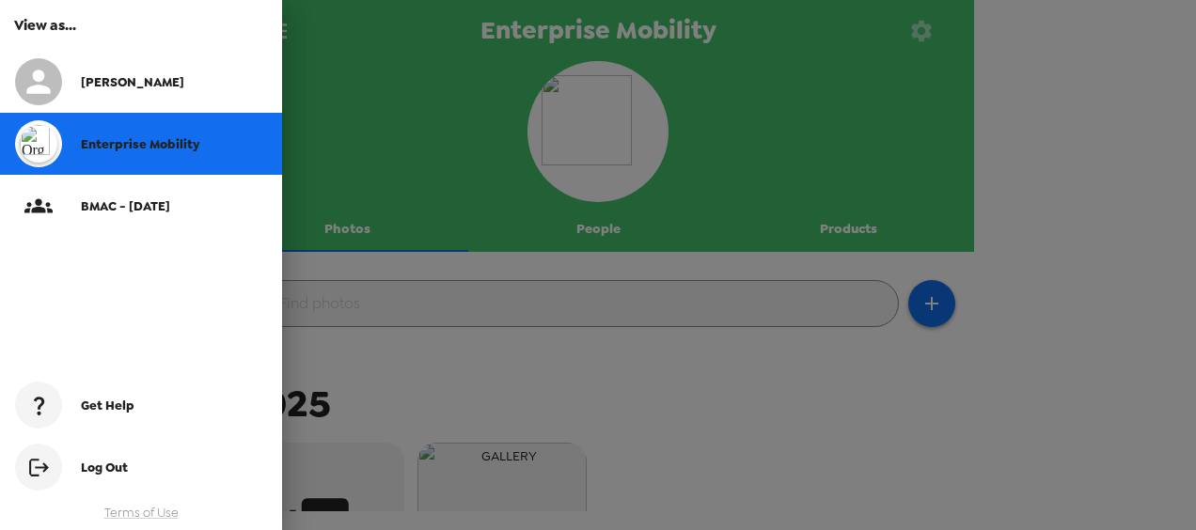
click at [346, 233] on div at bounding box center [598, 265] width 1196 height 530
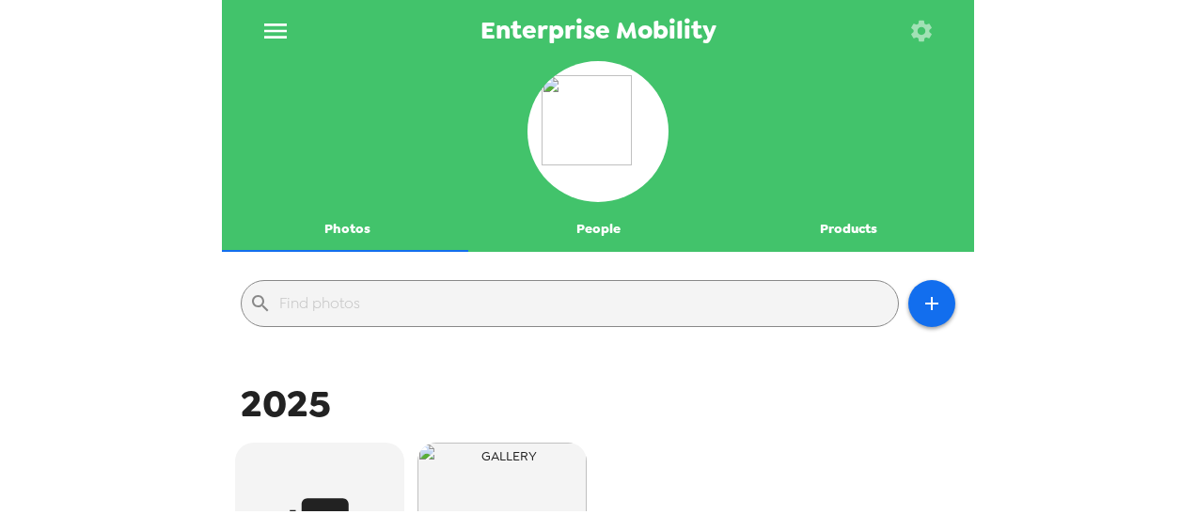
click at [346, 228] on button "Photos" at bounding box center [347, 229] width 251 height 45
click at [556, 235] on button "People" at bounding box center [598, 229] width 251 height 45
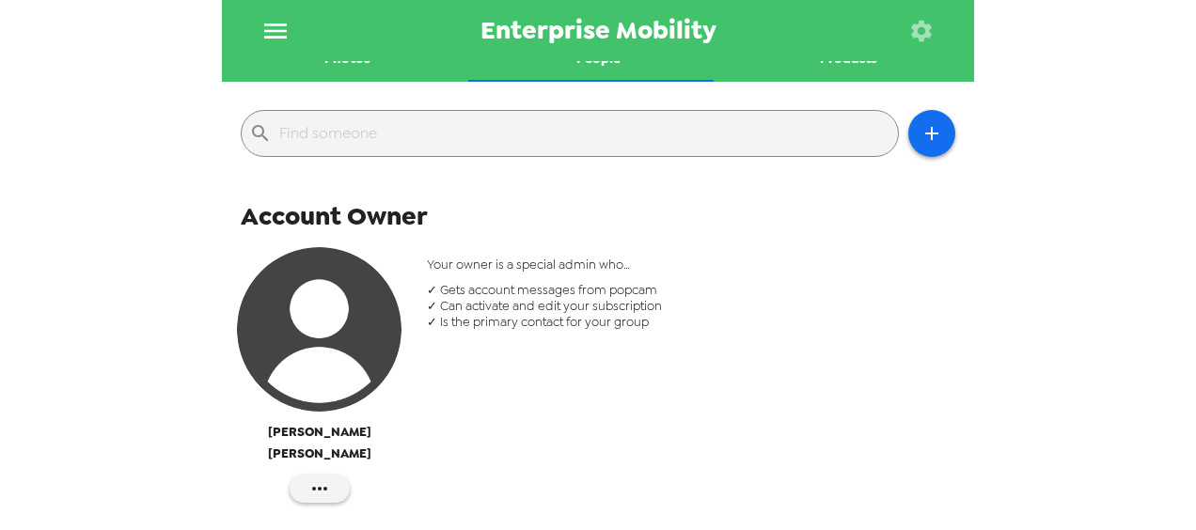
scroll to position [188, 0]
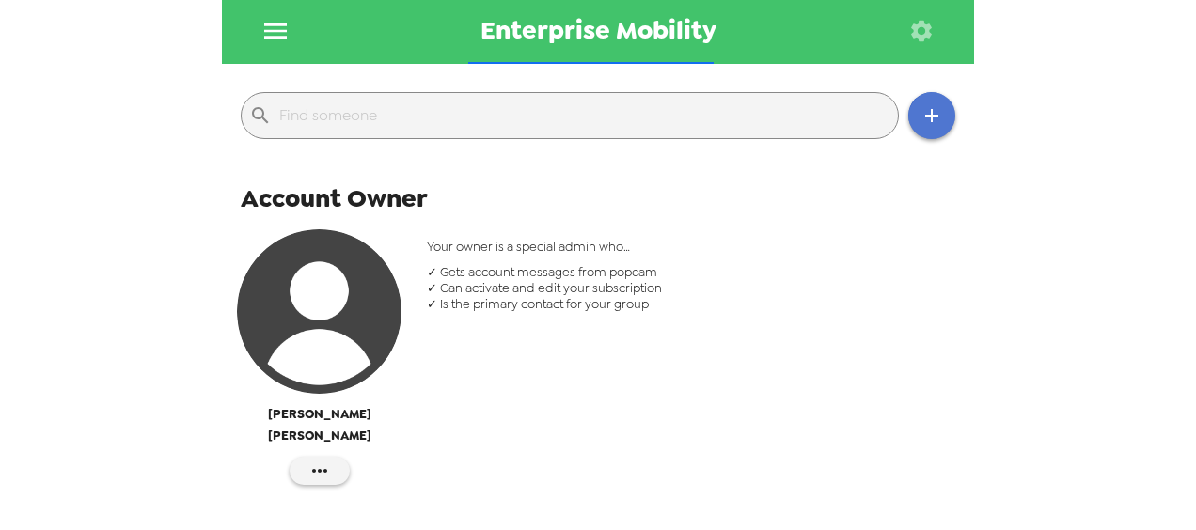
click at [932, 115] on button "button" at bounding box center [931, 115] width 47 height 47
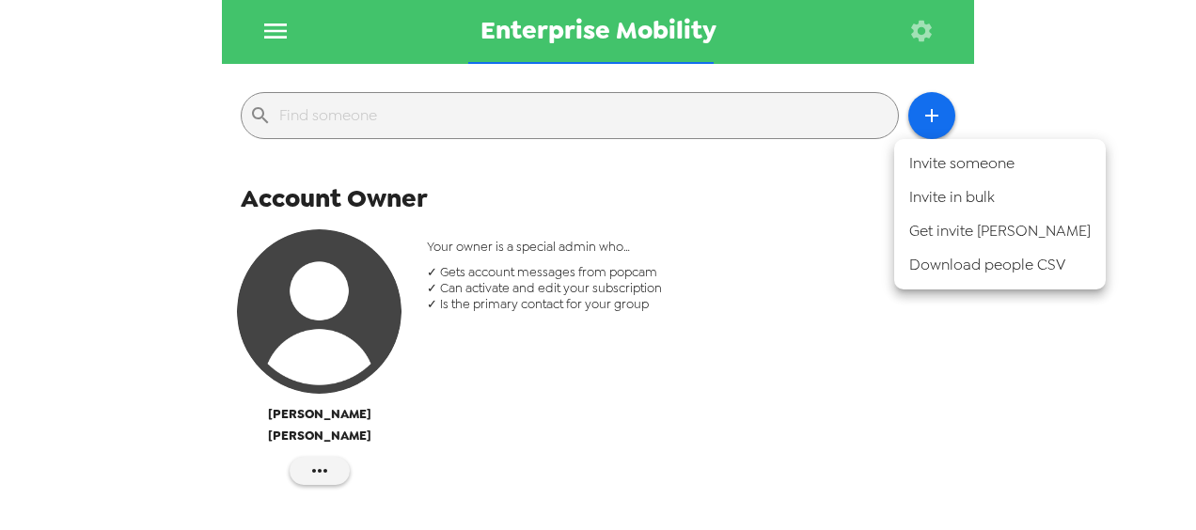
click at [554, 117] on div at bounding box center [598, 265] width 1196 height 530
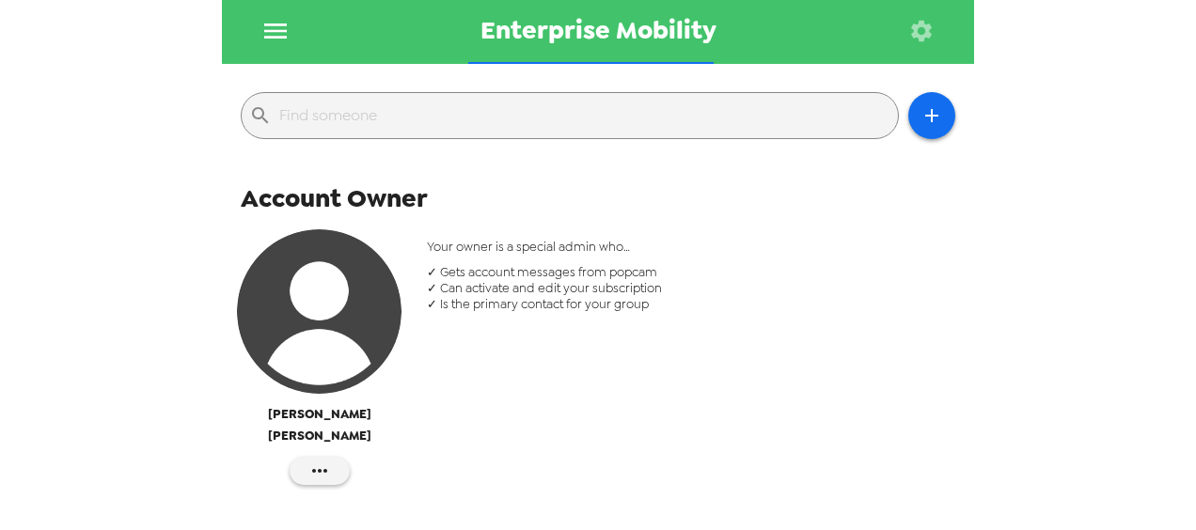
scroll to position [0, 0]
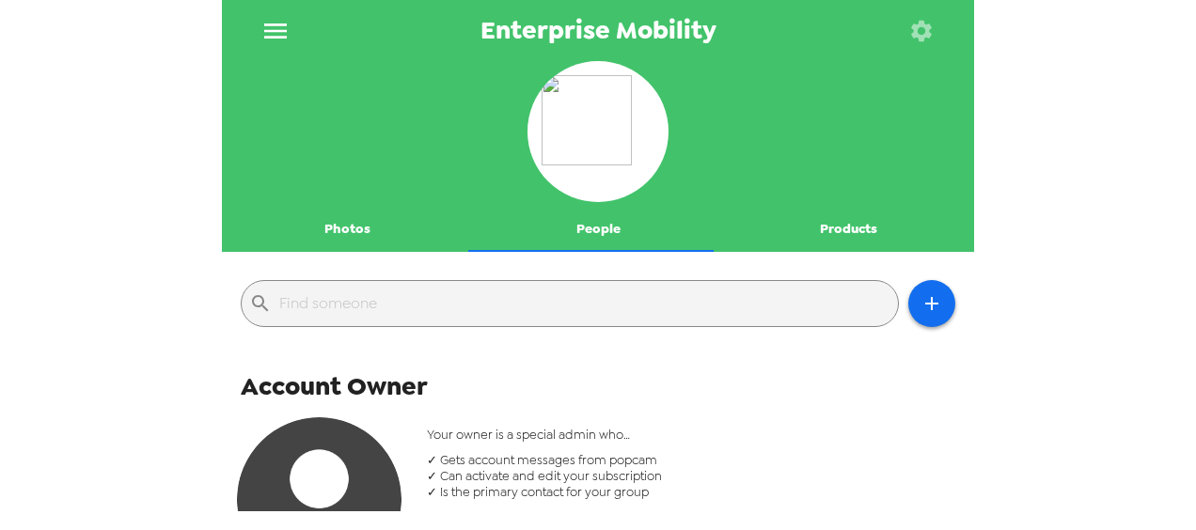
click at [852, 231] on button "Products" at bounding box center [848, 229] width 251 height 45
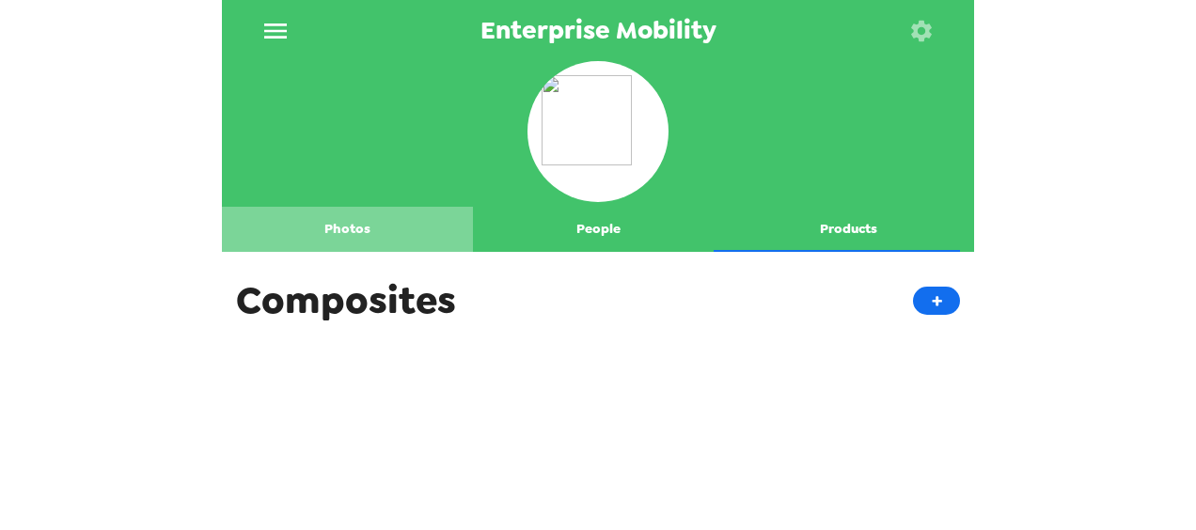
click at [347, 226] on button "Photos" at bounding box center [347, 229] width 251 height 45
